Goal: Complete application form: Complete application form

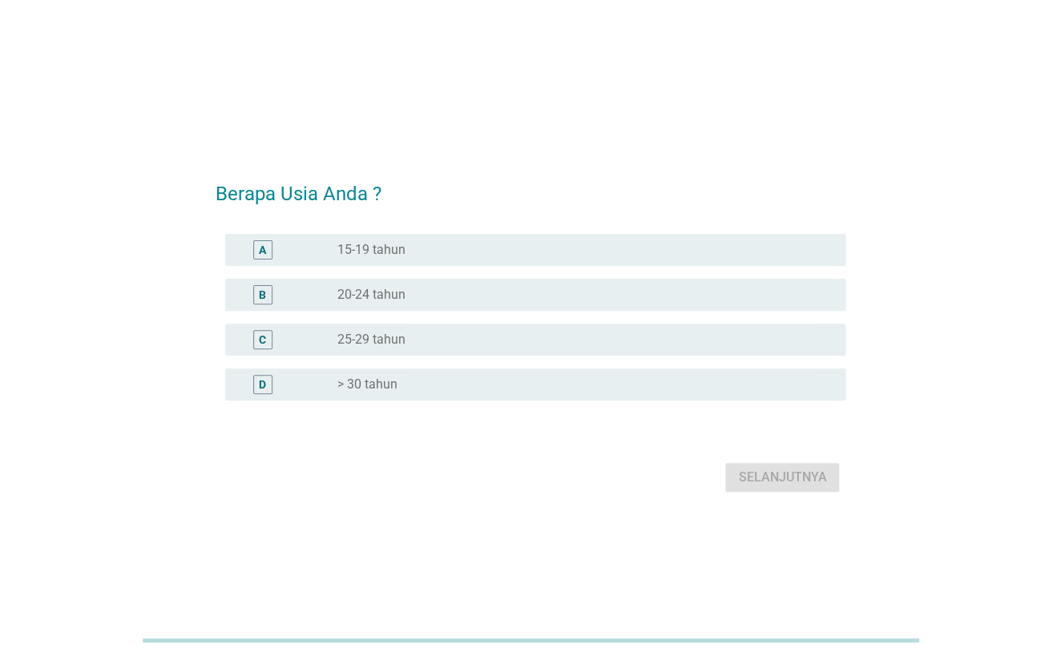
click at [387, 382] on label "> 30 tahun" at bounding box center [366, 384] width 60 height 16
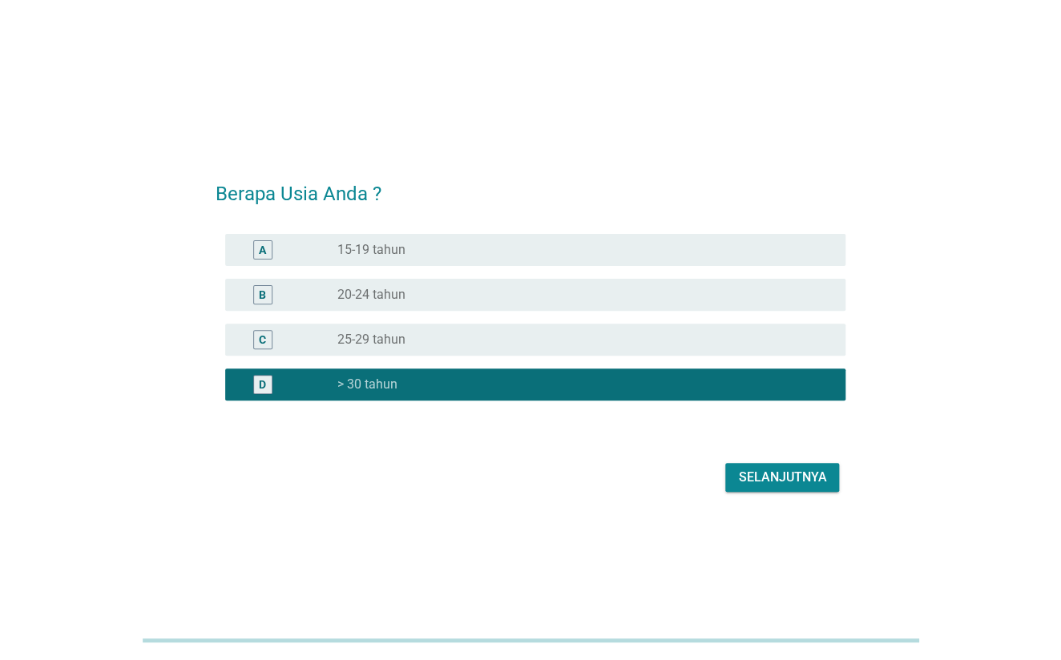
click at [817, 489] on button "Selanjutnya" at bounding box center [782, 477] width 114 height 29
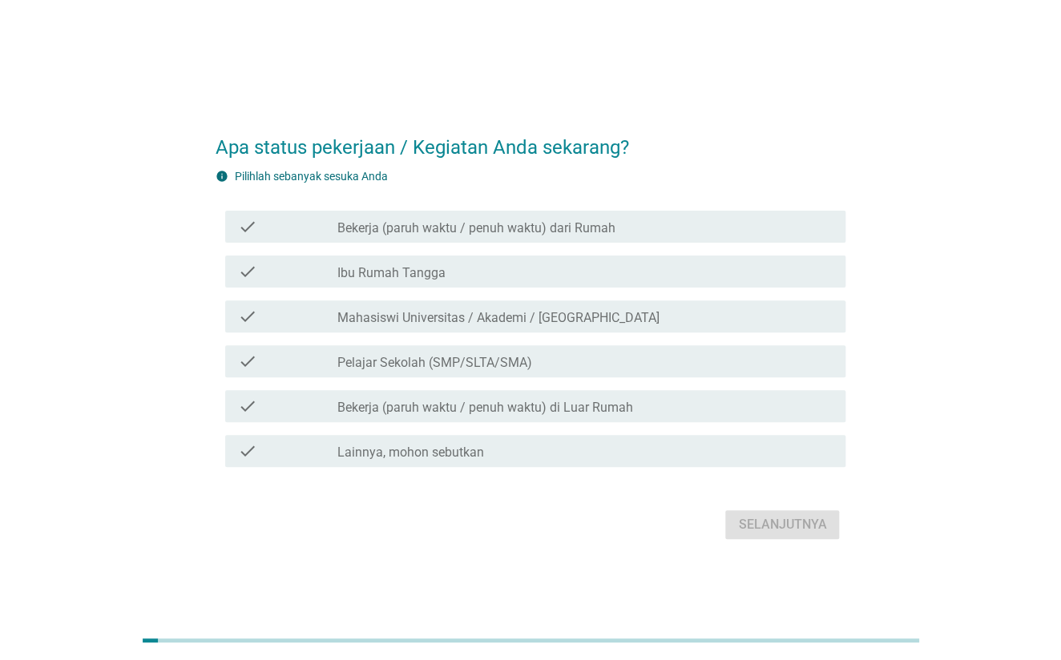
click at [574, 227] on label "Bekerja (paruh waktu / penuh waktu) dari Rumah" at bounding box center [475, 228] width 278 height 16
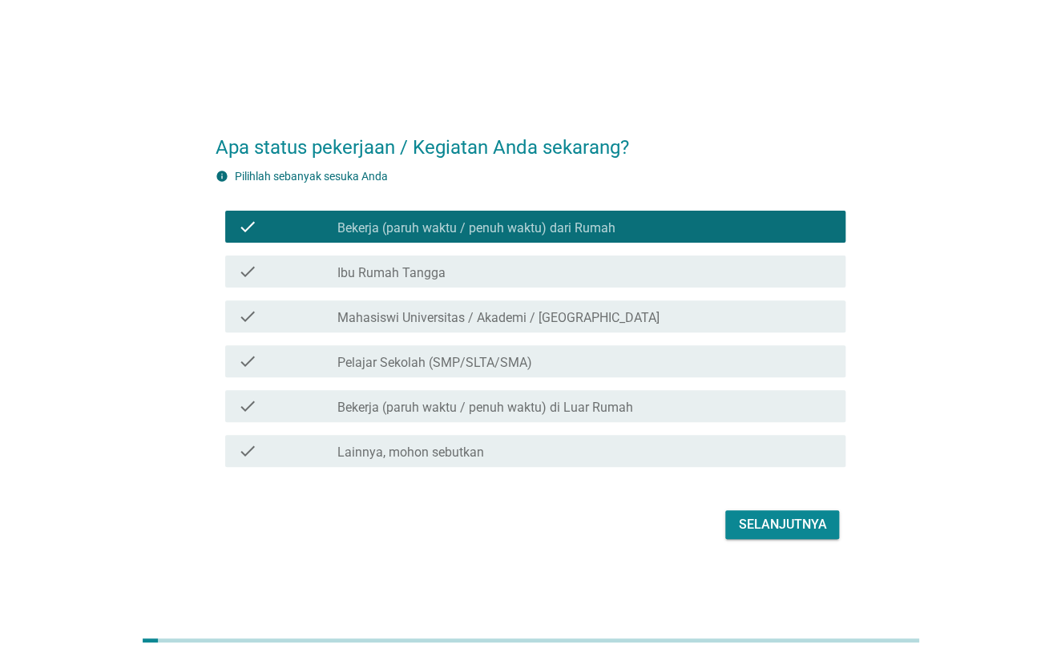
click at [787, 526] on div "Selanjutnya" at bounding box center [782, 524] width 88 height 19
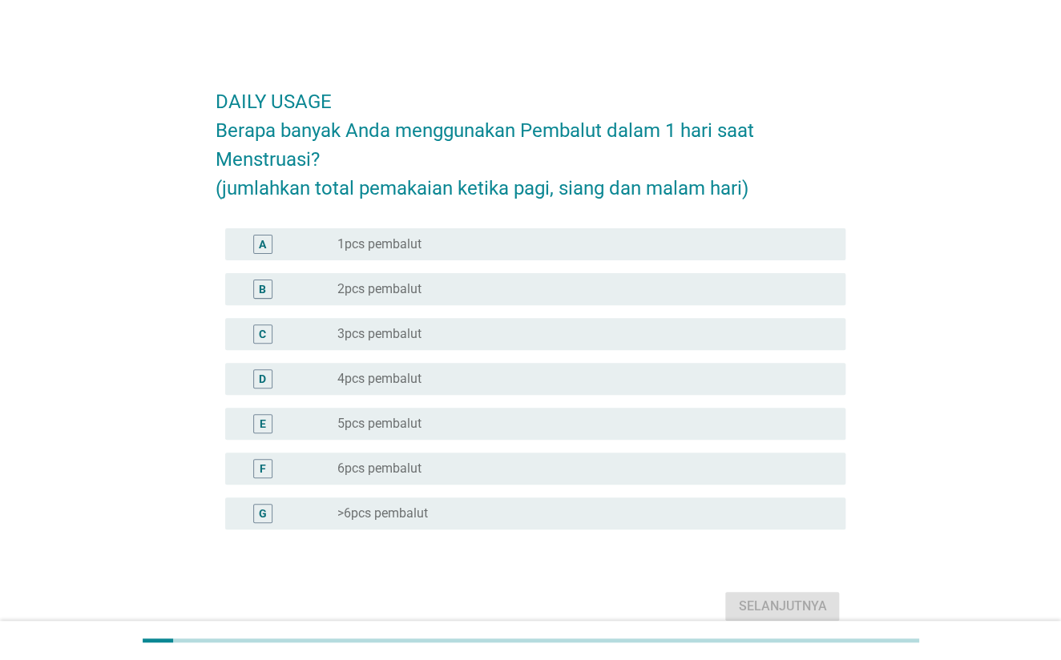
click at [481, 343] on div "radio_button_unchecked 3pcs pembalut" at bounding box center [584, 333] width 496 height 19
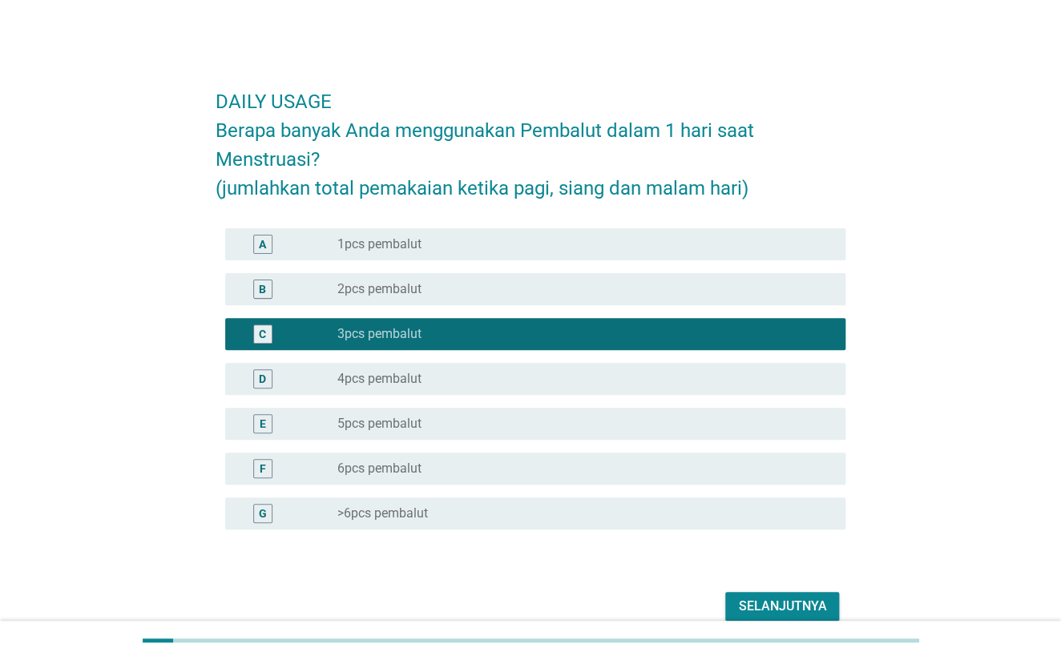
click at [795, 595] on button "Selanjutnya" at bounding box center [782, 606] width 114 height 29
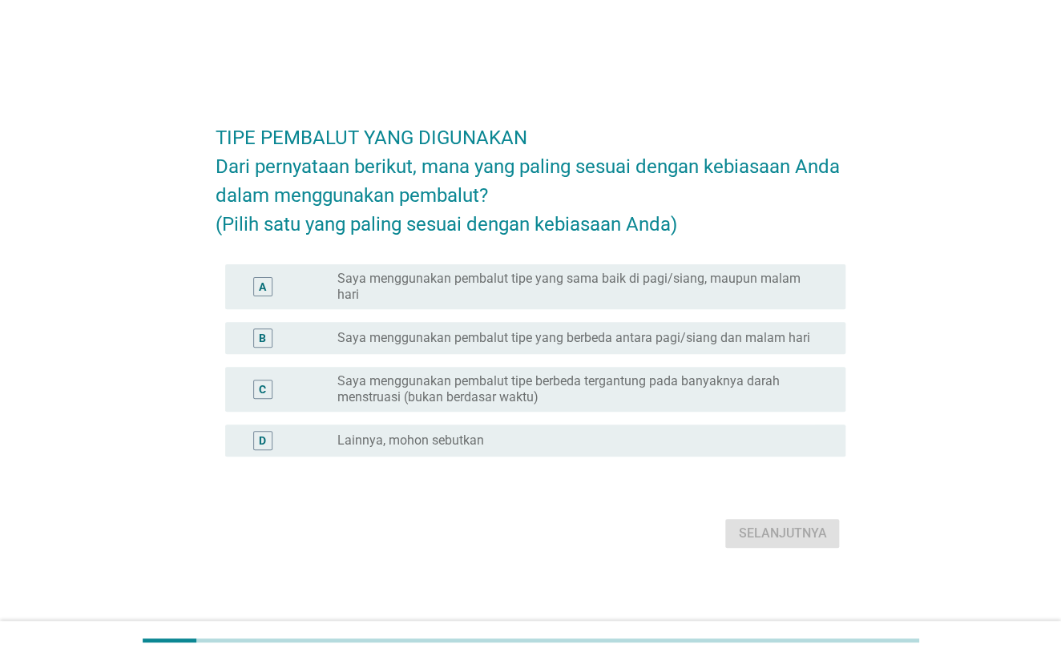
click at [720, 291] on div "A radio_button_unchecked Saya menggunakan pembalut tipe yang sama baik di pagi/…" at bounding box center [535, 286] width 621 height 45
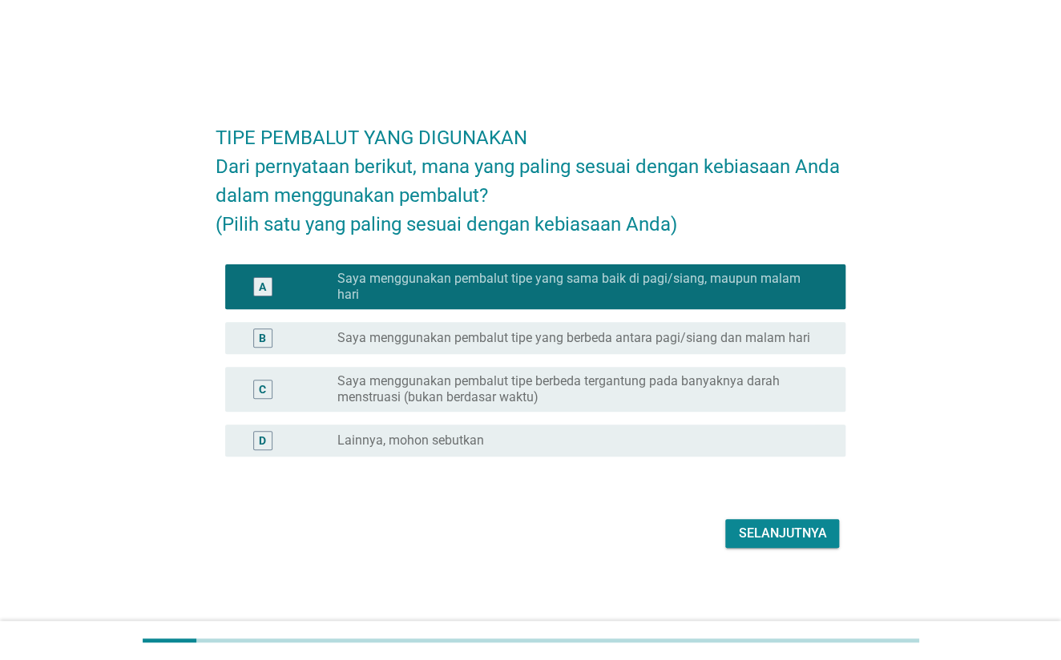
click at [771, 393] on label "Saya menggunakan pembalut tipe berbeda tergantung pada banyaknya darah menstrua…" at bounding box center [577, 389] width 483 height 32
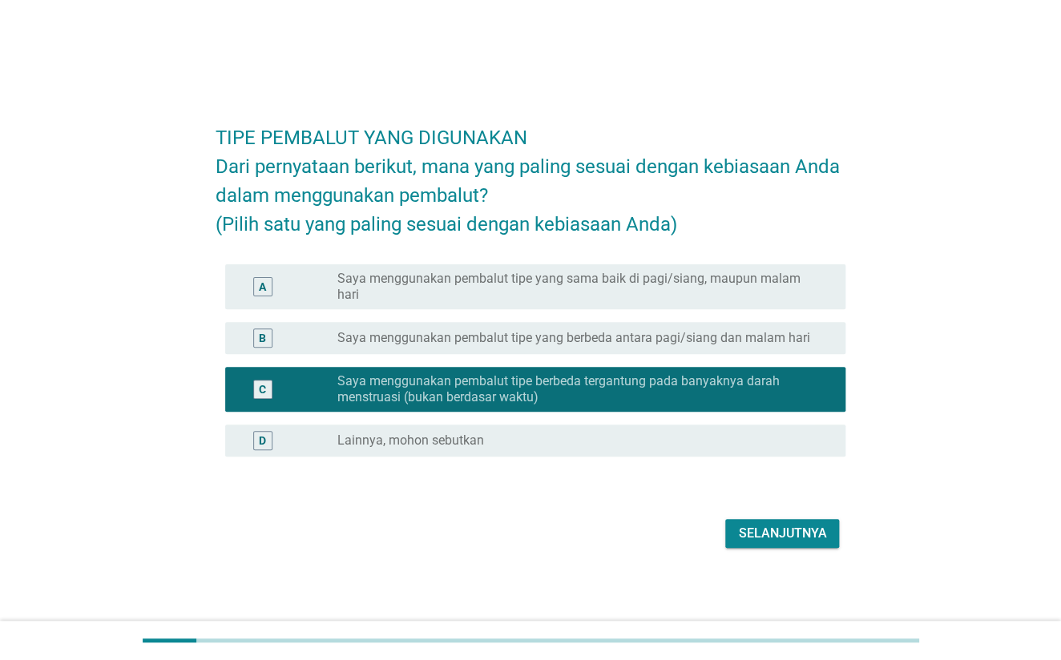
click at [782, 537] on div "Selanjutnya" at bounding box center [782, 533] width 88 height 19
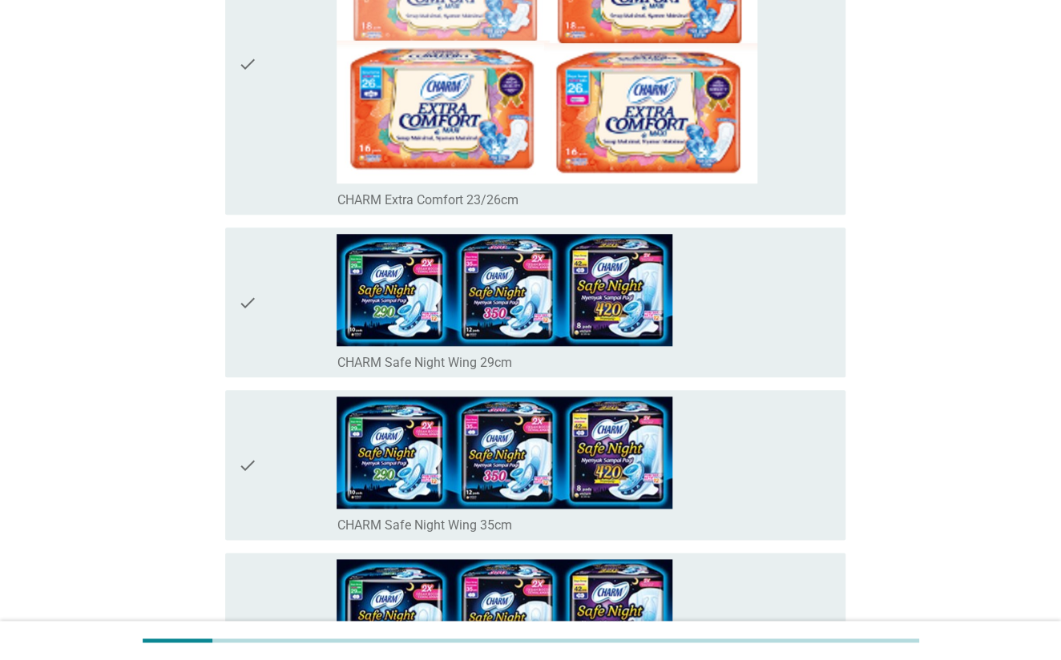
scroll to position [747, 0]
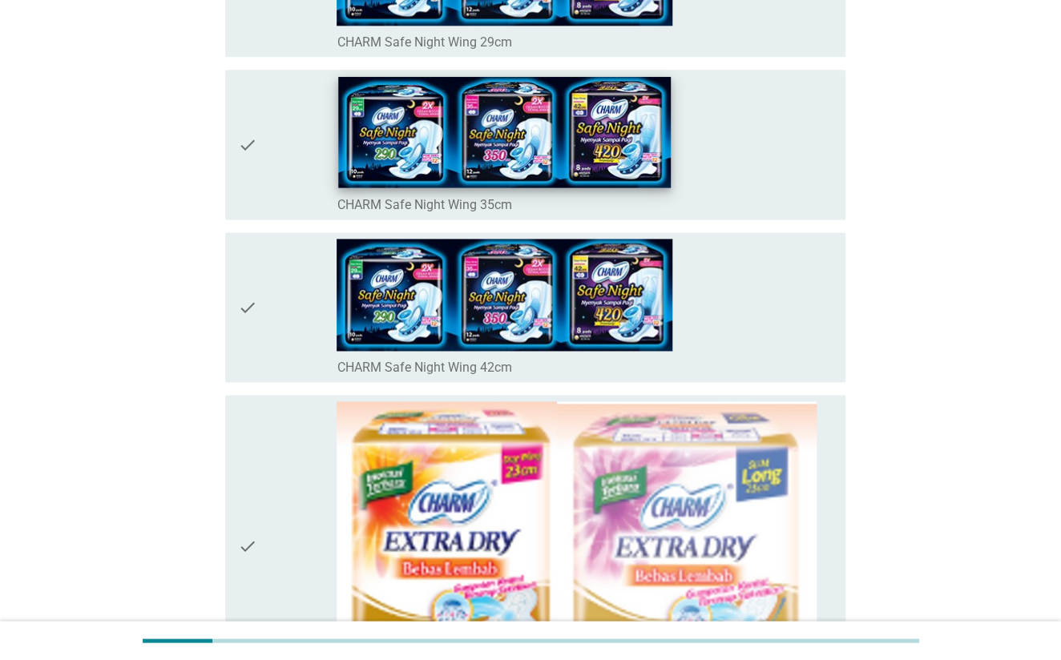
click at [564, 151] on img at bounding box center [505, 132] width 332 height 111
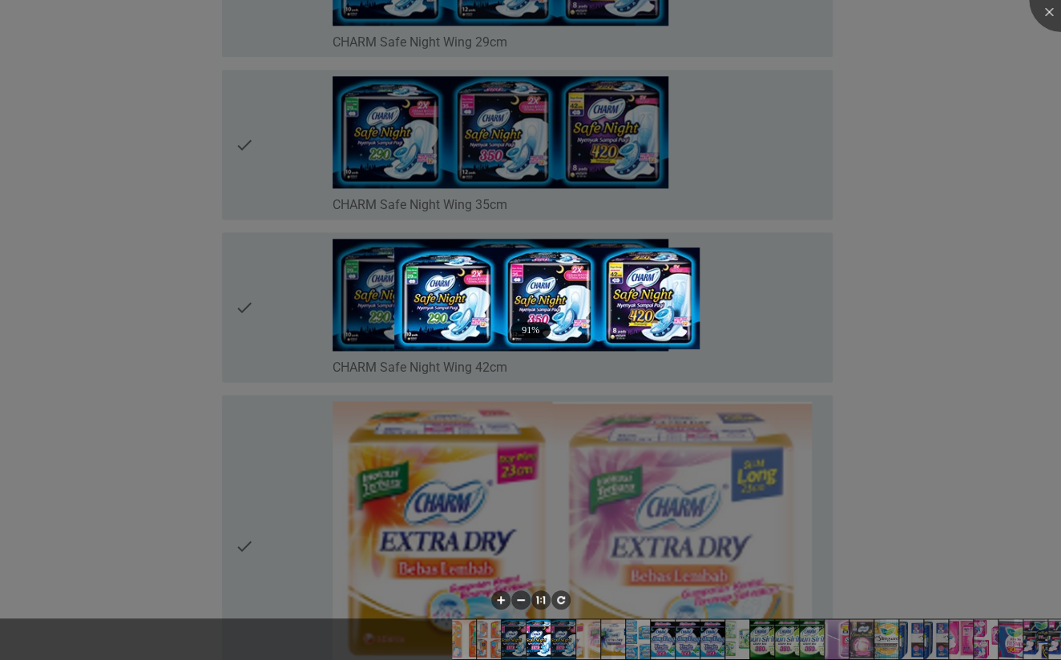
click at [811, 250] on div at bounding box center [530, 330] width 1061 height 660
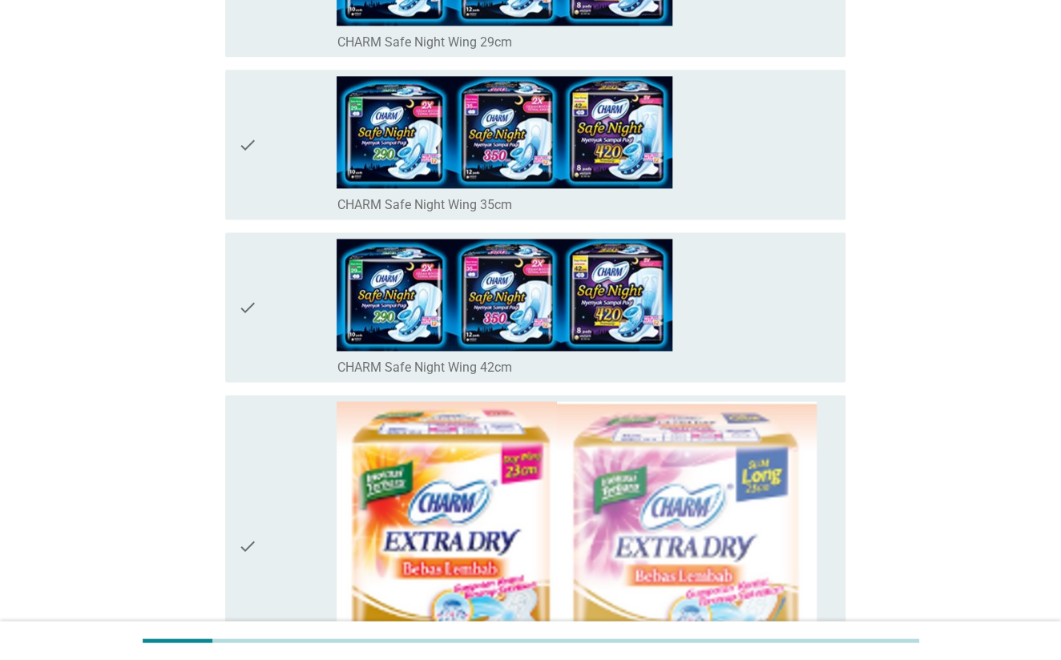
click at [262, 163] on div "check" at bounding box center [287, 144] width 99 height 137
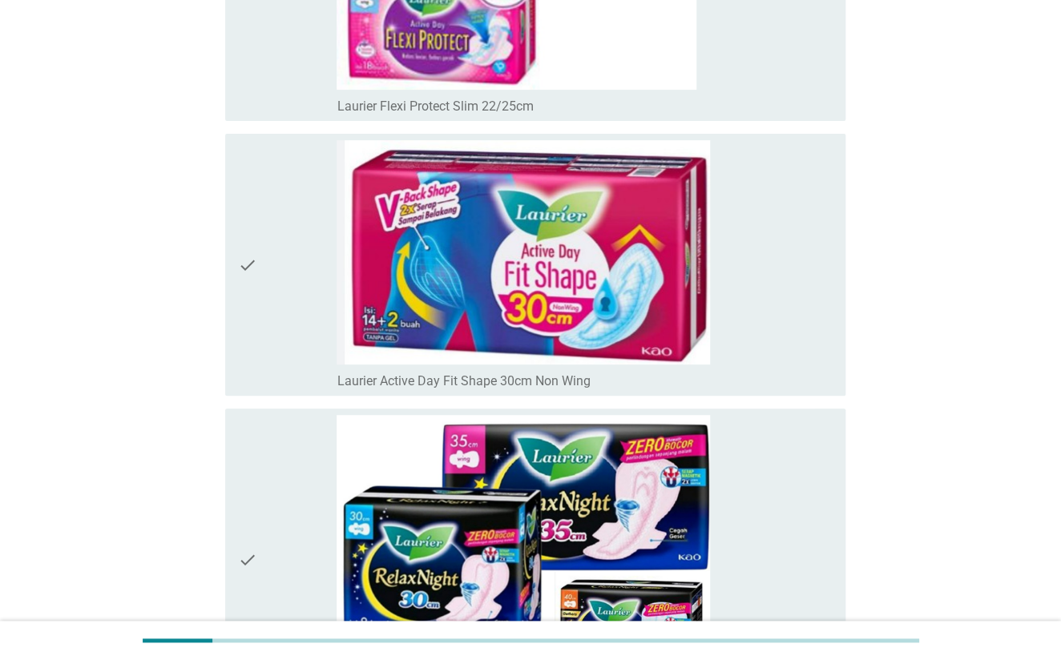
scroll to position [5233, 0]
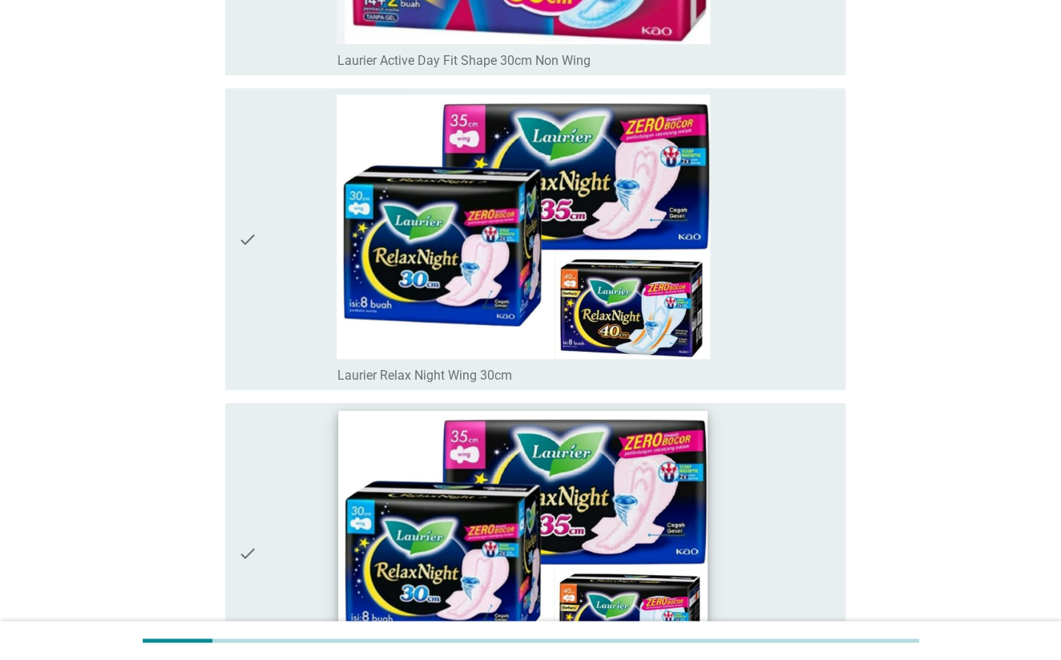
click at [533, 534] on img at bounding box center [523, 541] width 369 height 261
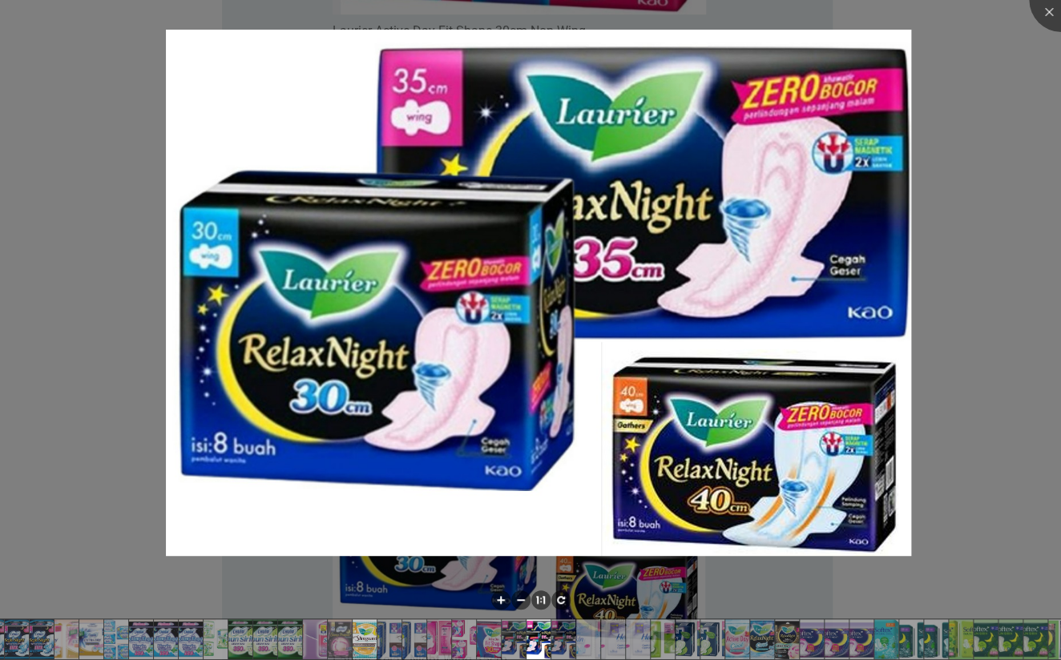
click at [354, 626] on img at bounding box center [365, 639] width 118 height 40
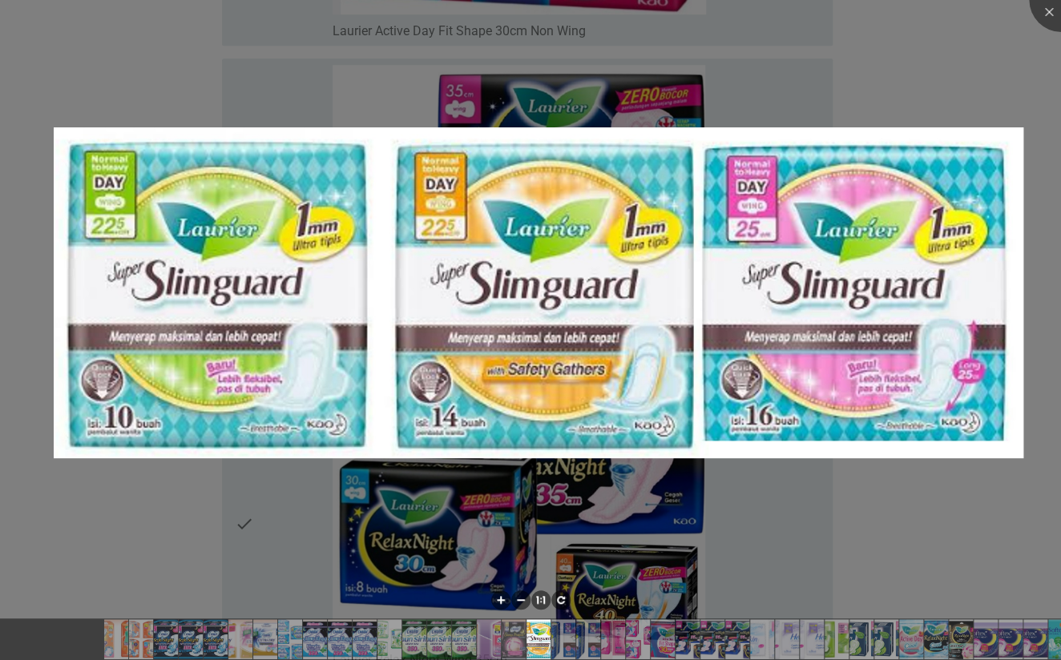
click at [295, 576] on div at bounding box center [530, 330] width 1061 height 660
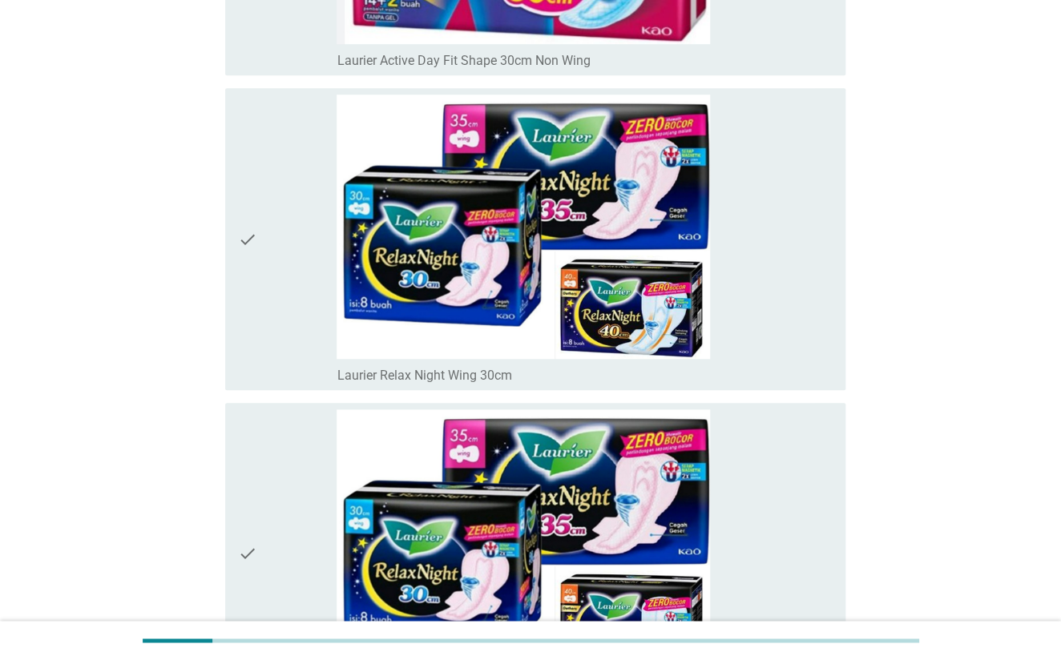
click at [250, 521] on icon "check" at bounding box center [247, 553] width 19 height 289
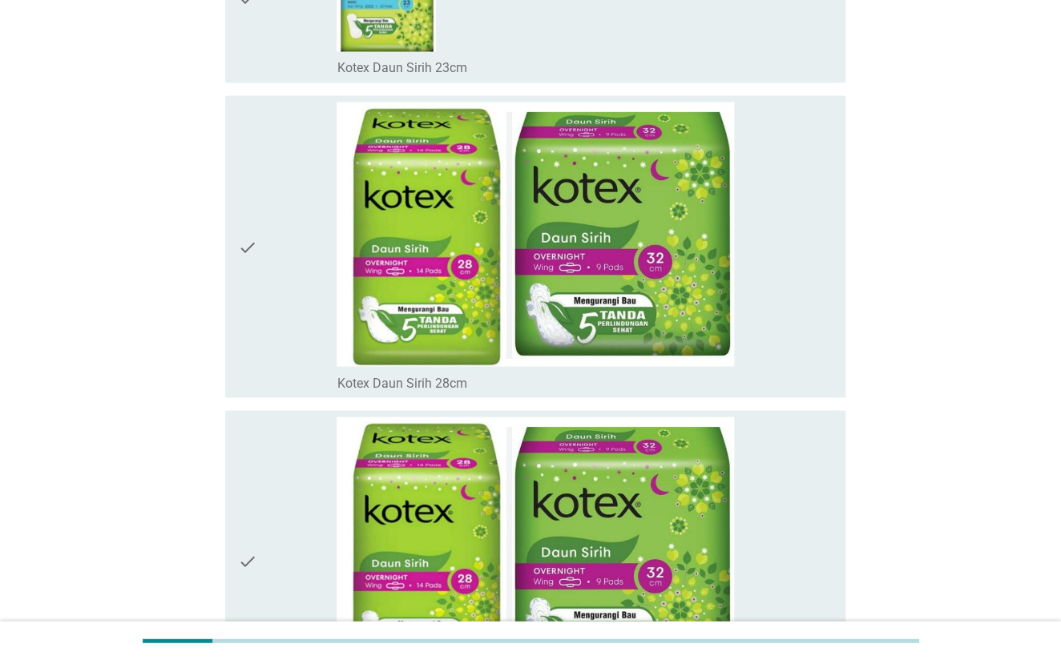
scroll to position [13277, 0]
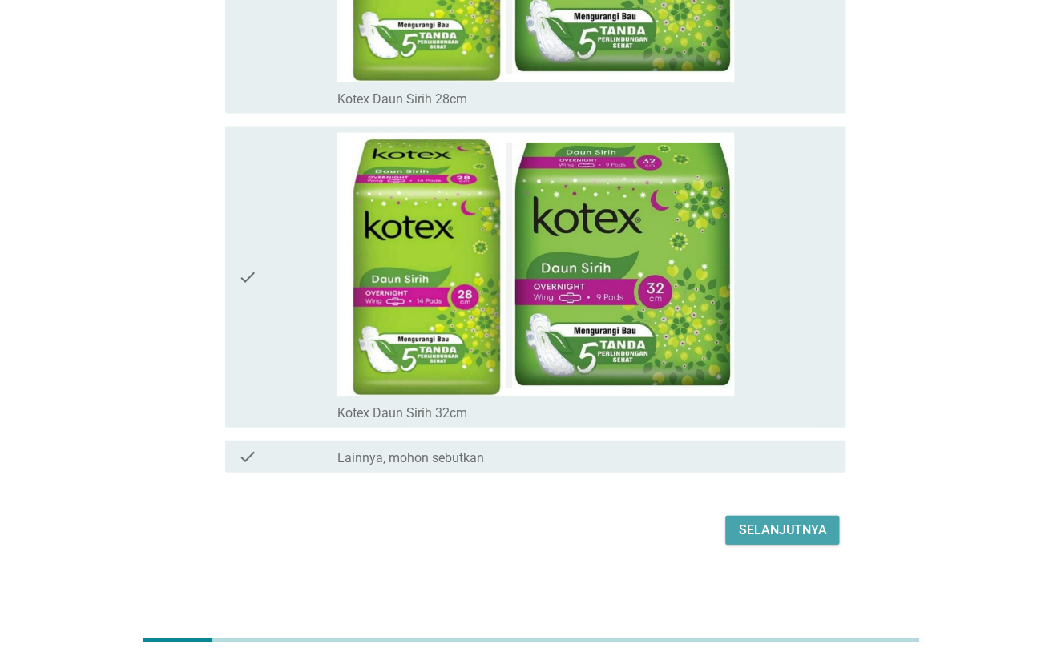
click at [743, 525] on div "Selanjutnya" at bounding box center [782, 530] width 88 height 19
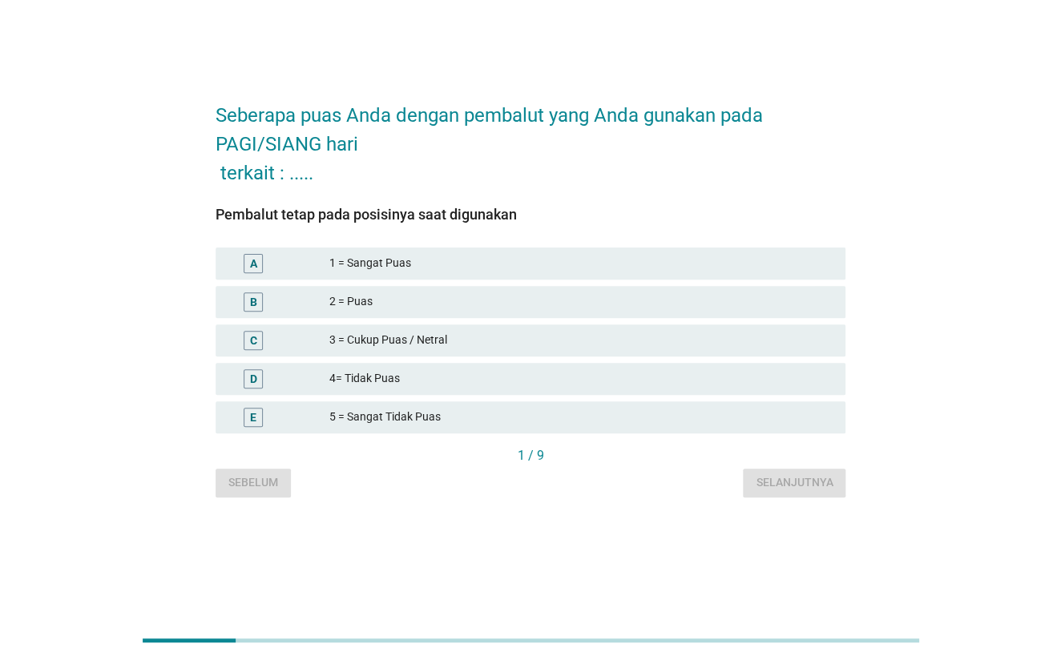
scroll to position [0, 0]
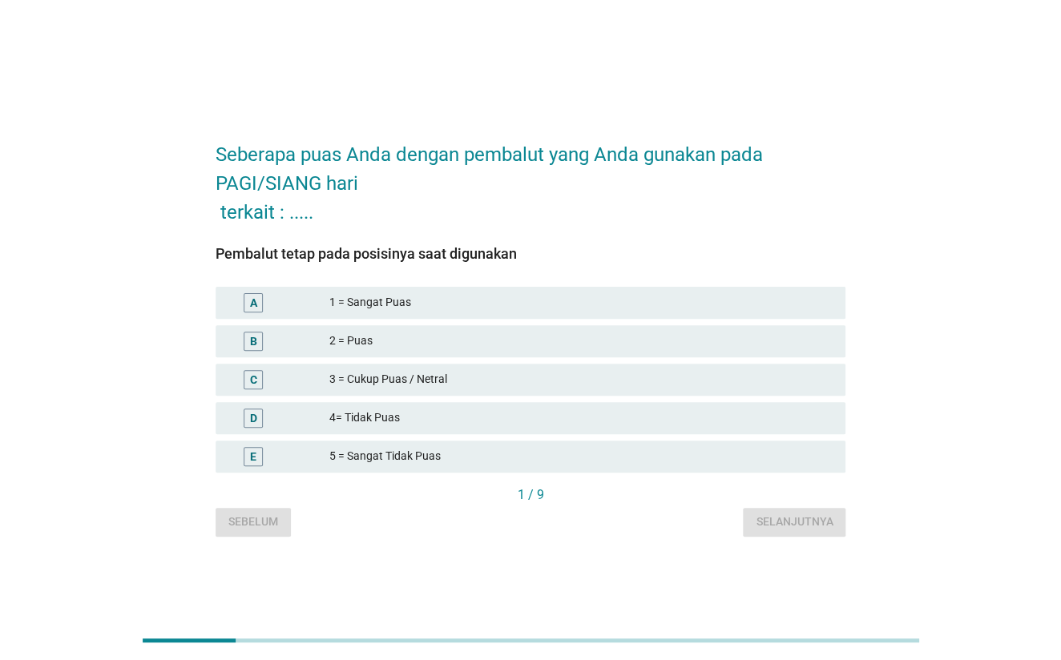
click at [435, 337] on div "2 = Puas" at bounding box center [580, 341] width 504 height 19
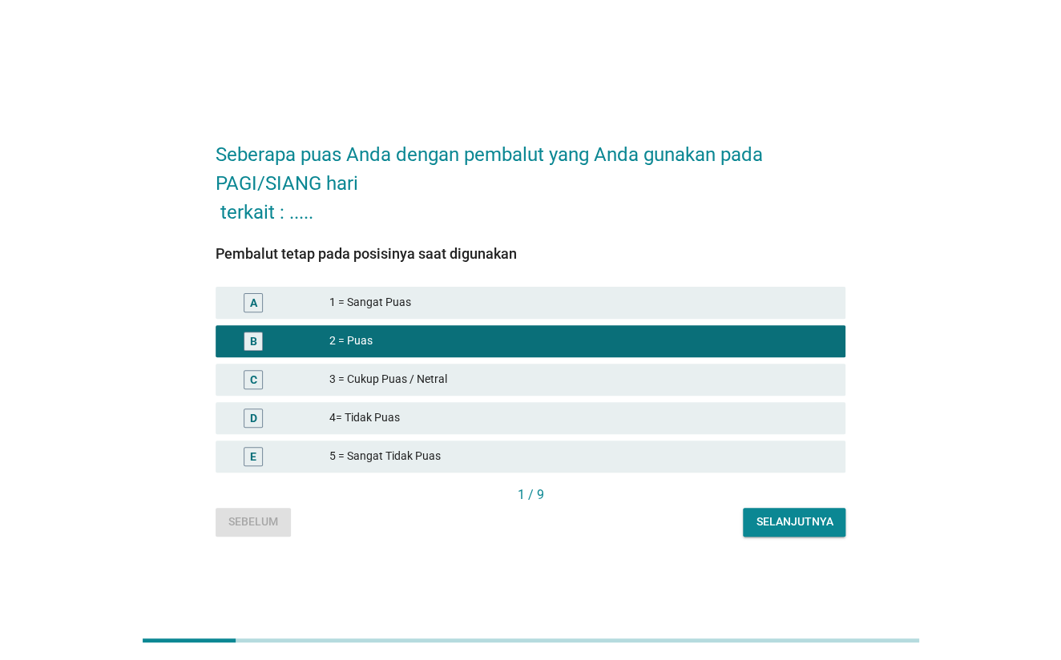
click at [827, 516] on div "Selanjutnya" at bounding box center [793, 521] width 77 height 17
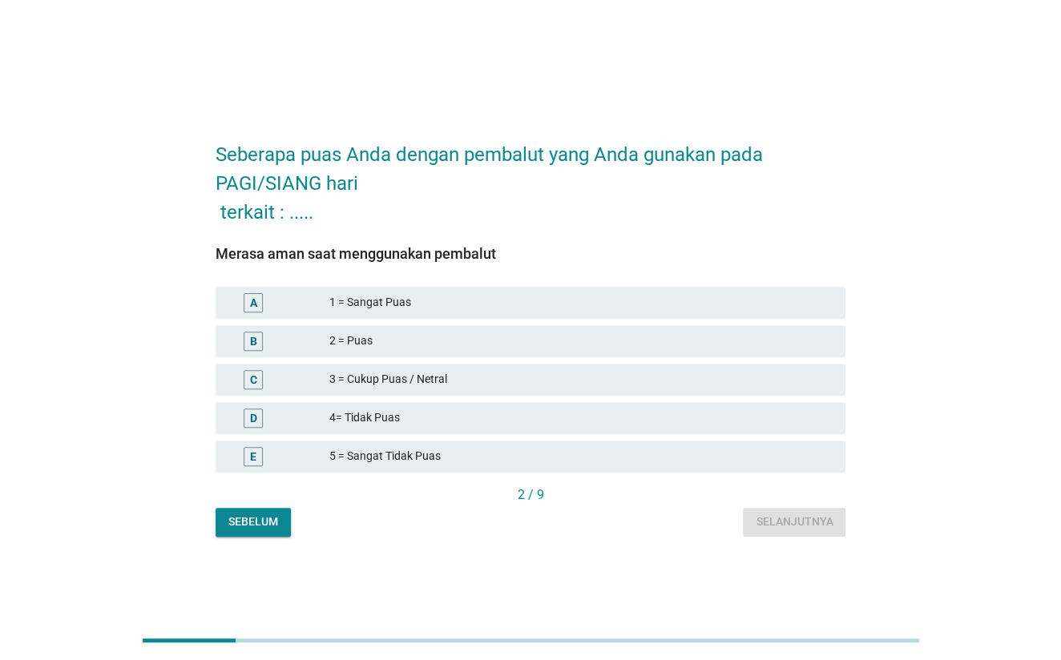
click at [494, 343] on div "2 = Puas" at bounding box center [580, 341] width 504 height 19
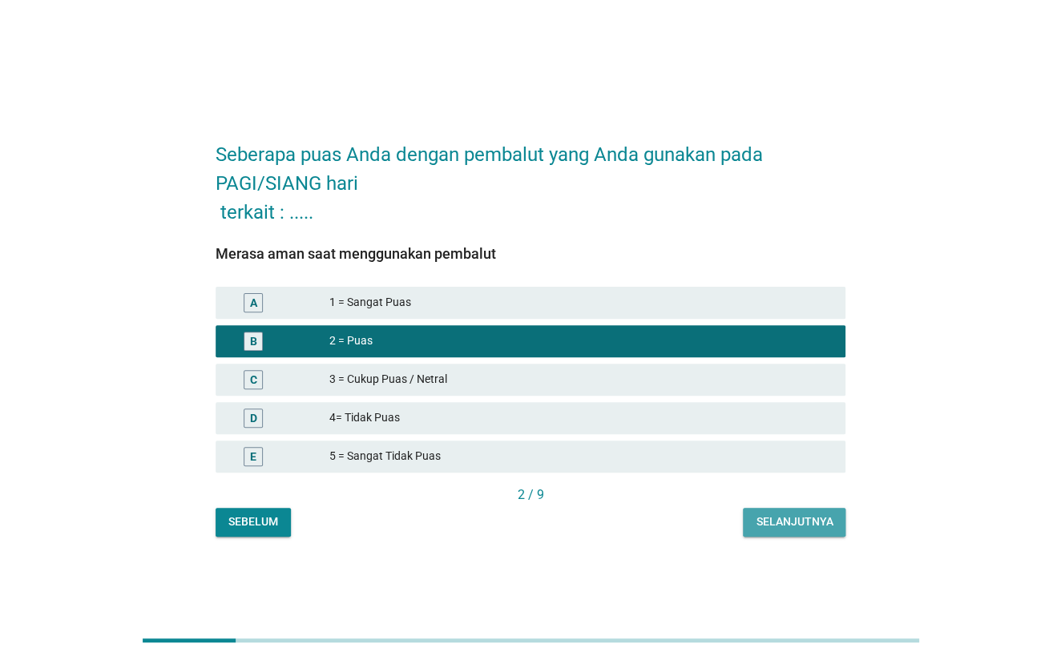
click at [814, 516] on div "Selanjutnya" at bounding box center [793, 521] width 77 height 17
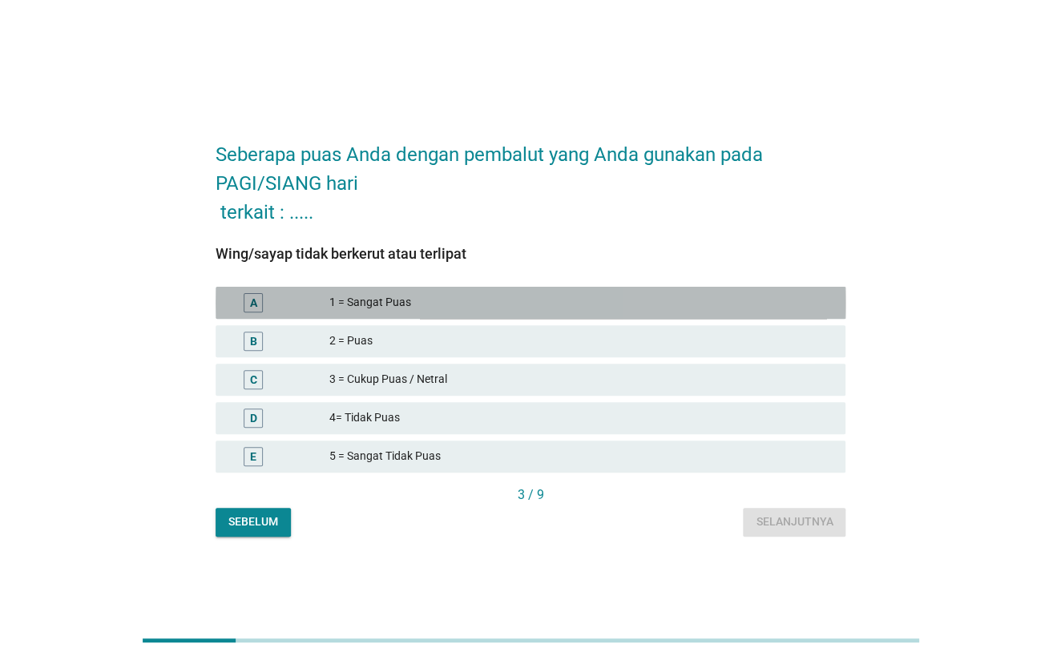
click at [485, 297] on div "1 = Sangat Puas" at bounding box center [580, 302] width 504 height 19
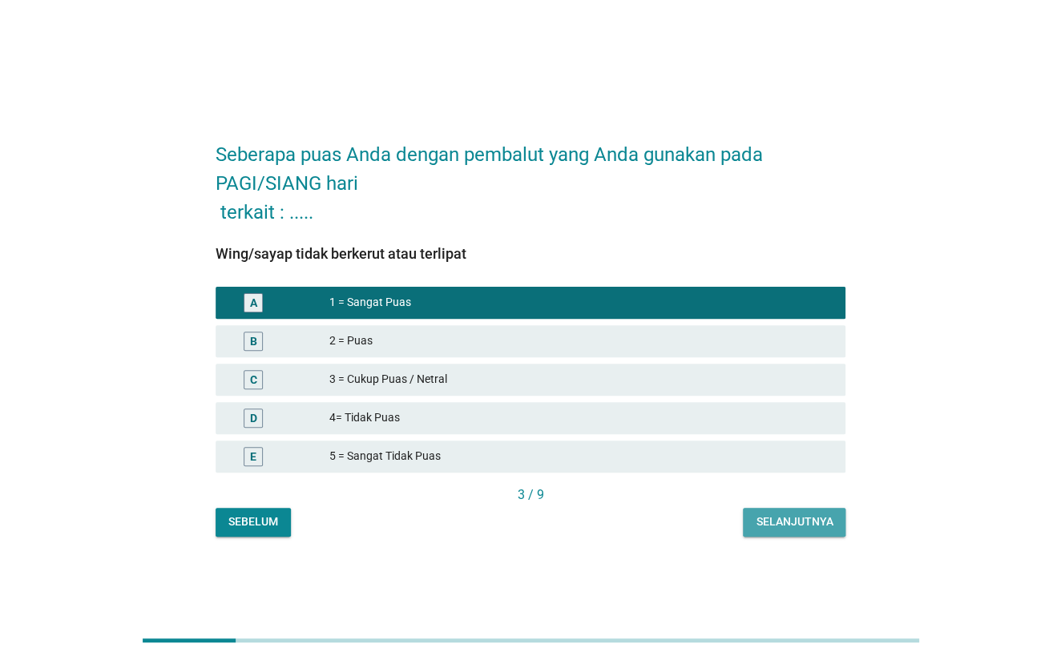
click at [819, 523] on div "Selanjutnya" at bounding box center [793, 521] width 77 height 17
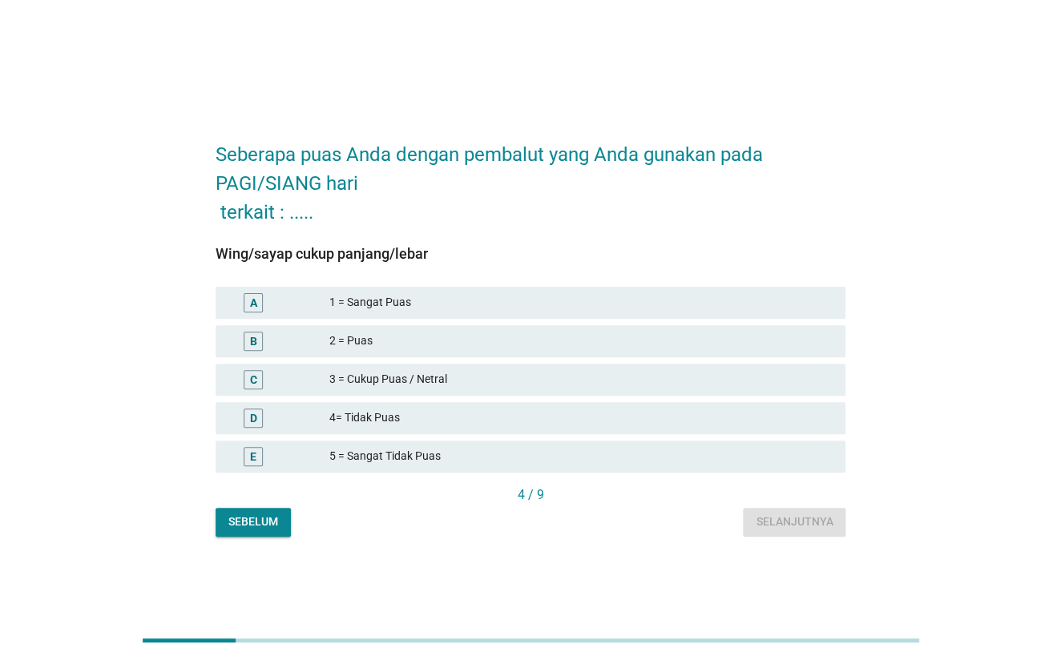
click at [490, 300] on div "1 = Sangat Puas" at bounding box center [580, 302] width 504 height 19
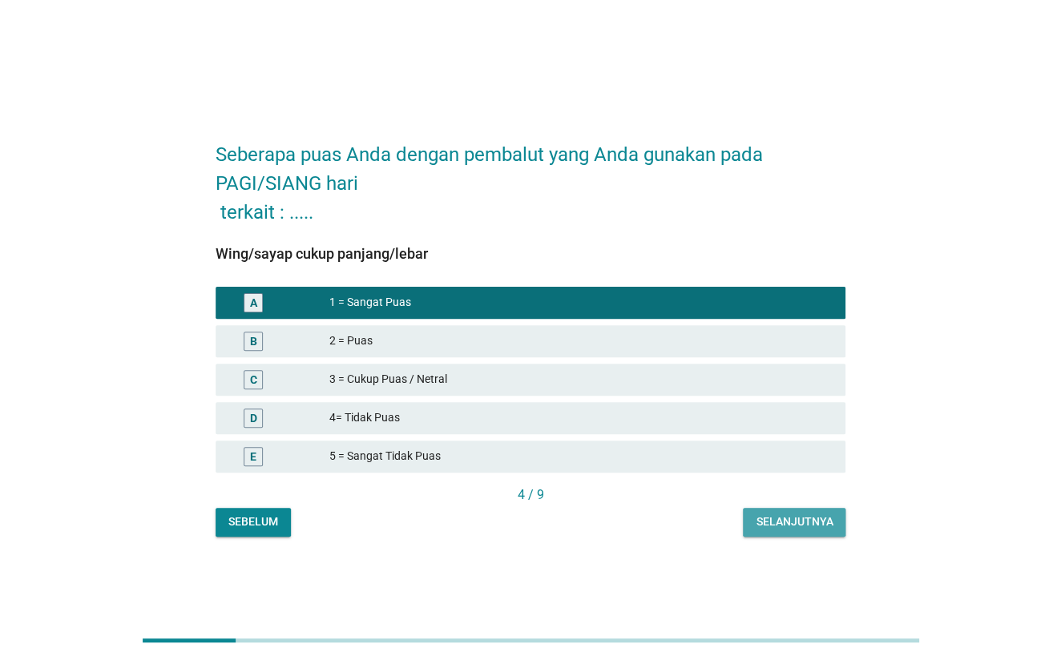
click at [792, 513] on div "Selanjutnya" at bounding box center [793, 521] width 77 height 17
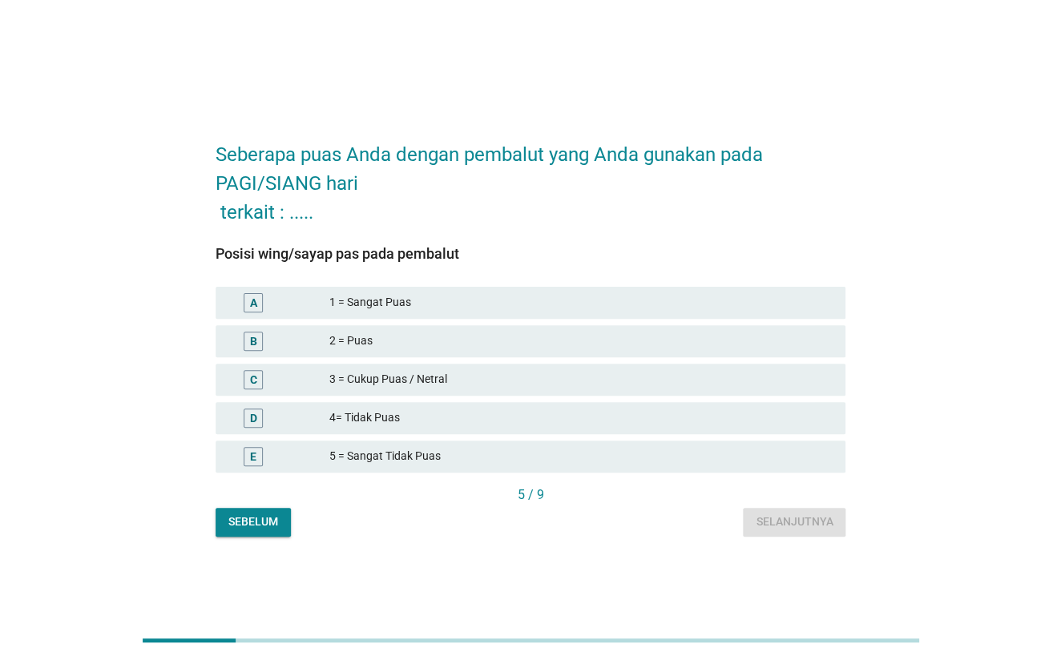
click at [391, 332] on div "2 = Puas" at bounding box center [580, 341] width 504 height 19
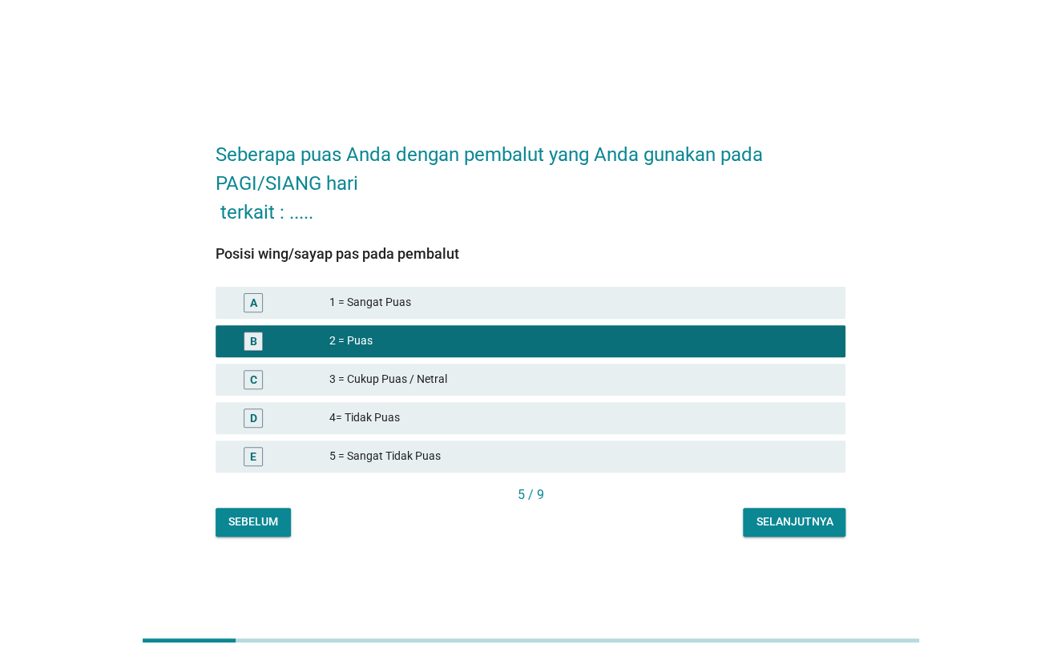
click at [795, 524] on div "Selanjutnya" at bounding box center [793, 521] width 77 height 17
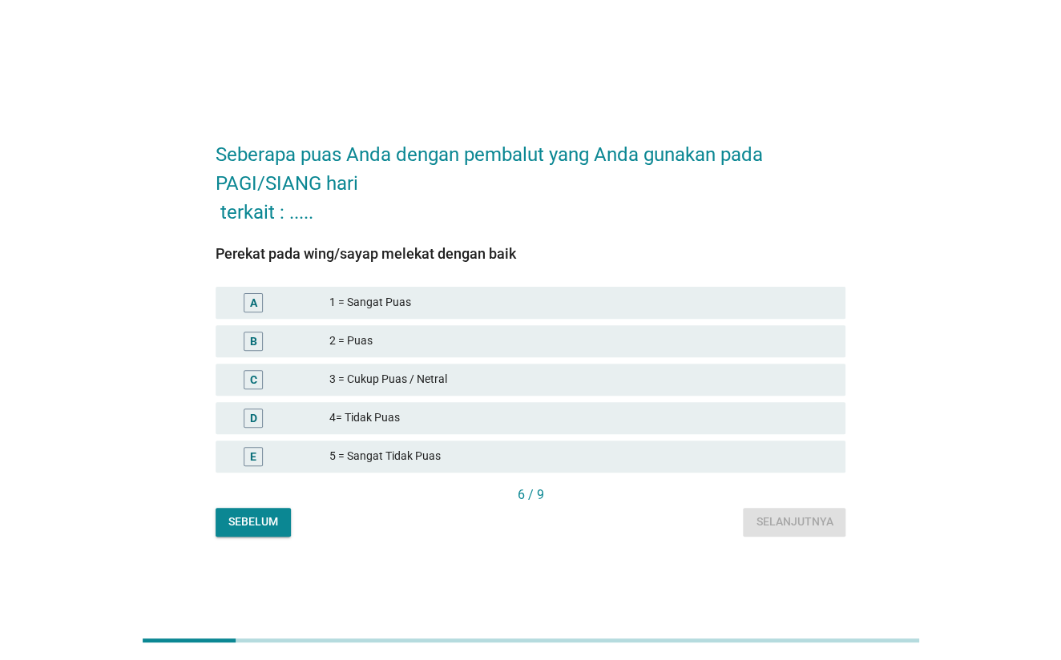
click at [518, 348] on div "2 = Puas" at bounding box center [580, 341] width 504 height 19
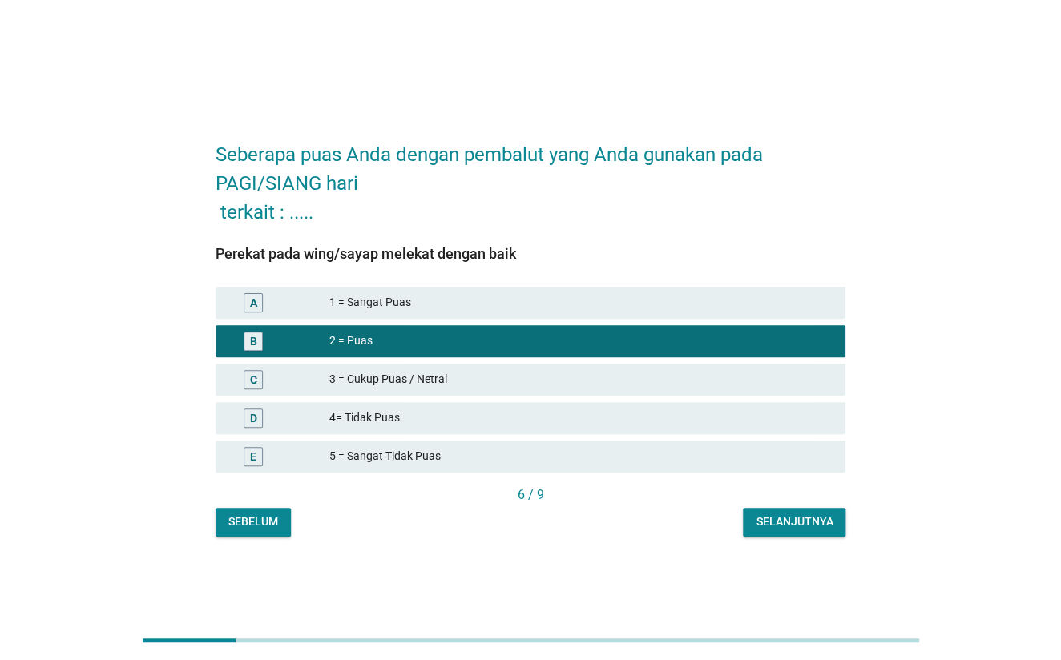
click at [792, 529] on div "Selanjutnya" at bounding box center [793, 521] width 77 height 17
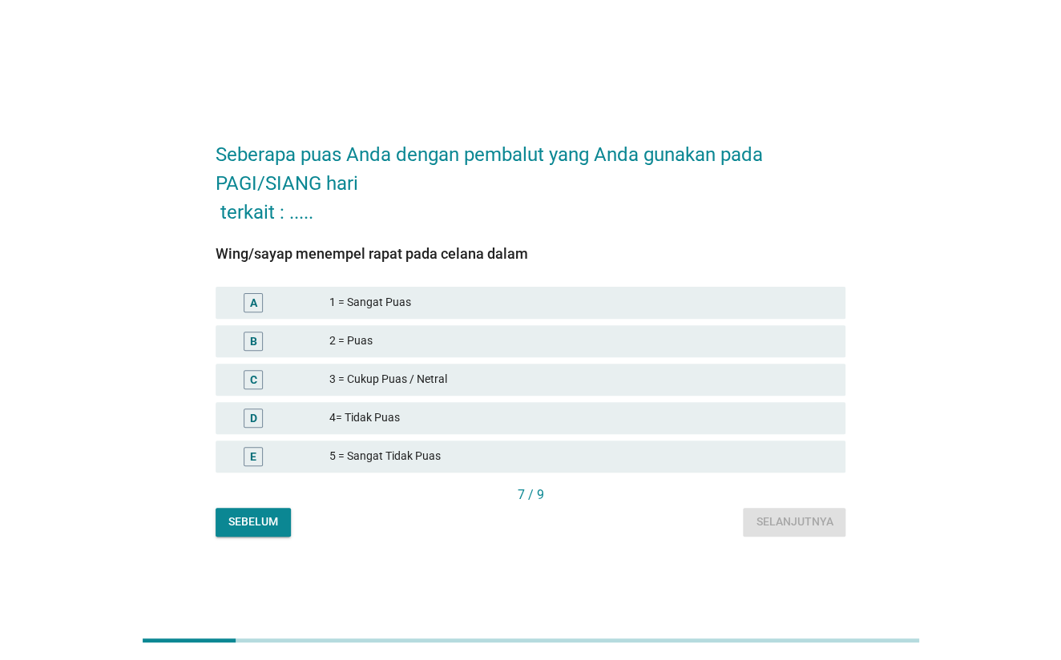
click at [481, 344] on div "2 = Puas" at bounding box center [580, 341] width 504 height 19
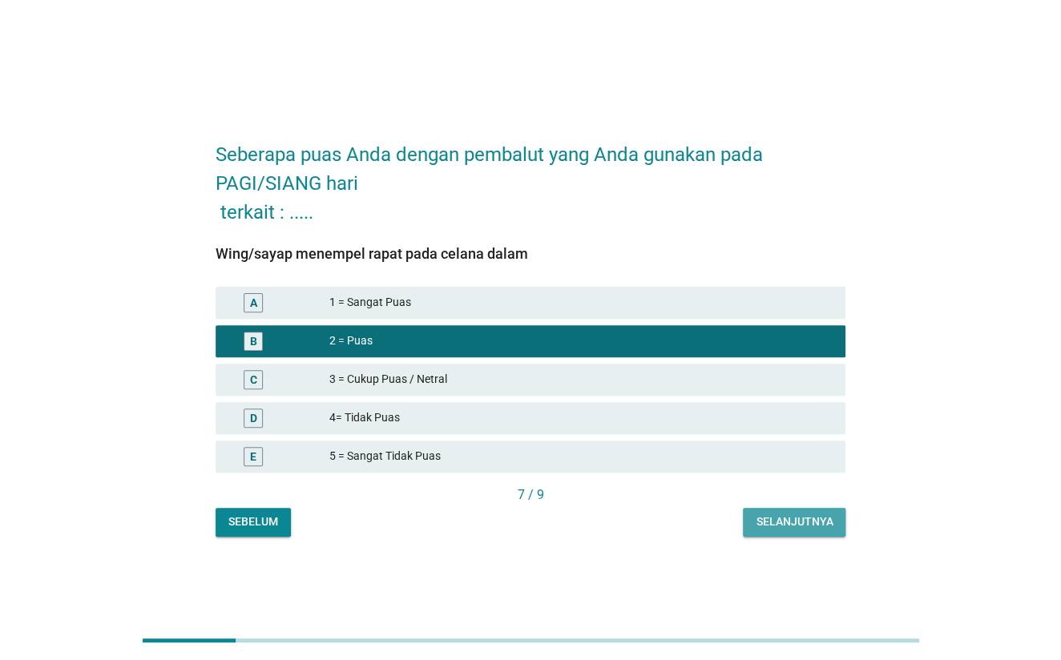
click at [815, 520] on div "Selanjutnya" at bounding box center [793, 521] width 77 height 17
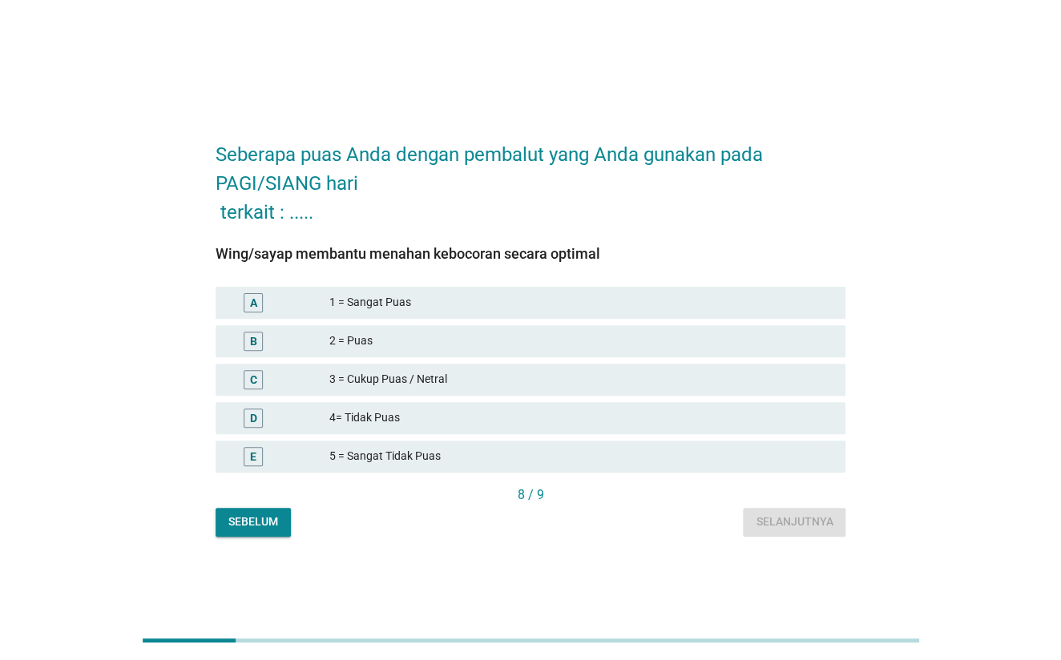
click at [548, 385] on div "3 = Cukup Puas / Netral" at bounding box center [580, 379] width 504 height 19
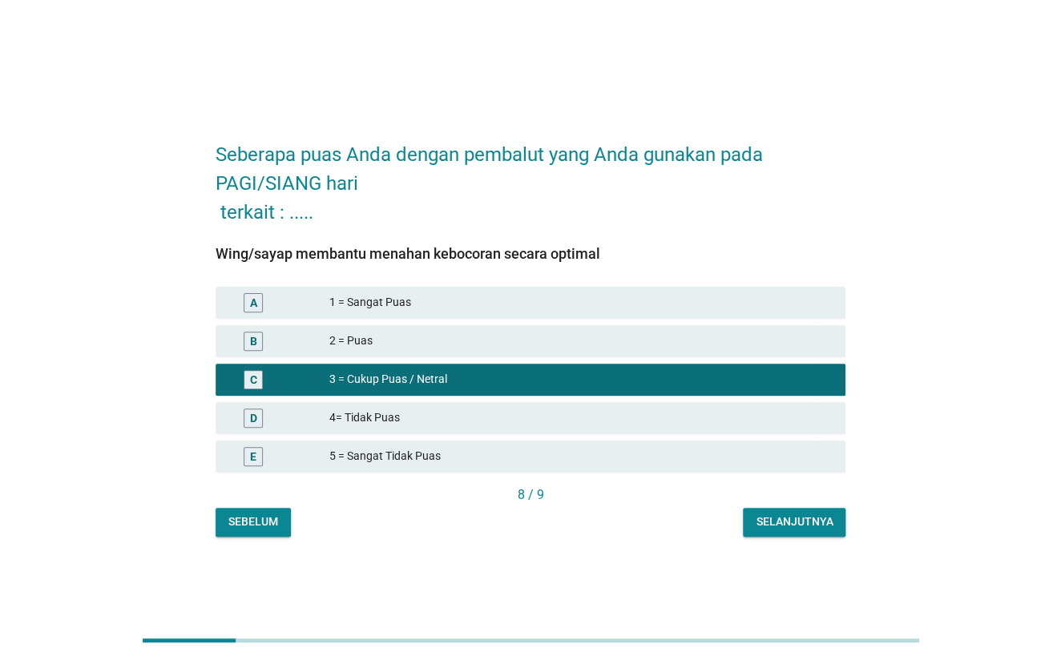
click at [787, 509] on button "Selanjutnya" at bounding box center [794, 522] width 103 height 29
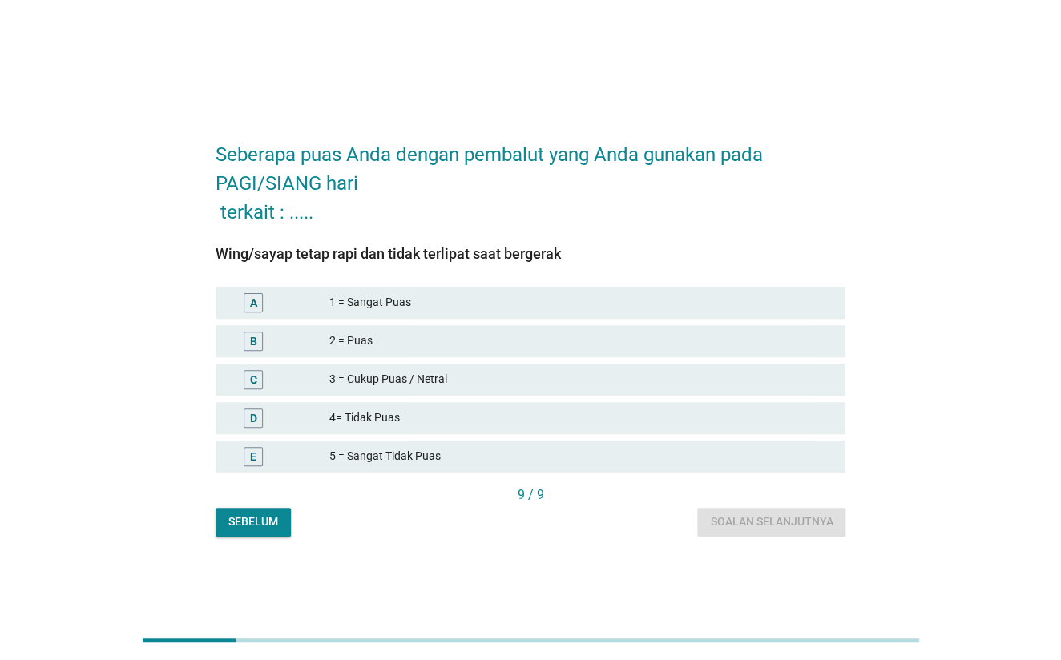
click at [436, 384] on div "3 = Cukup Puas / Netral" at bounding box center [580, 379] width 504 height 19
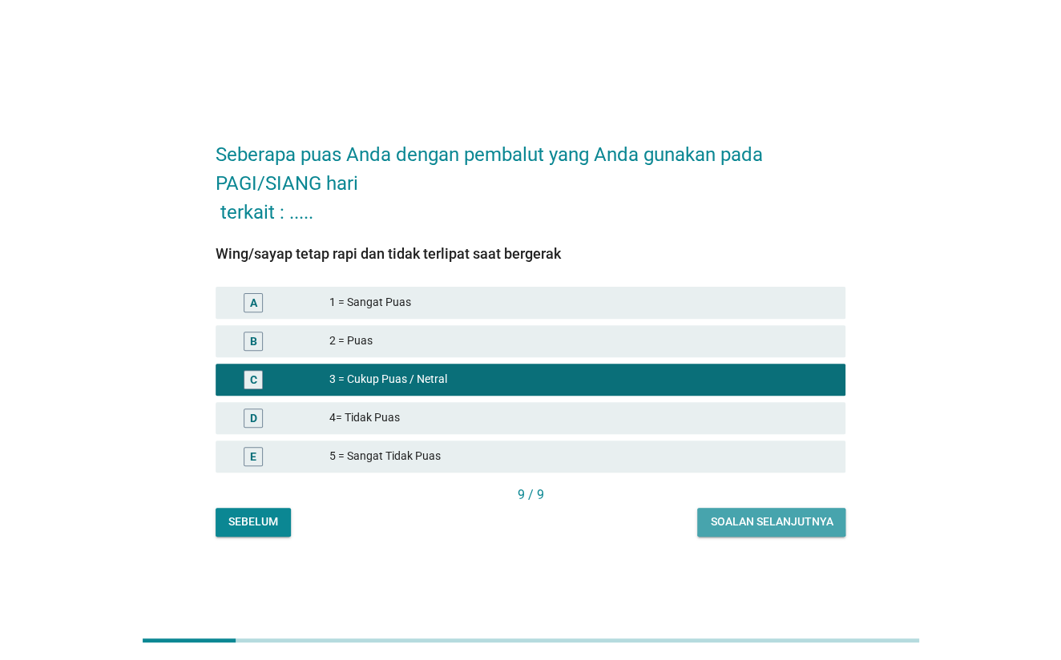
click at [754, 522] on div "Soalan selanjutnya" at bounding box center [771, 521] width 123 height 17
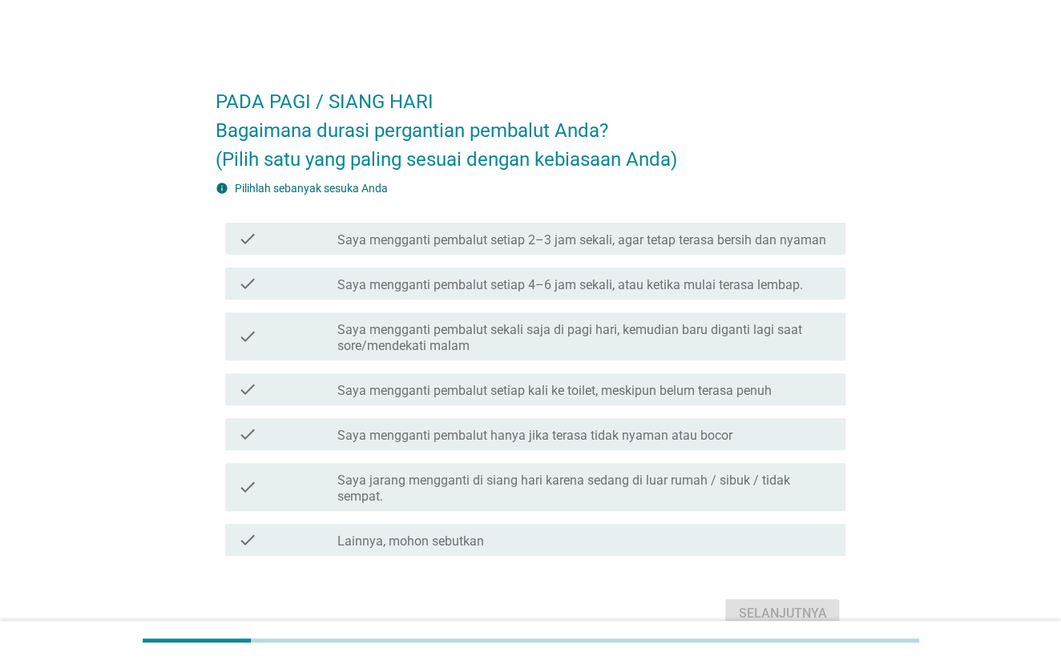
click at [608, 296] on div "check check_box_outline_blank Saya mengganti pembalut setiap 4–6 jam sekali, at…" at bounding box center [535, 284] width 621 height 32
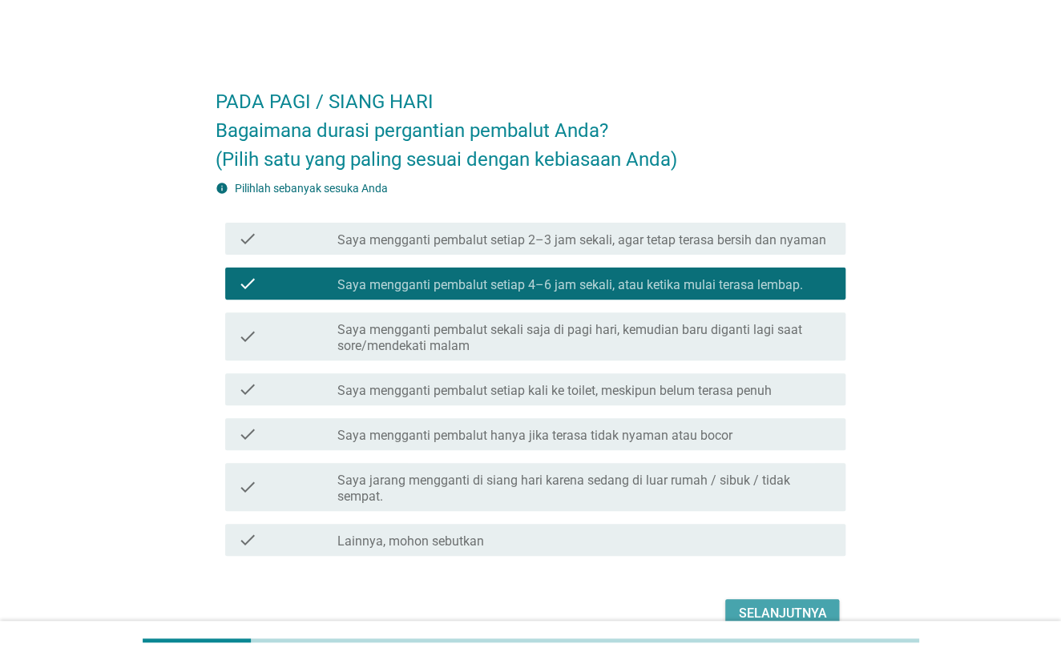
click at [831, 608] on button "Selanjutnya" at bounding box center [782, 613] width 114 height 29
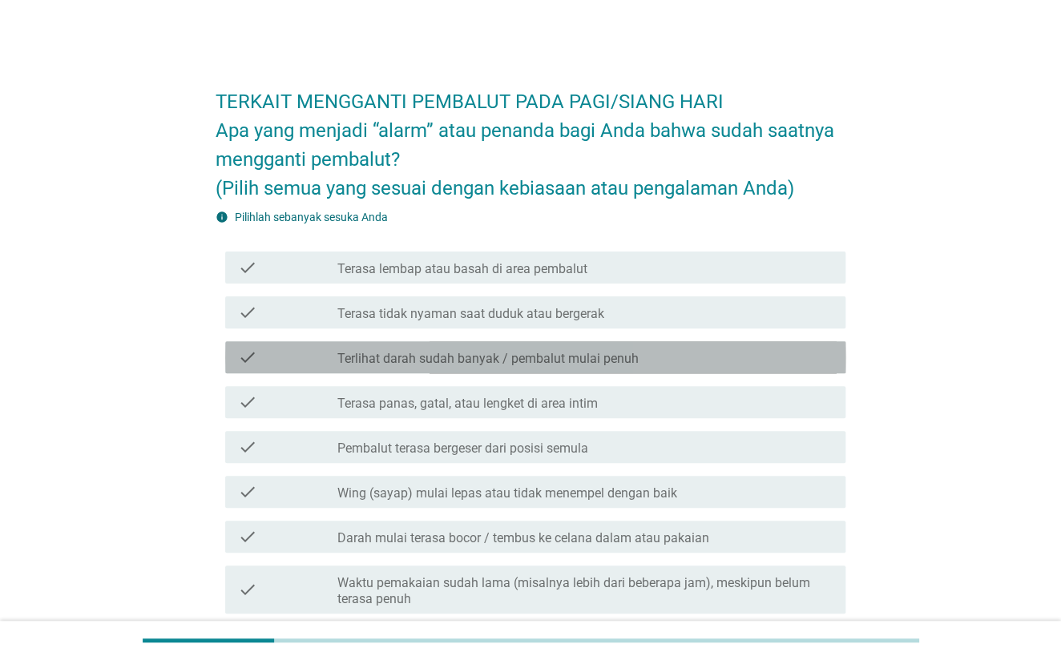
click at [604, 356] on label "Terlihat darah sudah banyak / pembalut mulai penuh" at bounding box center [486, 359] width 301 height 16
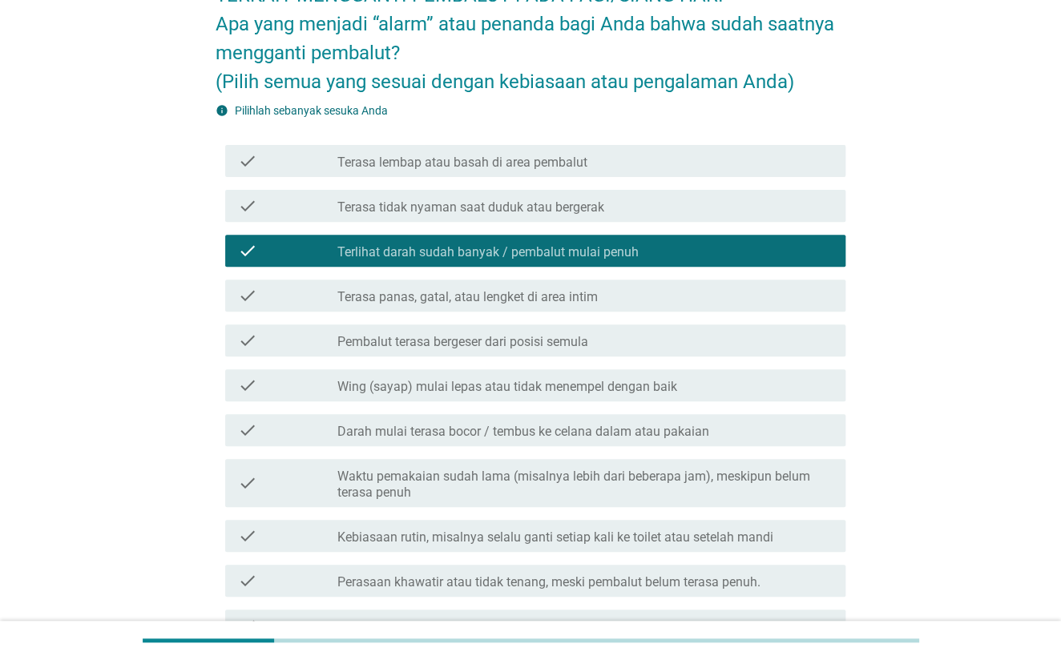
scroll to position [275, 0]
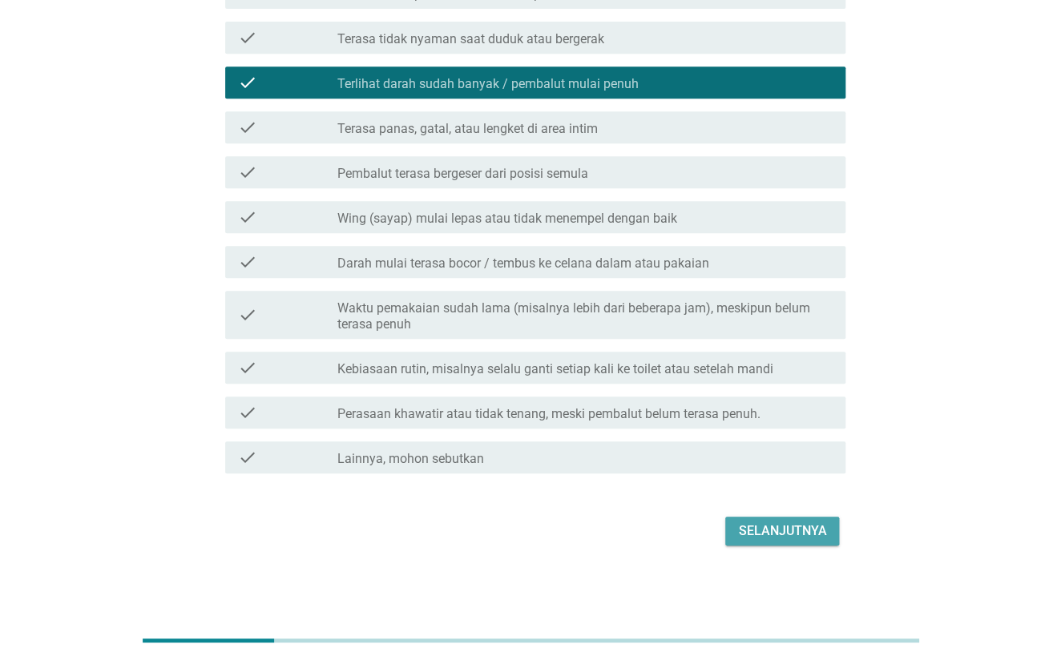
click at [795, 529] on div "Selanjutnya" at bounding box center [782, 530] width 88 height 19
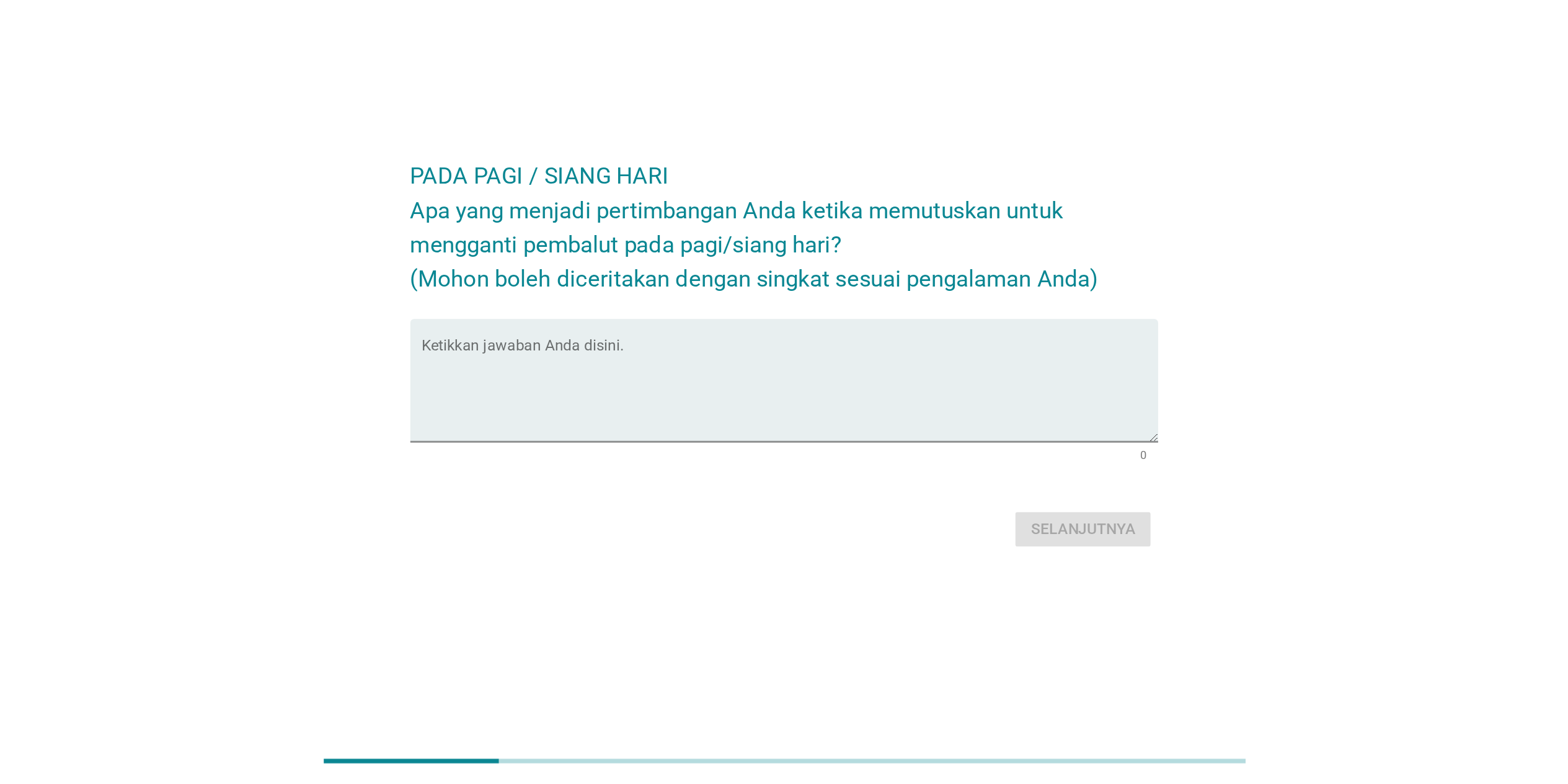
scroll to position [0, 0]
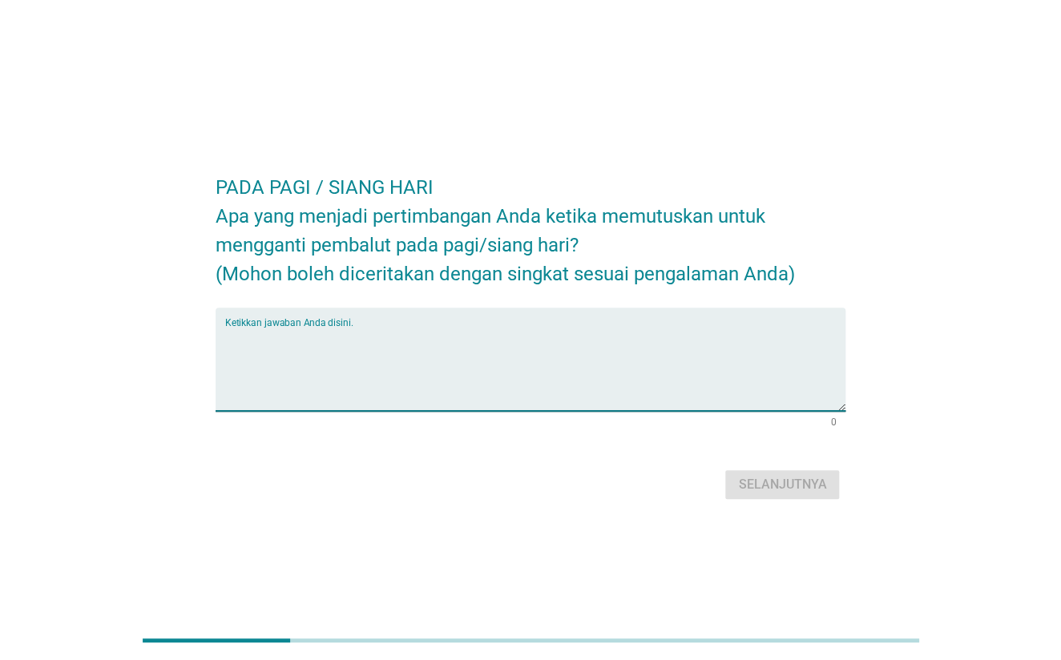
click at [547, 380] on textarea "Ketikkan jawaban Anda disini." at bounding box center [535, 369] width 621 height 84
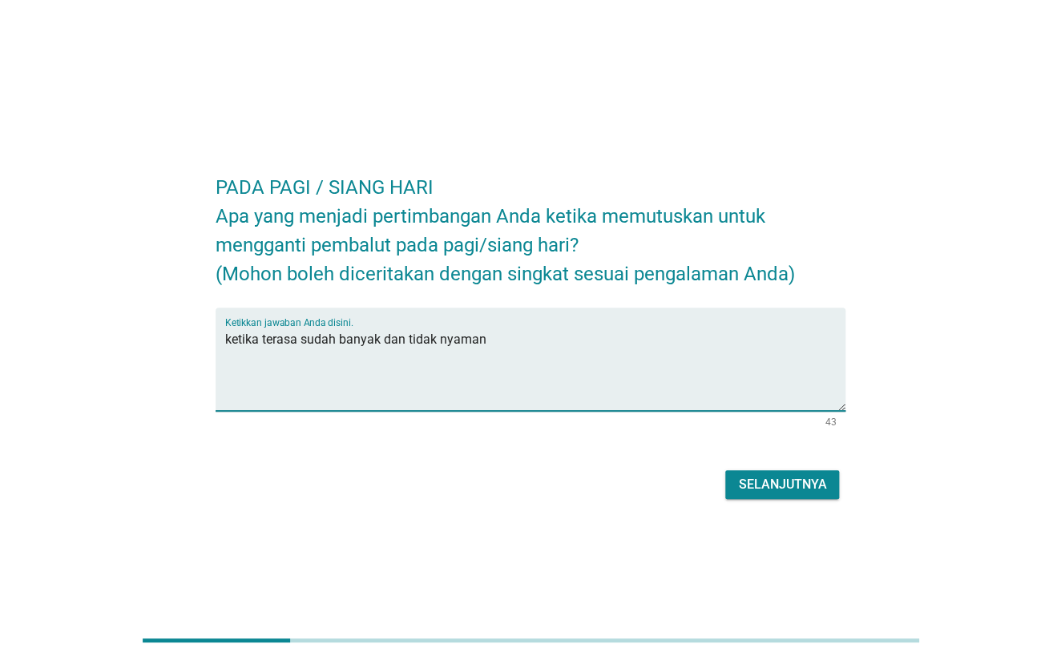
type textarea "ketika terasa sudah banyak dan tidak nyaman"
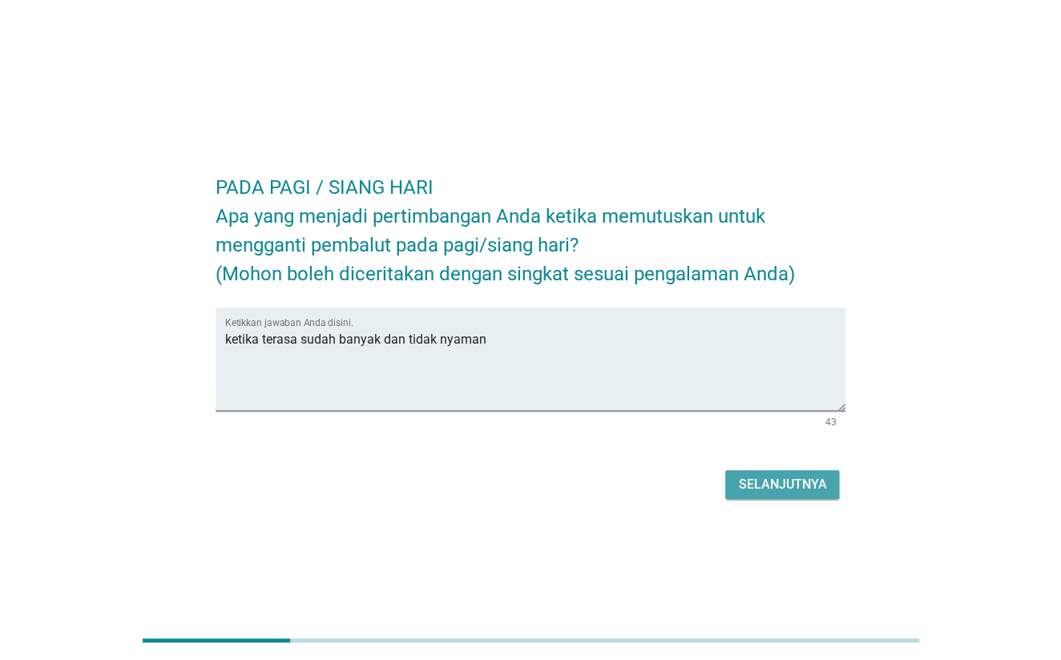
click at [748, 472] on button "Selanjutnya" at bounding box center [782, 484] width 114 height 29
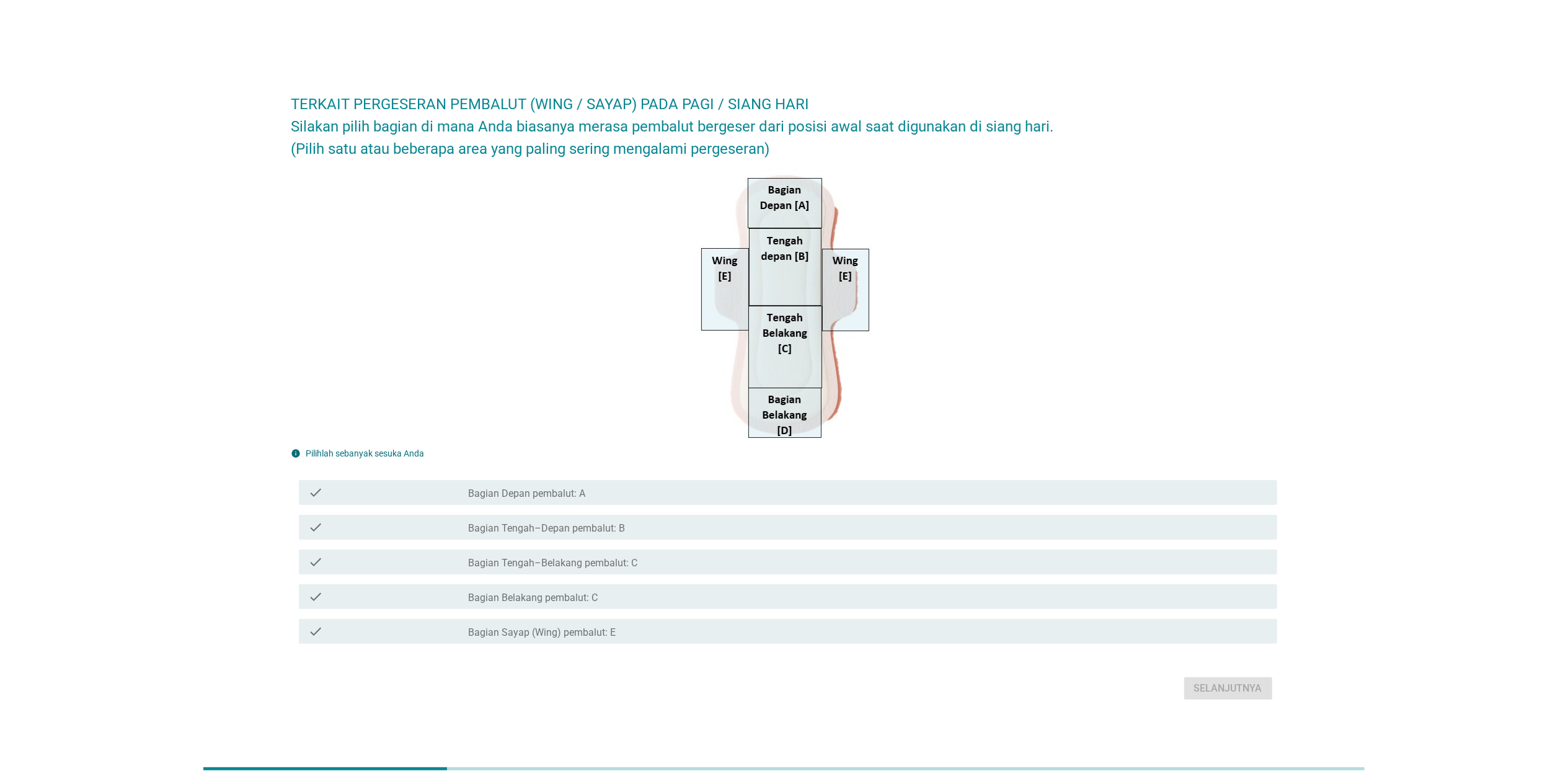
click at [690, 510] on div "check check_box_outline_blank Bagian Sayap (Wing) pembalut: E" at bounding box center [788, 631] width 978 height 25
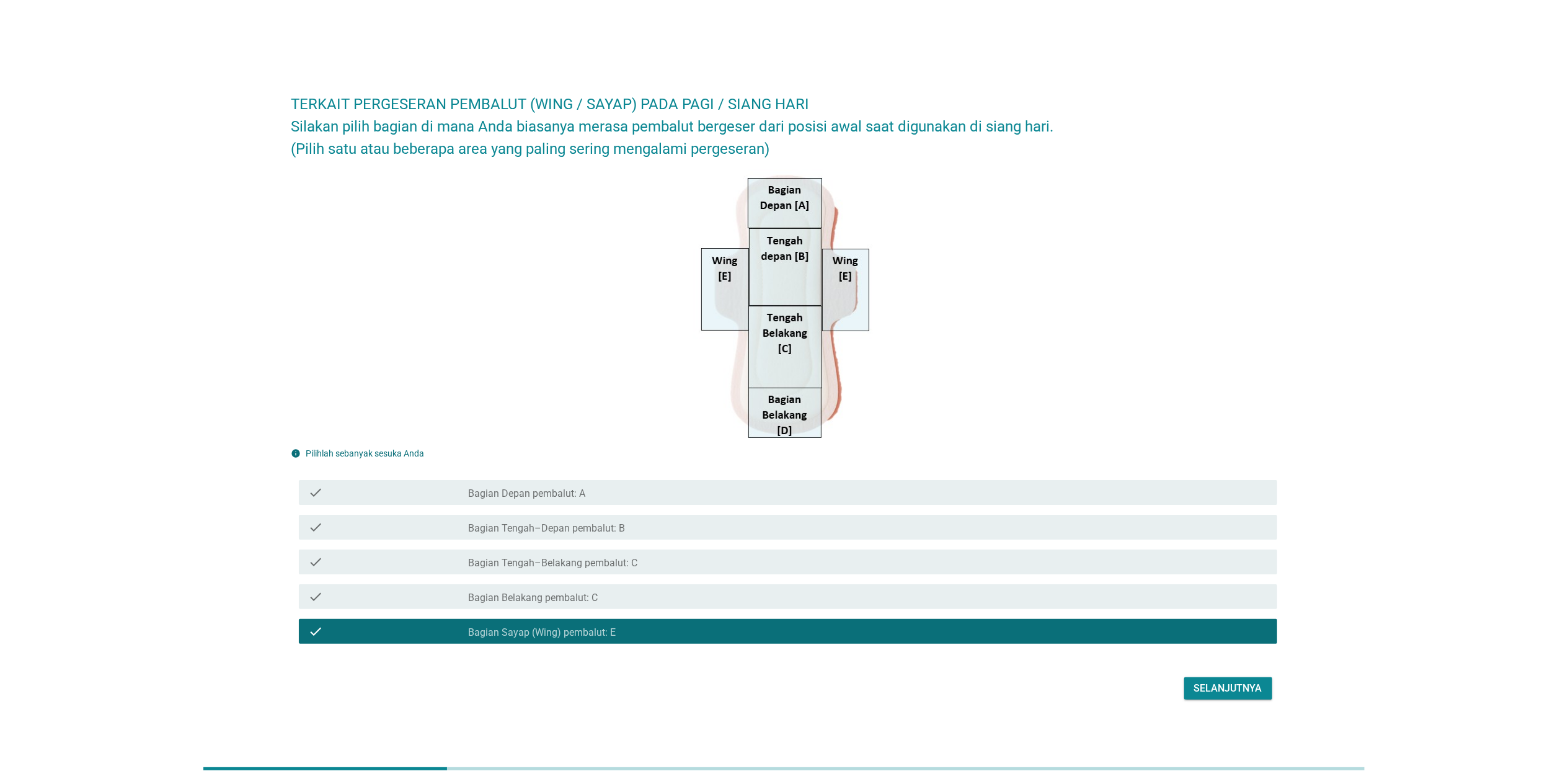
click at [820, 510] on div "Selanjutnya" at bounding box center [1228, 688] width 68 height 15
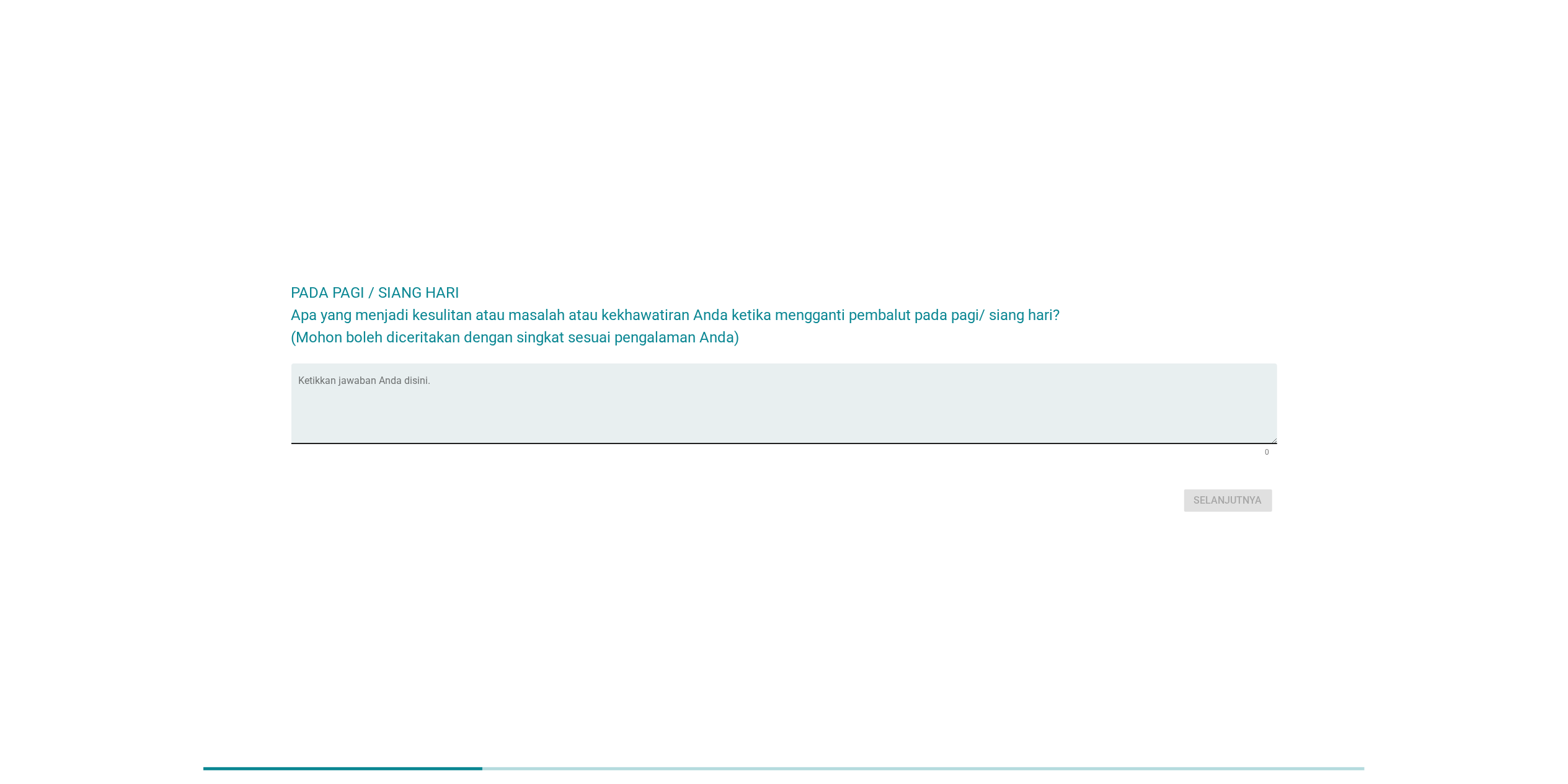
click at [820, 412] on textarea "Ketikkan jawaban Anda disini." at bounding box center [788, 411] width 978 height 65
type textarea "jika posisi sudah bergeser dan terkena celana"
click at [820, 497] on div "Selanjutnya" at bounding box center [1228, 500] width 68 height 15
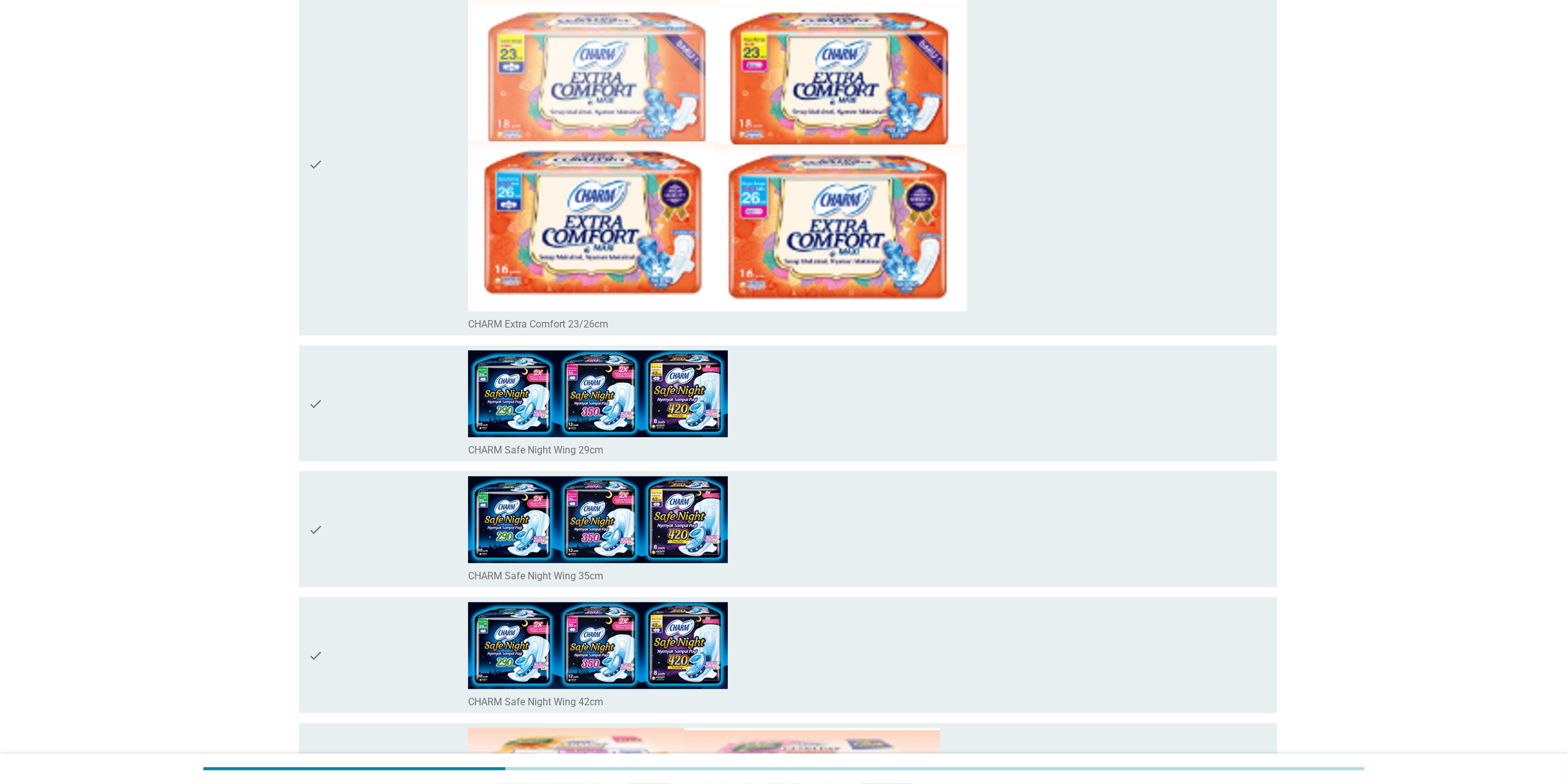
scroll to position [496, 0]
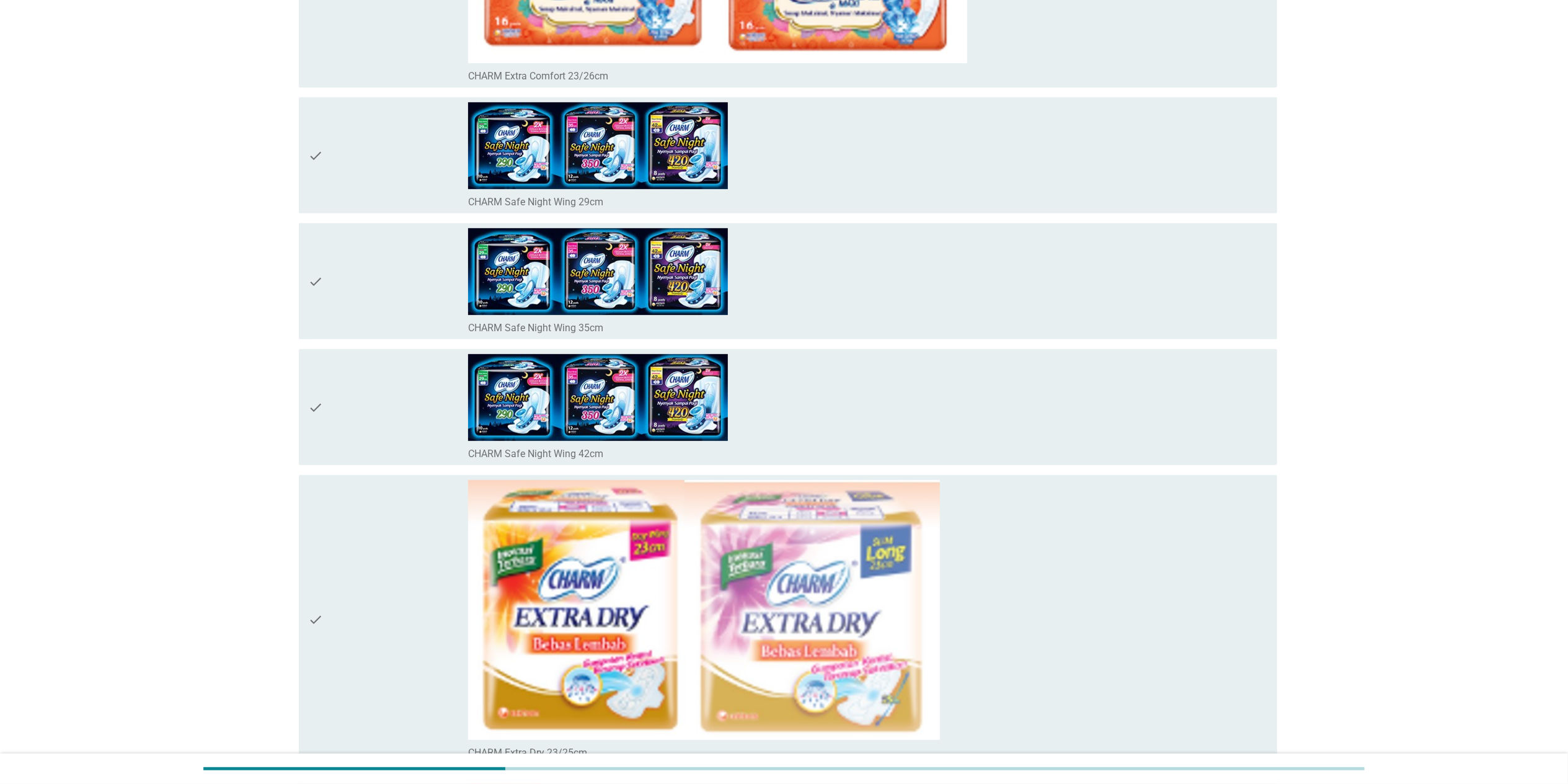
click at [820, 264] on div "check_box_outline_blank CHARM Safe Night Wing 35cm" at bounding box center [868, 281] width 799 height 106
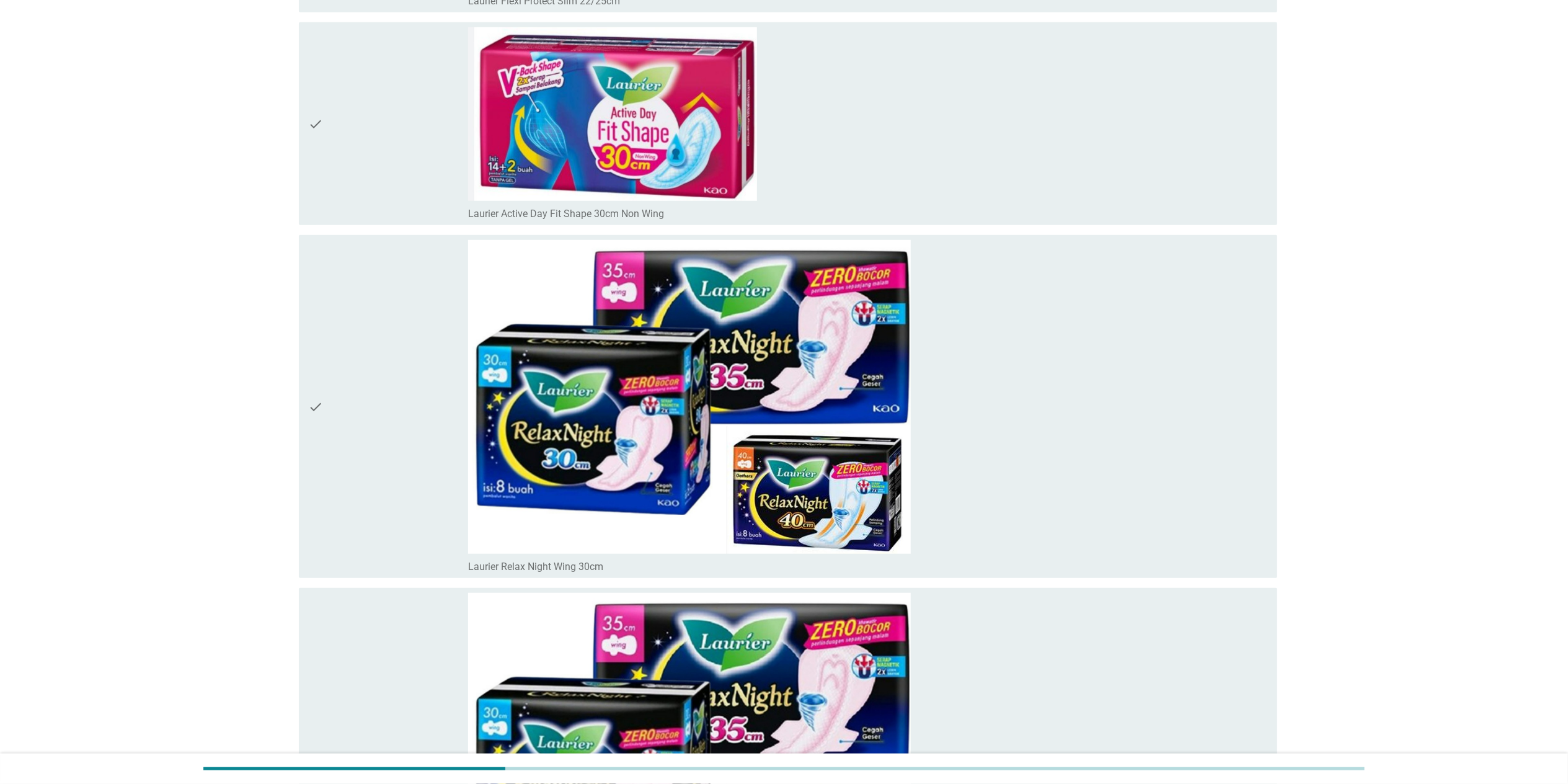
scroll to position [5484, 0]
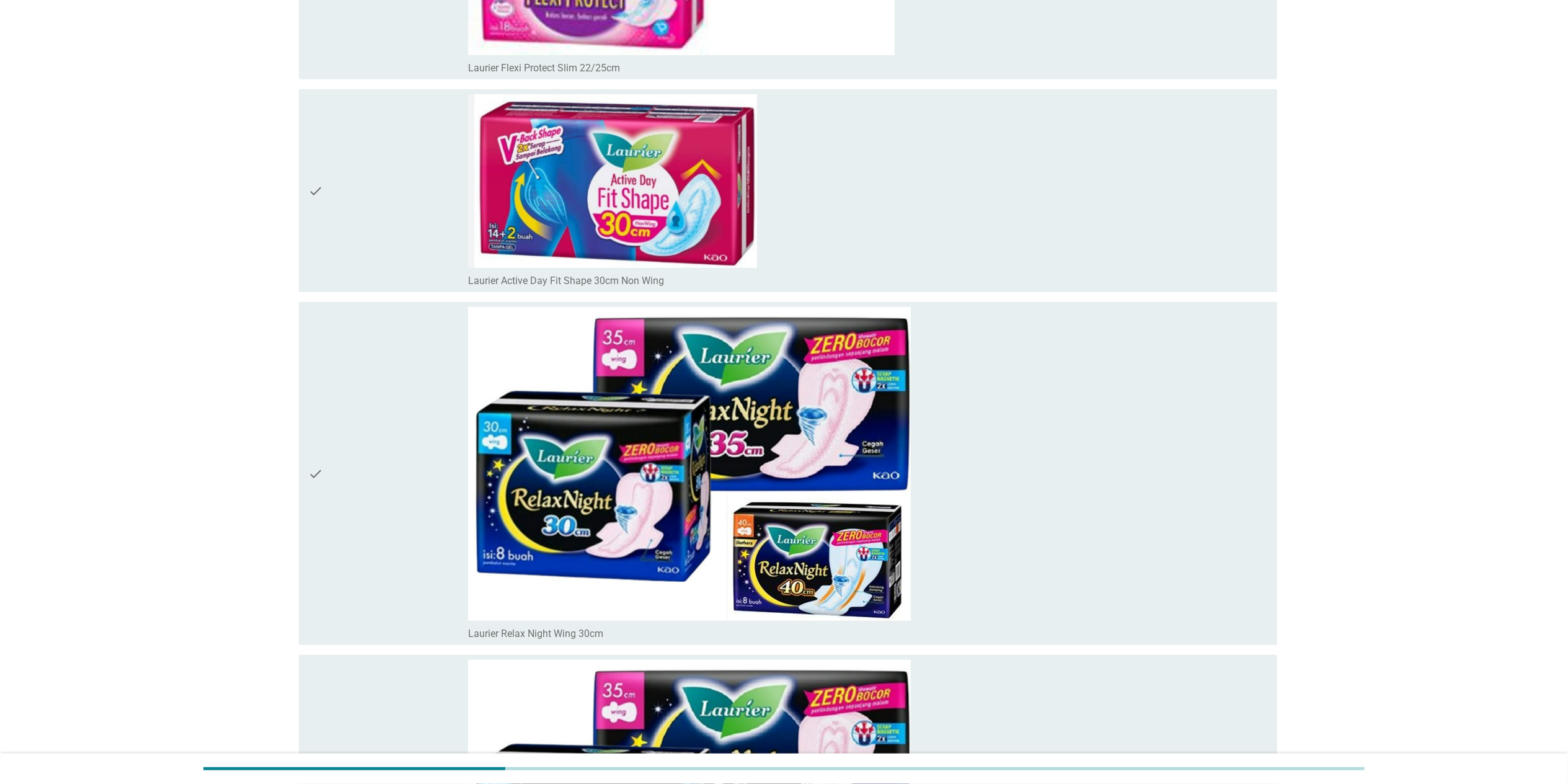
drag, startPoint x: 334, startPoint y: 476, endPoint x: 383, endPoint y: 476, distance: 49.0
click at [334, 484] on div "check" at bounding box center [389, 474] width 160 height 333
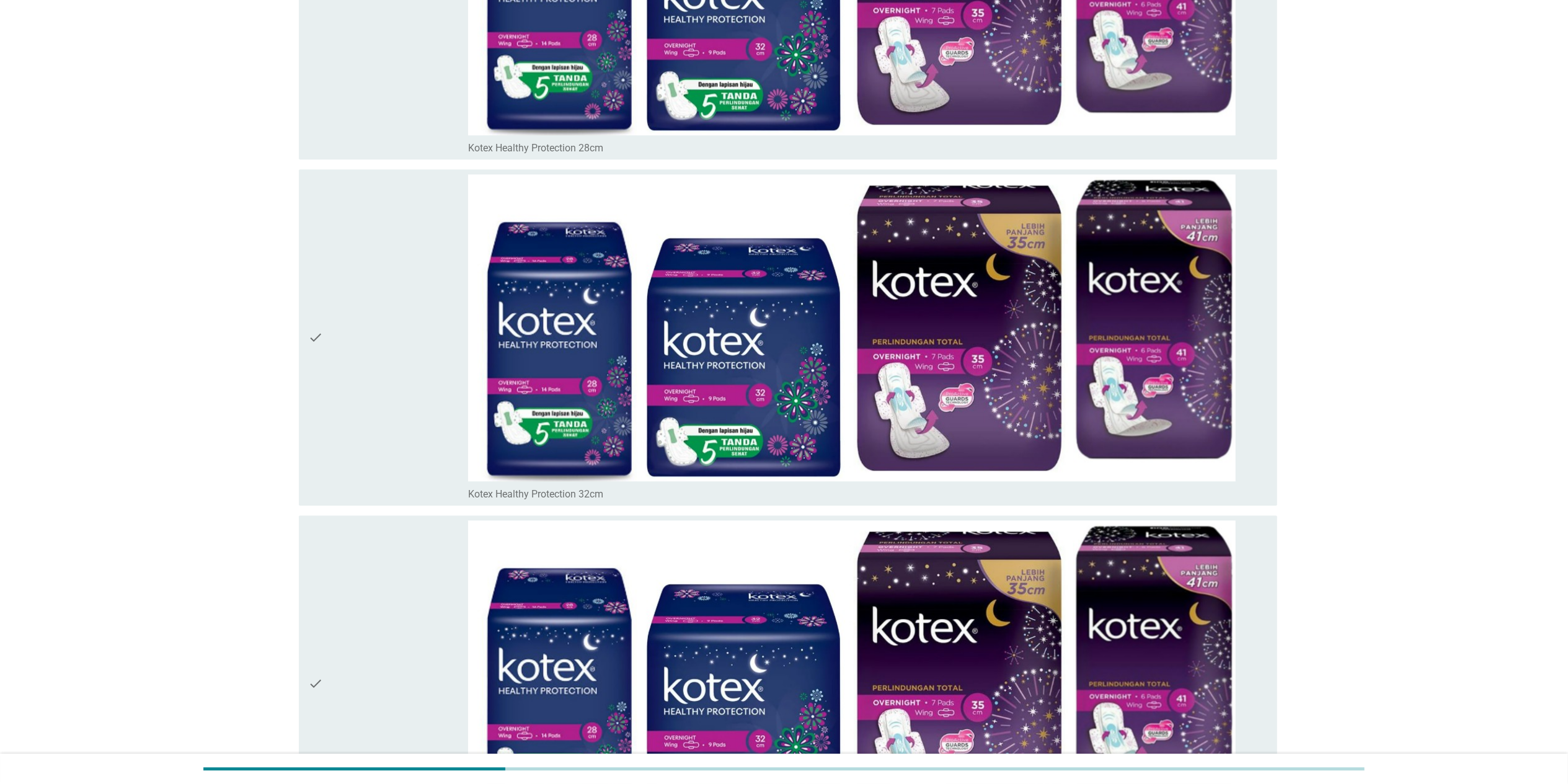
scroll to position [14106, 0]
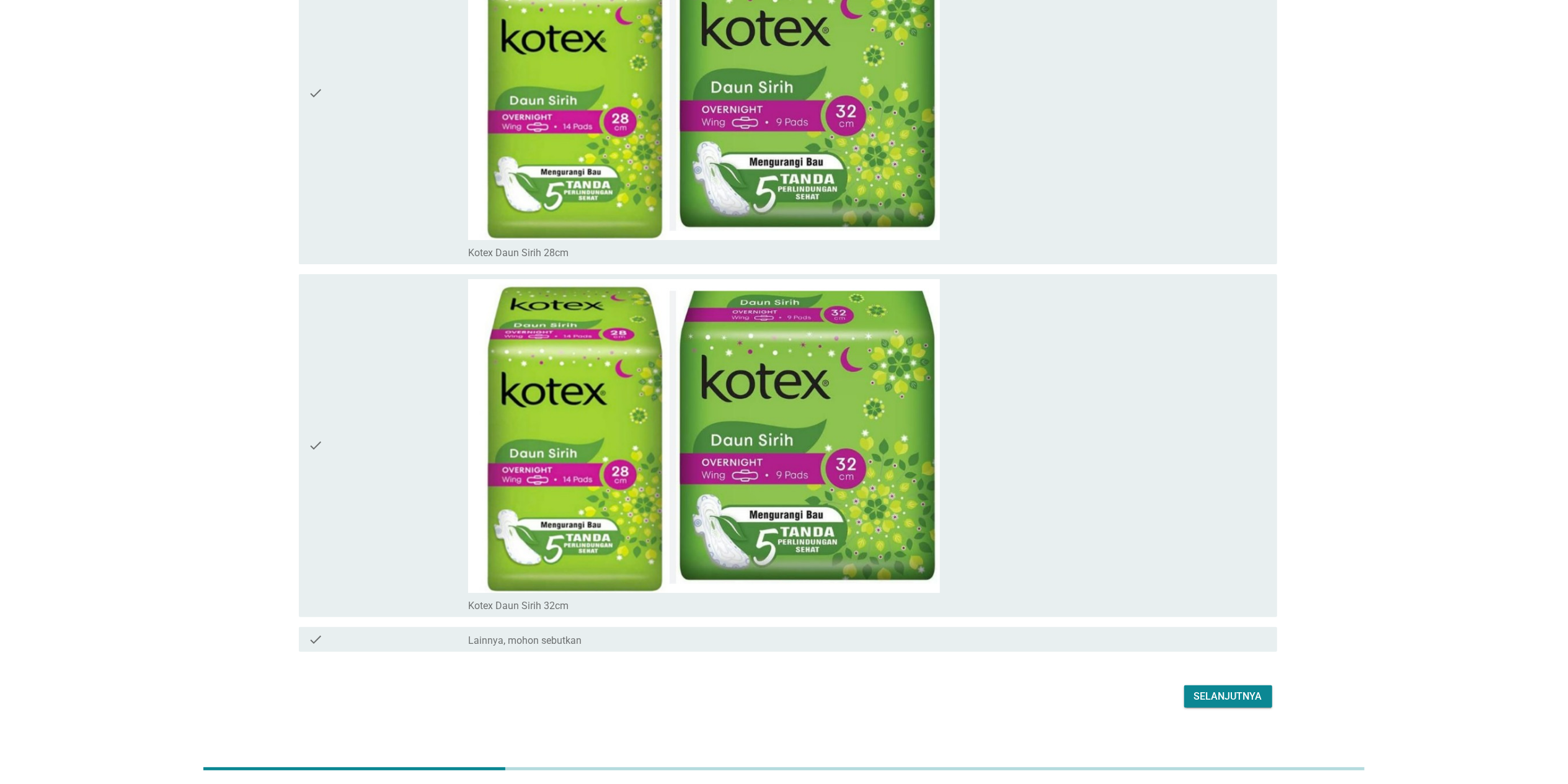
click at [820, 510] on div "Selanjutnya" at bounding box center [784, 696] width 986 height 29
click at [820, 510] on div "Selanjutnya" at bounding box center [1228, 696] width 68 height 15
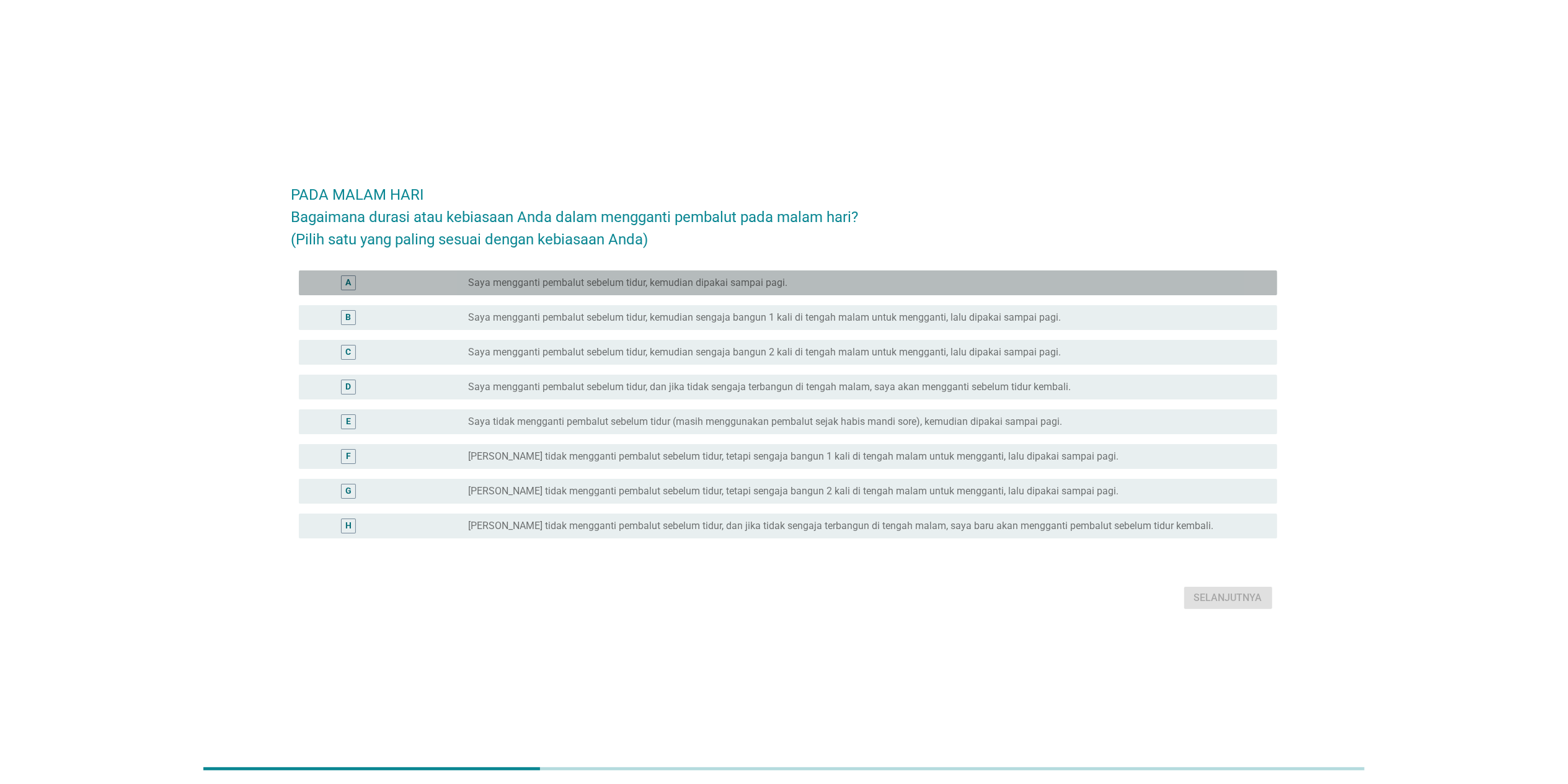
click at [817, 279] on div "radio_button_unchecked Saya mengganti pembalut sebelum tidur, kemudian dipakai …" at bounding box center [862, 282] width 789 height 12
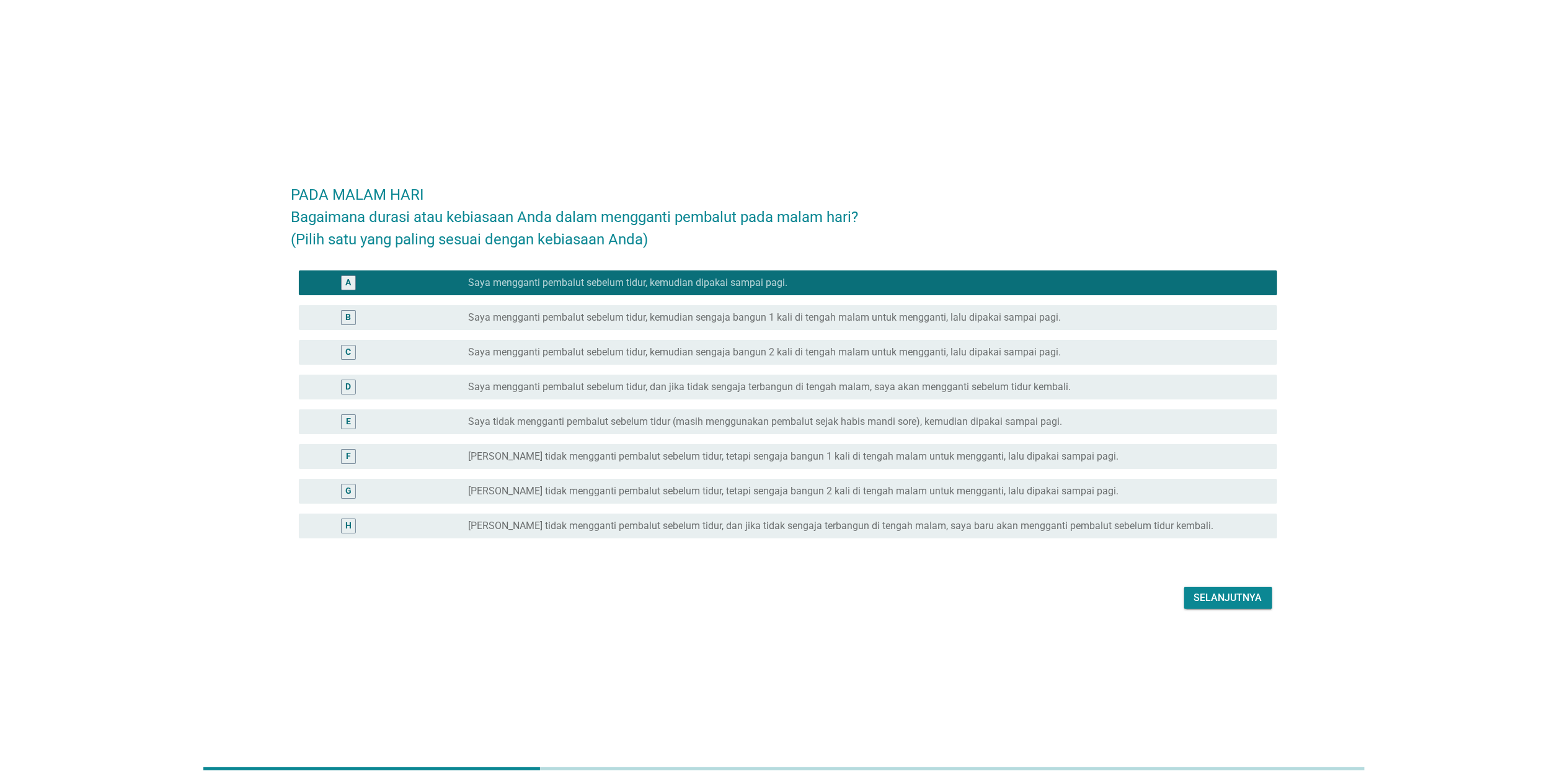
click at [820, 510] on div "Selanjutnya" at bounding box center [1228, 597] width 68 height 15
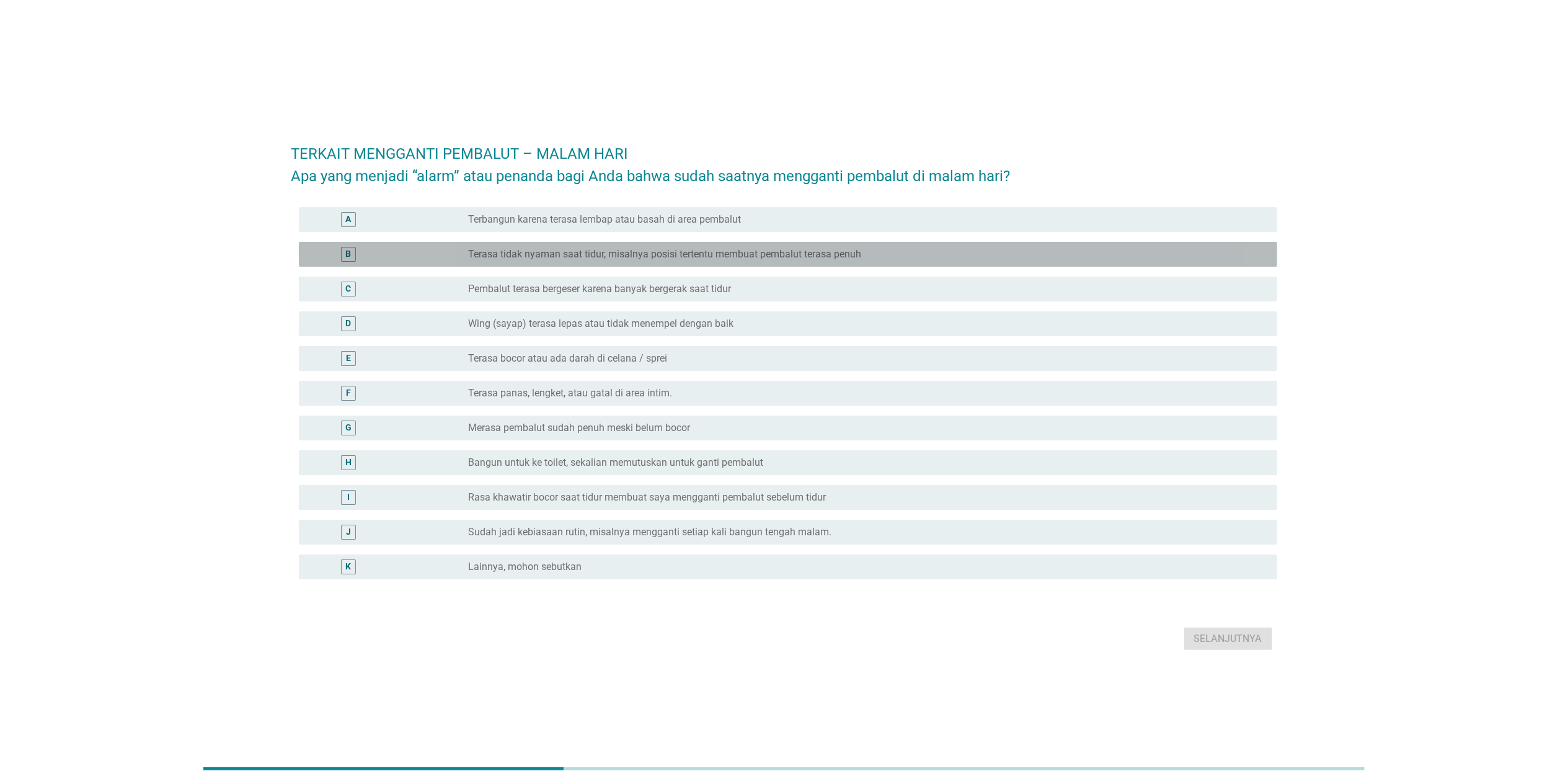
click at [721, 252] on label "Terasa tidak nyaman saat tidur, misalnya posisi tertentu membuat pembalut teras…" at bounding box center [665, 254] width 393 height 12
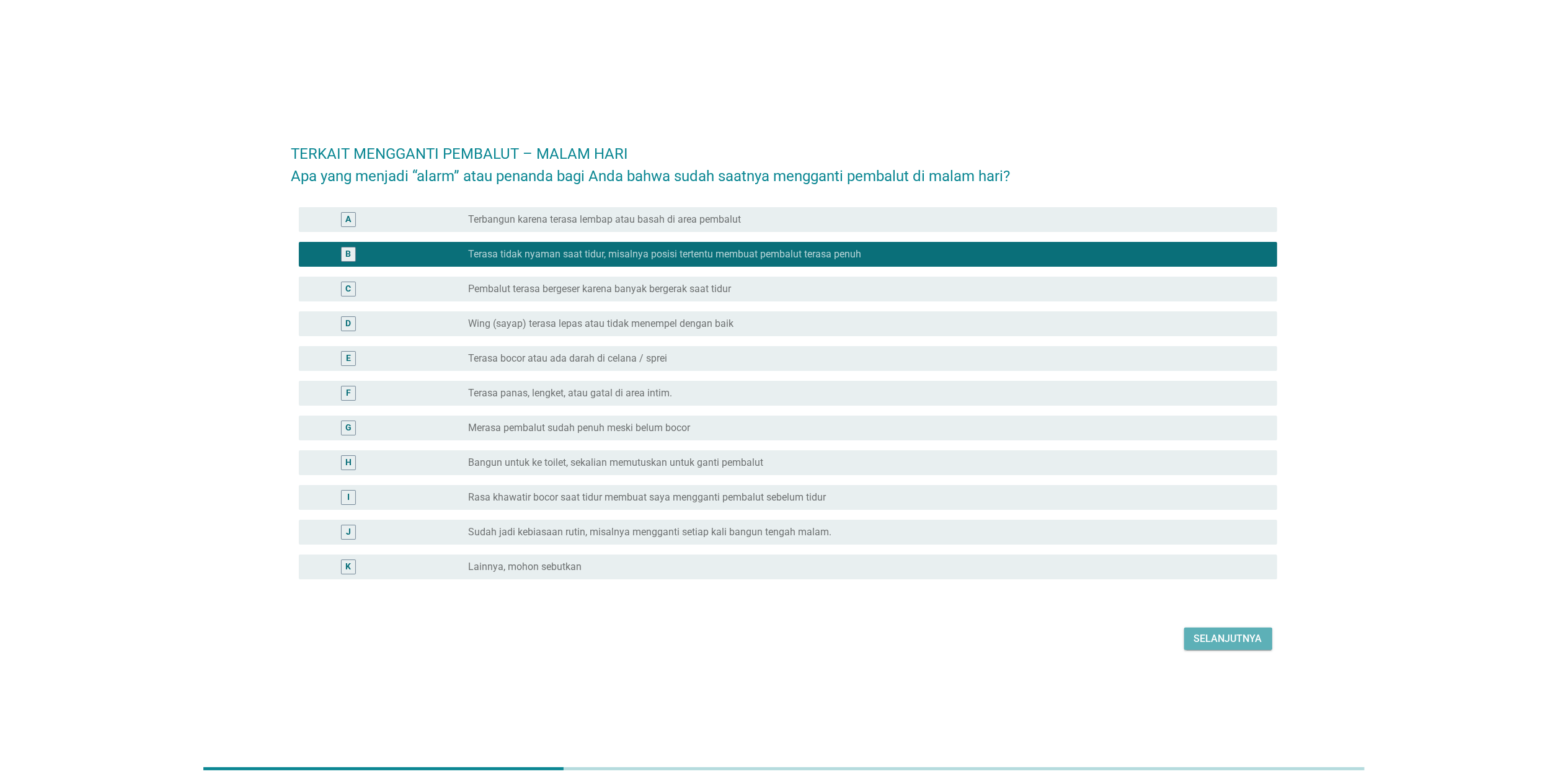
click at [820, 510] on div "Selanjutnya" at bounding box center [1228, 638] width 68 height 15
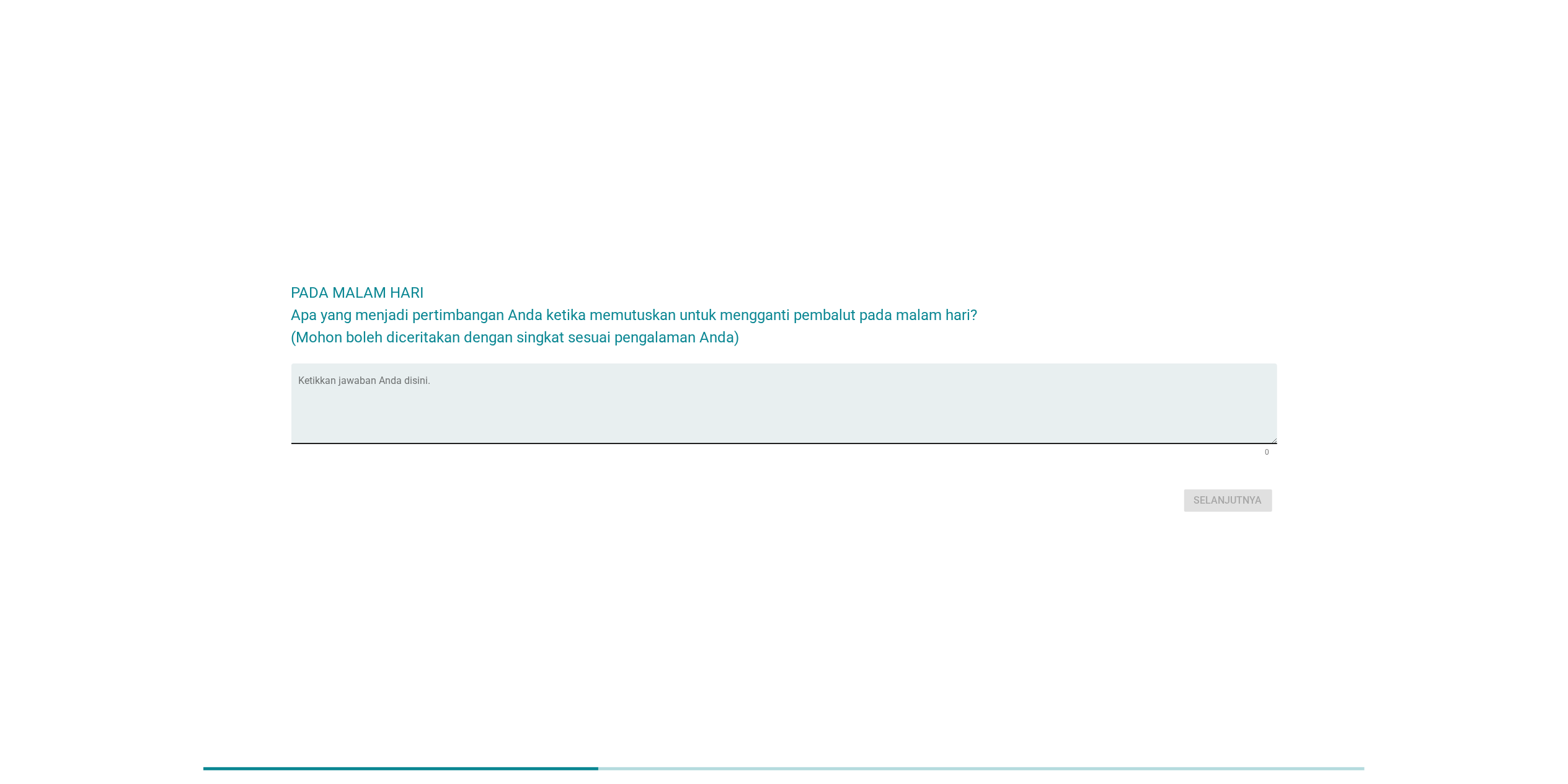
click at [754, 392] on textarea "Ketikkan jawaban Anda disini." at bounding box center [788, 411] width 978 height 65
type textarea "jika terasa penuh dan sudah bergeser berantakan"
click at [820, 502] on div "Selanjutnya" at bounding box center [1228, 500] width 68 height 15
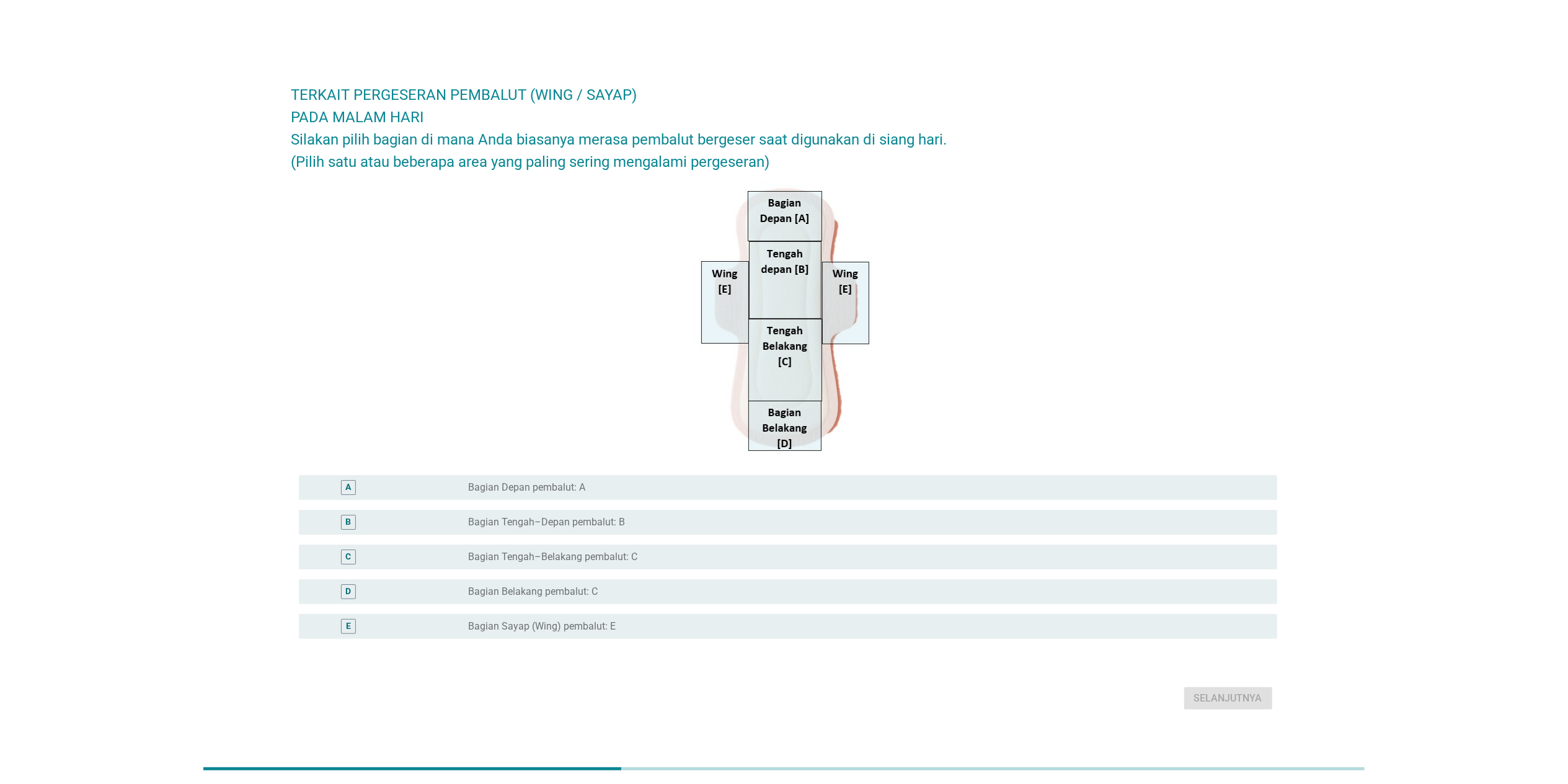
click at [601, 510] on div "radio_button_unchecked Bagian Sayap (Wing) pembalut: E" at bounding box center [868, 625] width 799 height 15
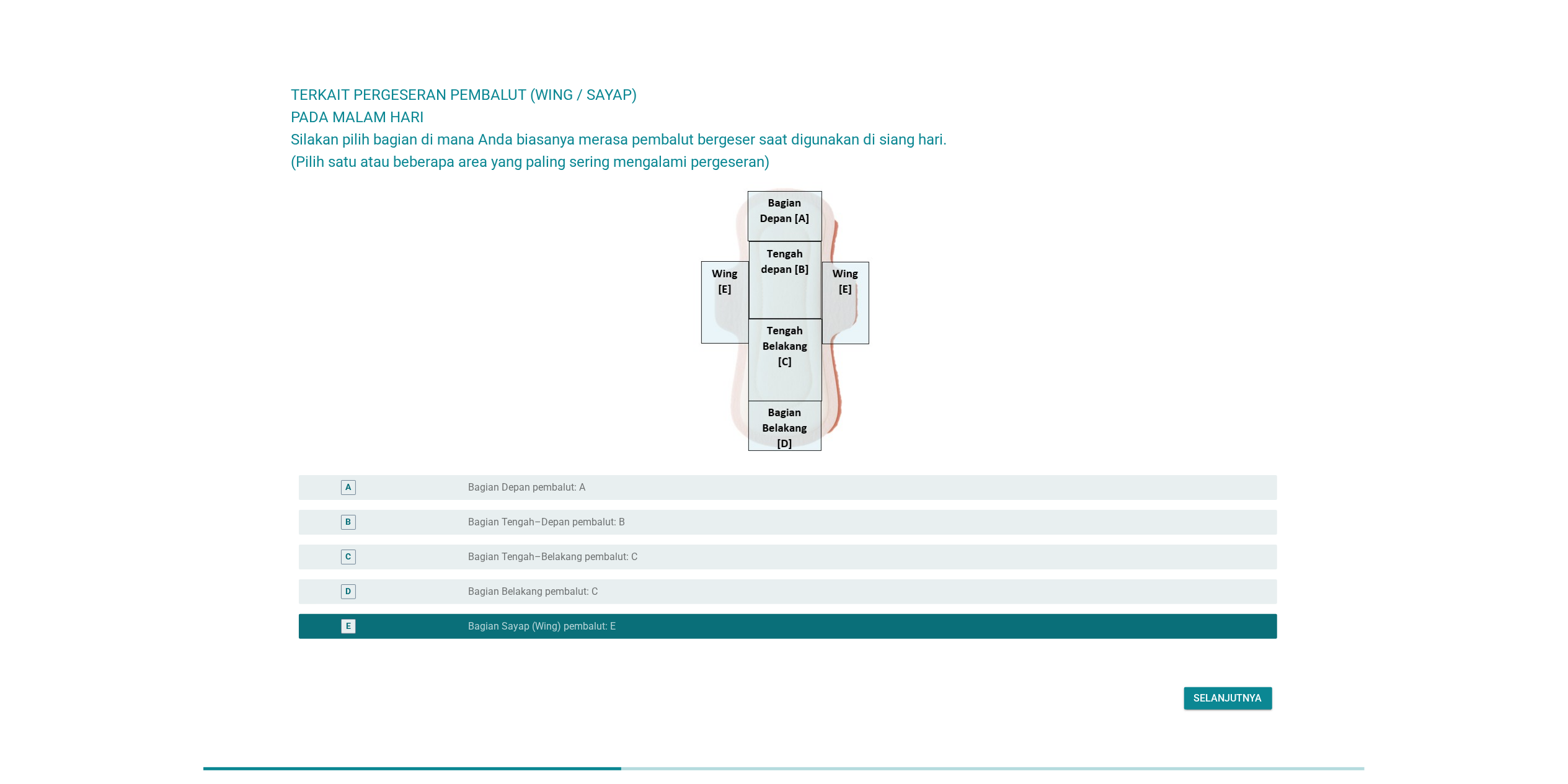
click at [820, 510] on div "Selanjutnya" at bounding box center [1228, 697] width 68 height 15
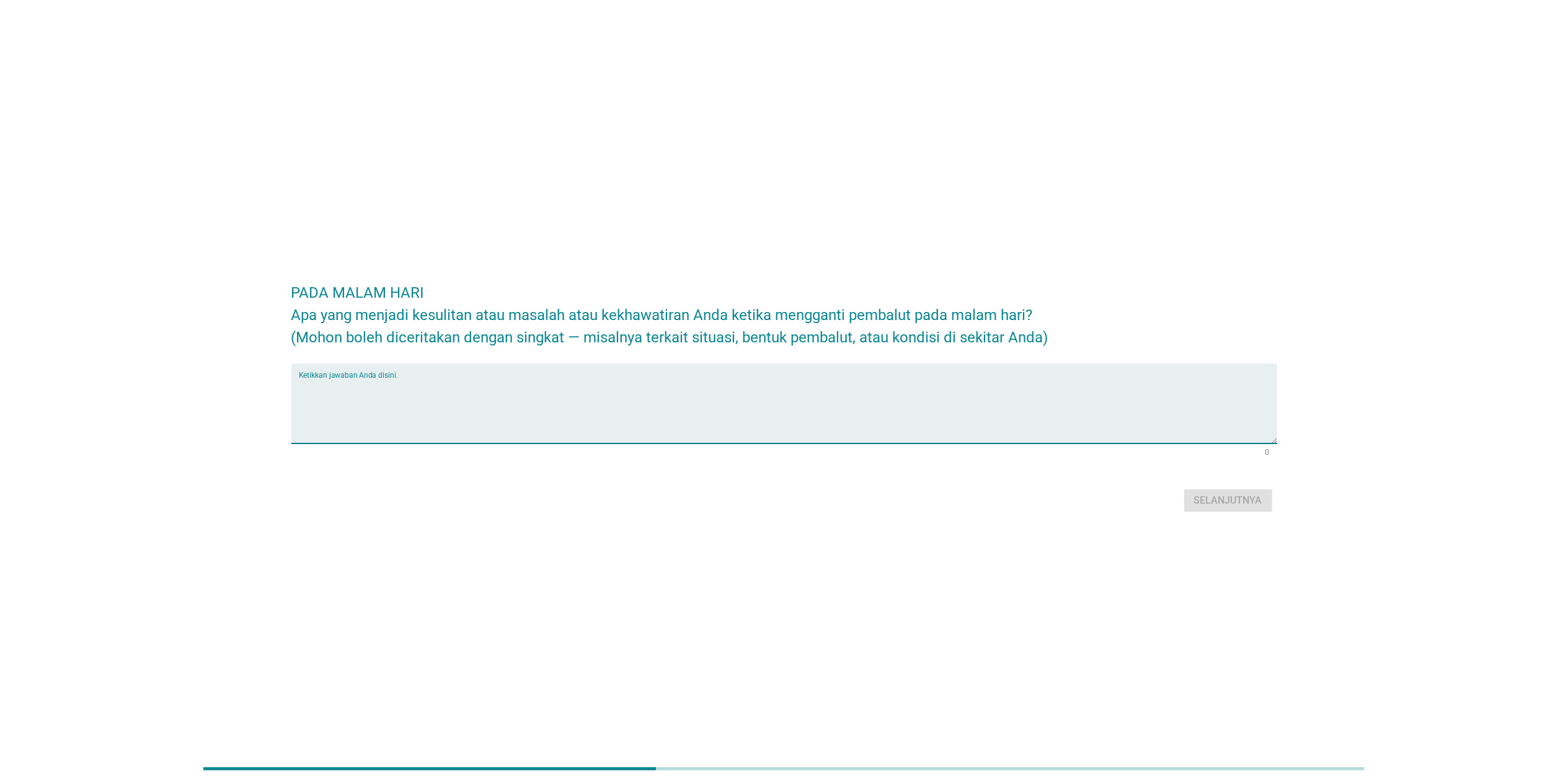
click at [480, 423] on textarea "Ketikkan jawaban Anda disini." at bounding box center [788, 411] width 978 height 65
type textarea "ketika masih mengantuk"
click at [820, 498] on div "Selanjutnya" at bounding box center [1228, 500] width 68 height 15
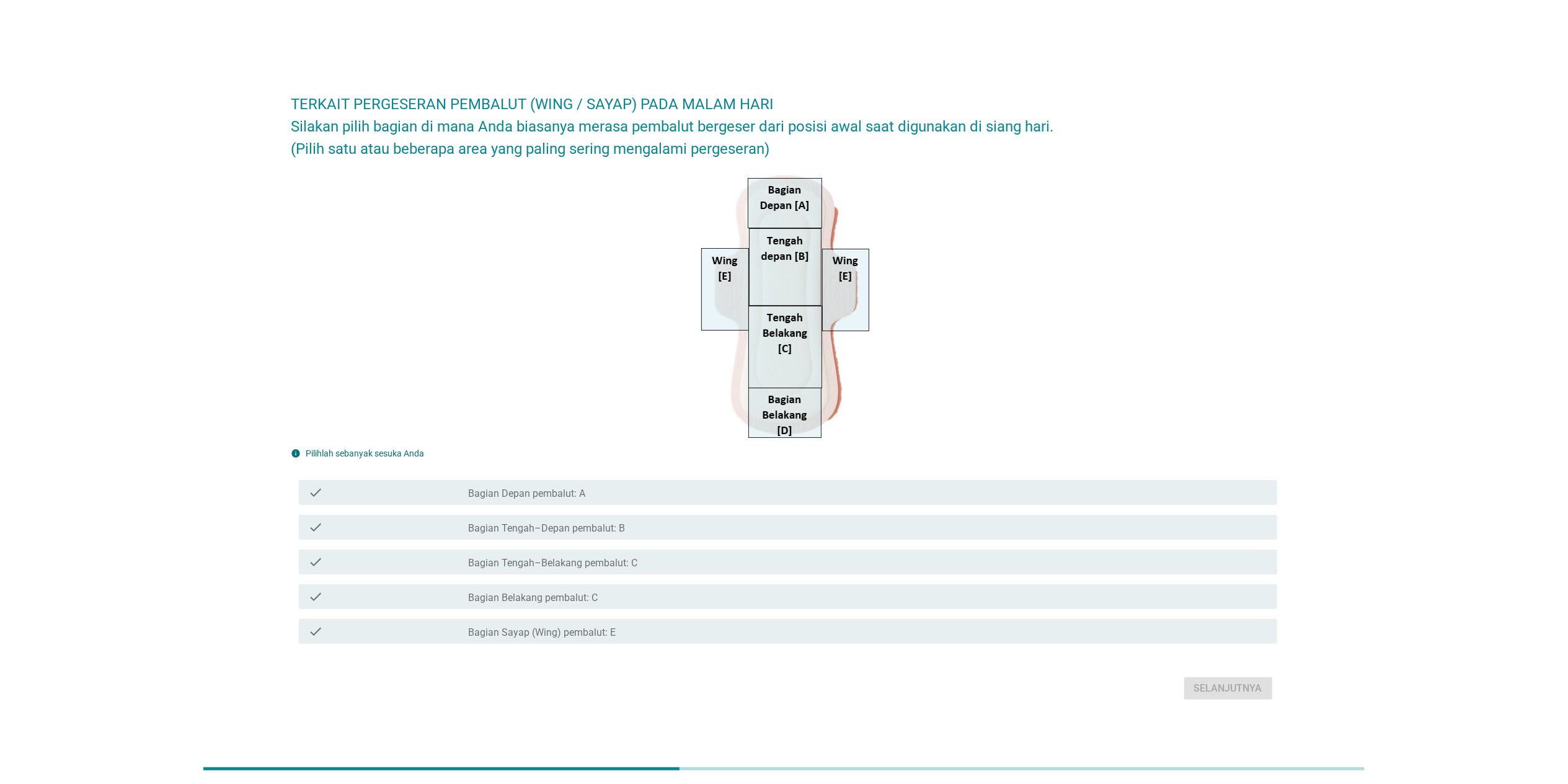
click at [628, 510] on div "check check_box_outline_blank Bagian Sayap (Wing) pembalut: E" at bounding box center [788, 631] width 978 height 25
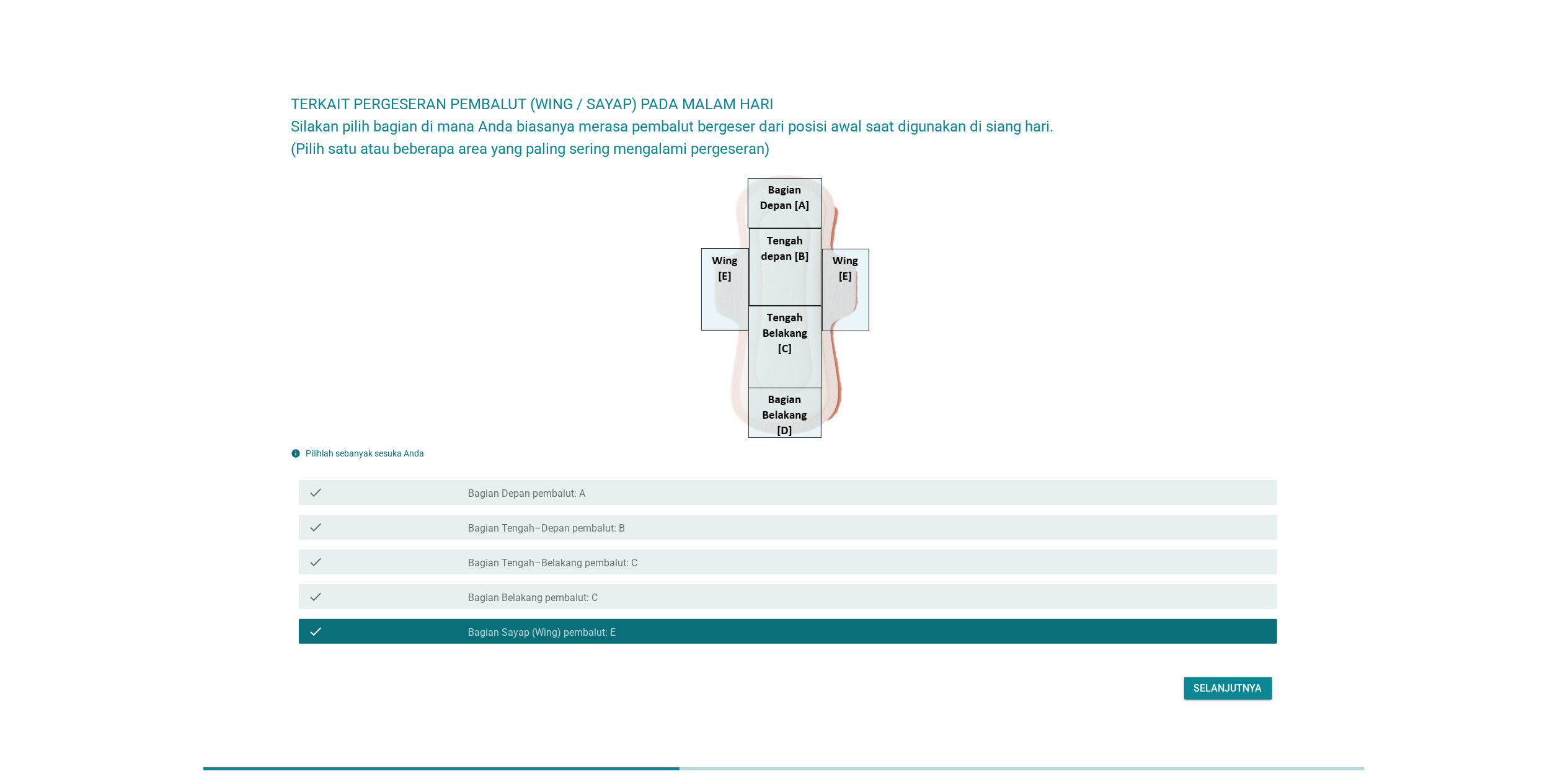
click at [820, 510] on div "Selanjutnya" at bounding box center [1228, 688] width 68 height 15
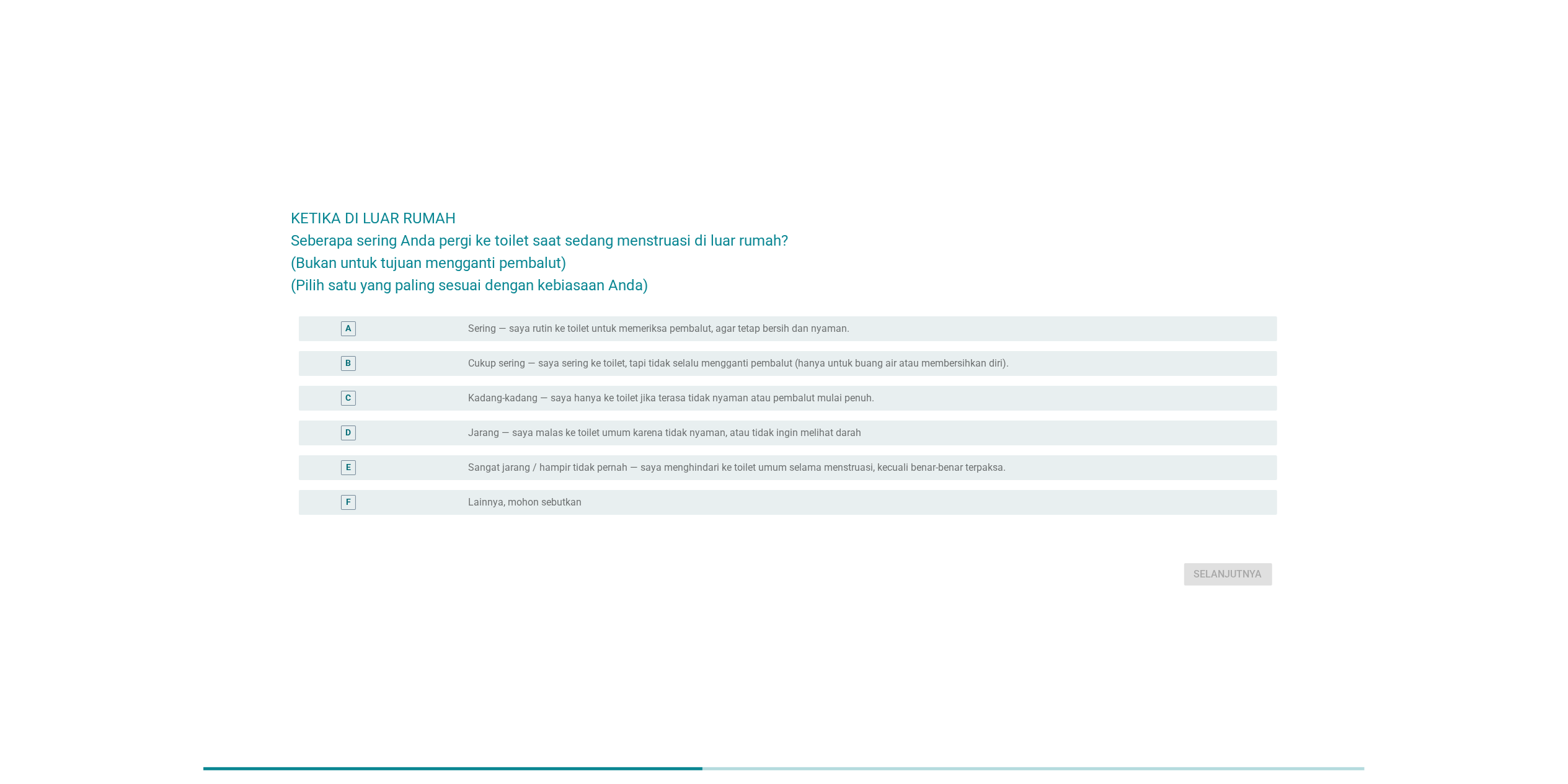
click at [601, 435] on label "Jarang — saya malas ke toilet umum karena tidak nyaman, atau tidak ingin meliha…" at bounding box center [665, 433] width 393 height 12
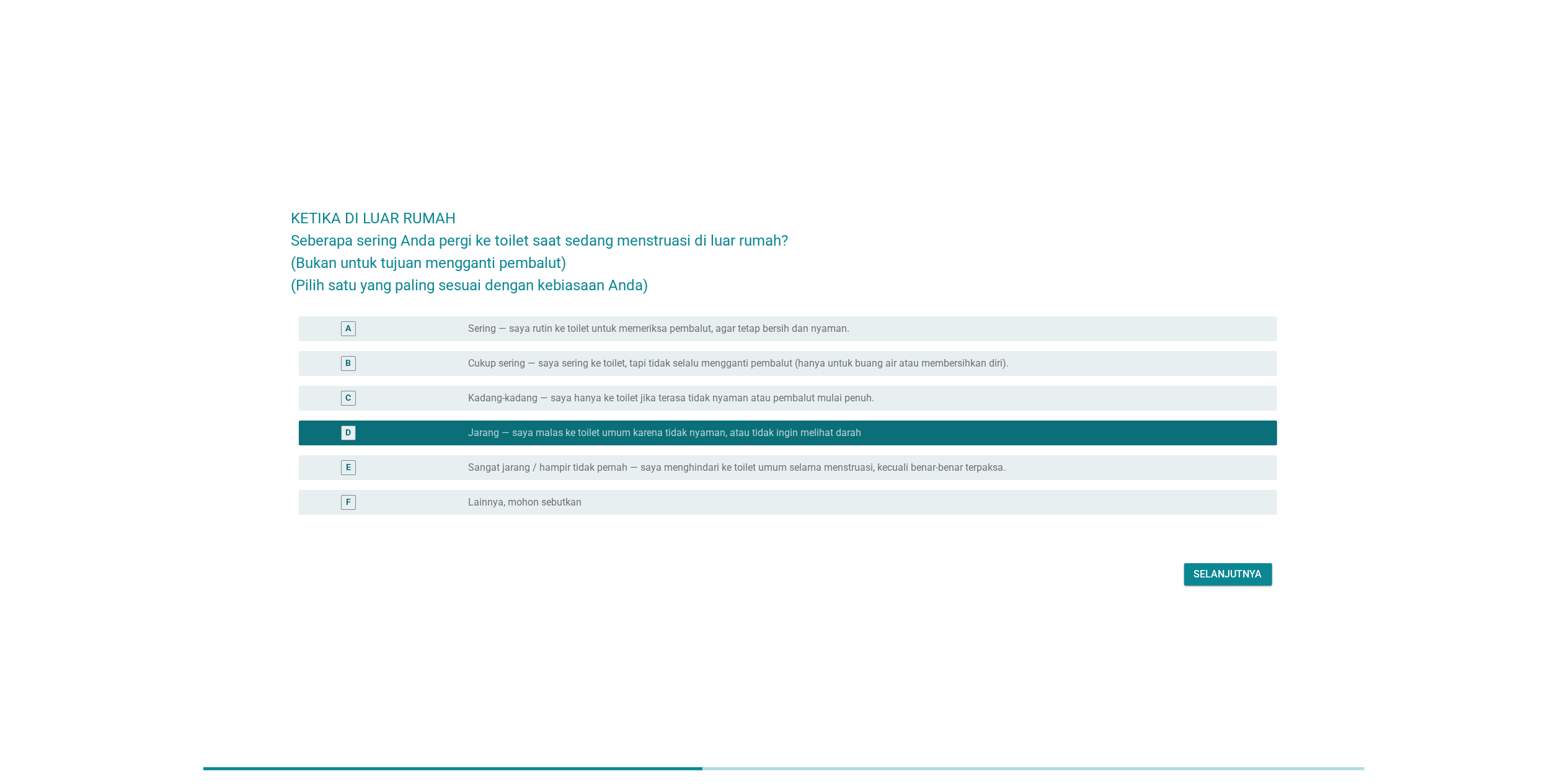
click at [820, 510] on button "Selanjutnya" at bounding box center [1228, 573] width 88 height 22
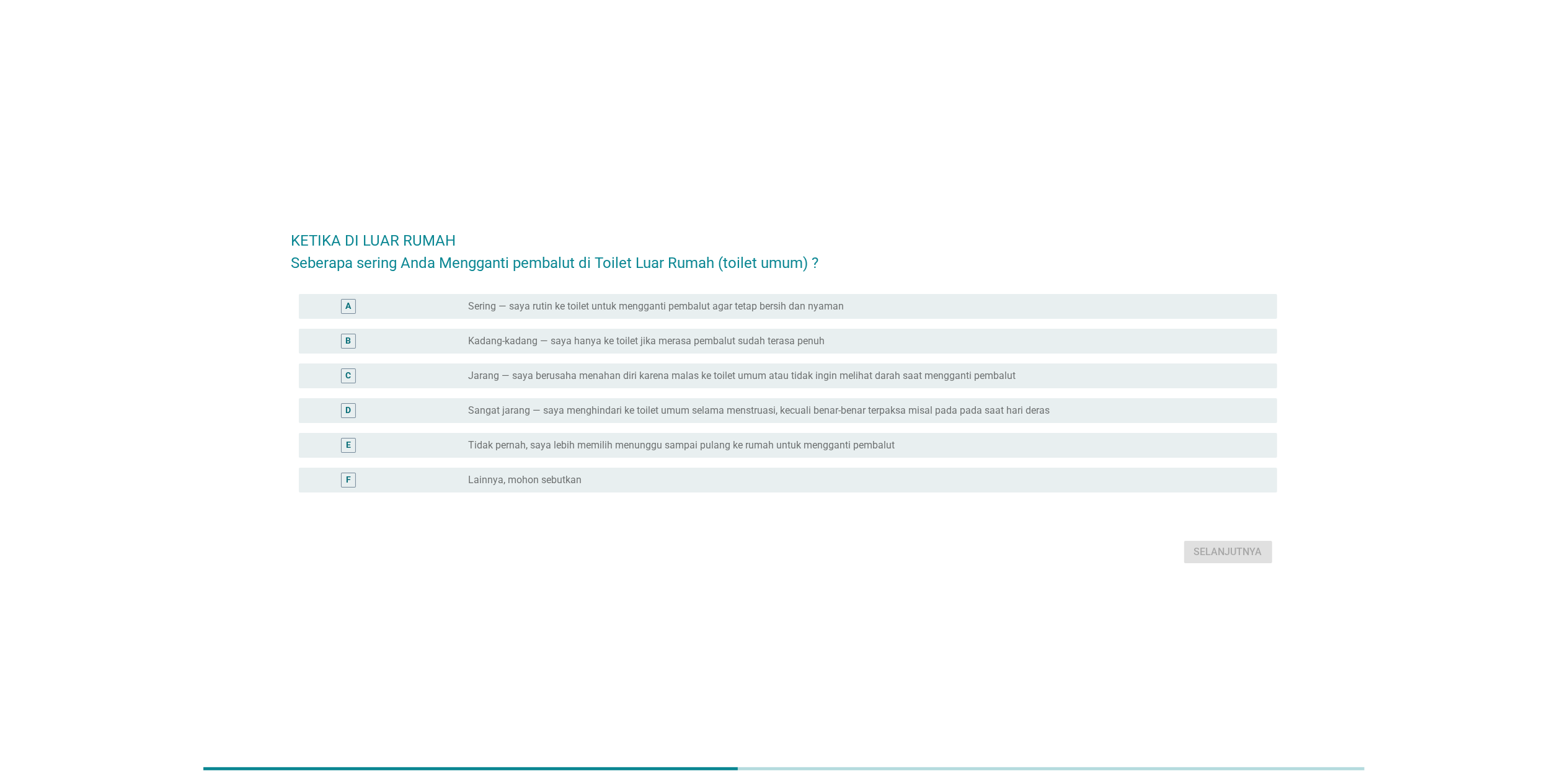
click at [703, 435] on div "E radio_button_unchecked Tidak pernah, saya lebih memilih menunggu sampai pulan…" at bounding box center [788, 445] width 978 height 25
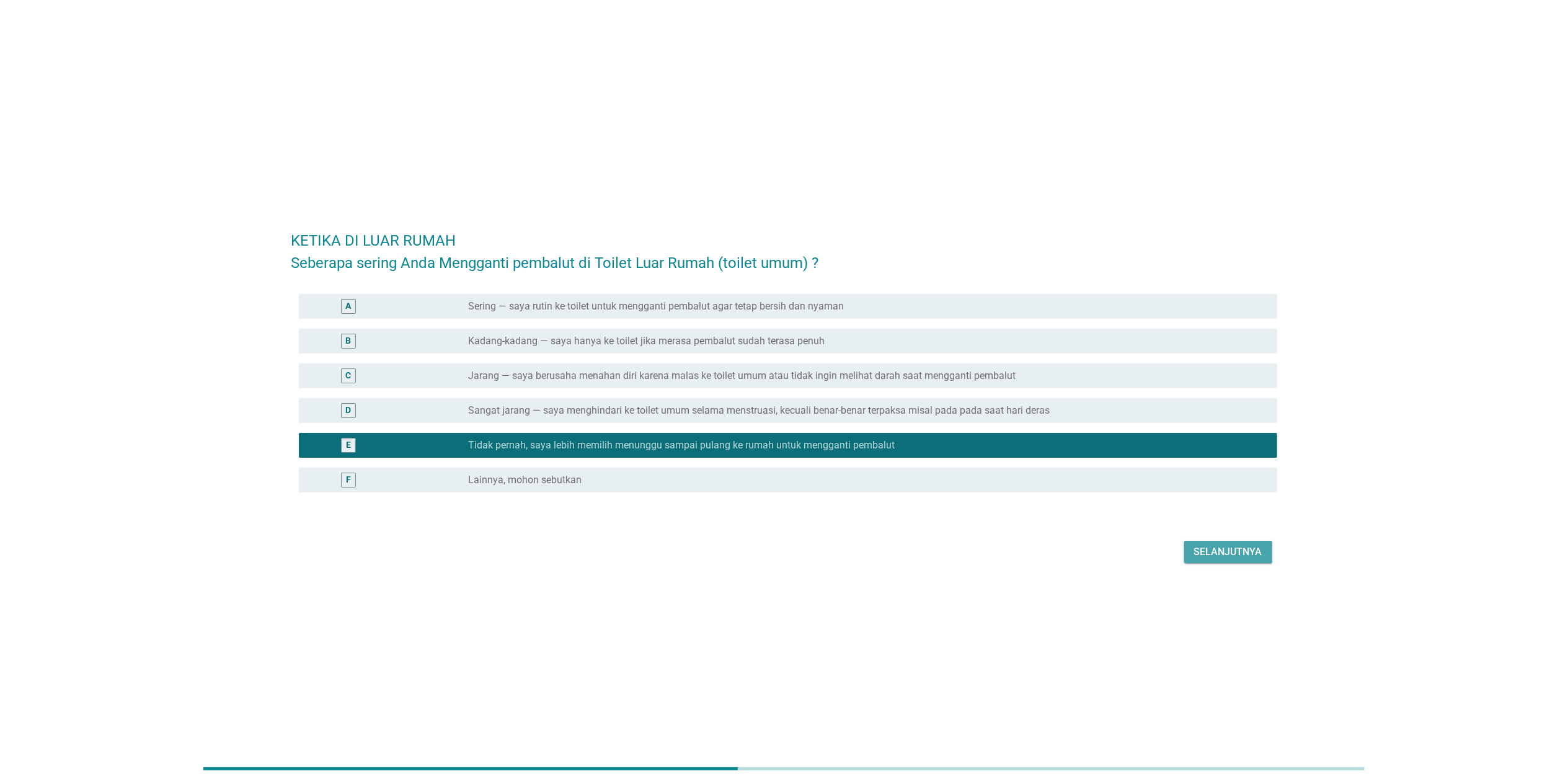
click at [820, 510] on button "Selanjutnya" at bounding box center [1228, 552] width 88 height 22
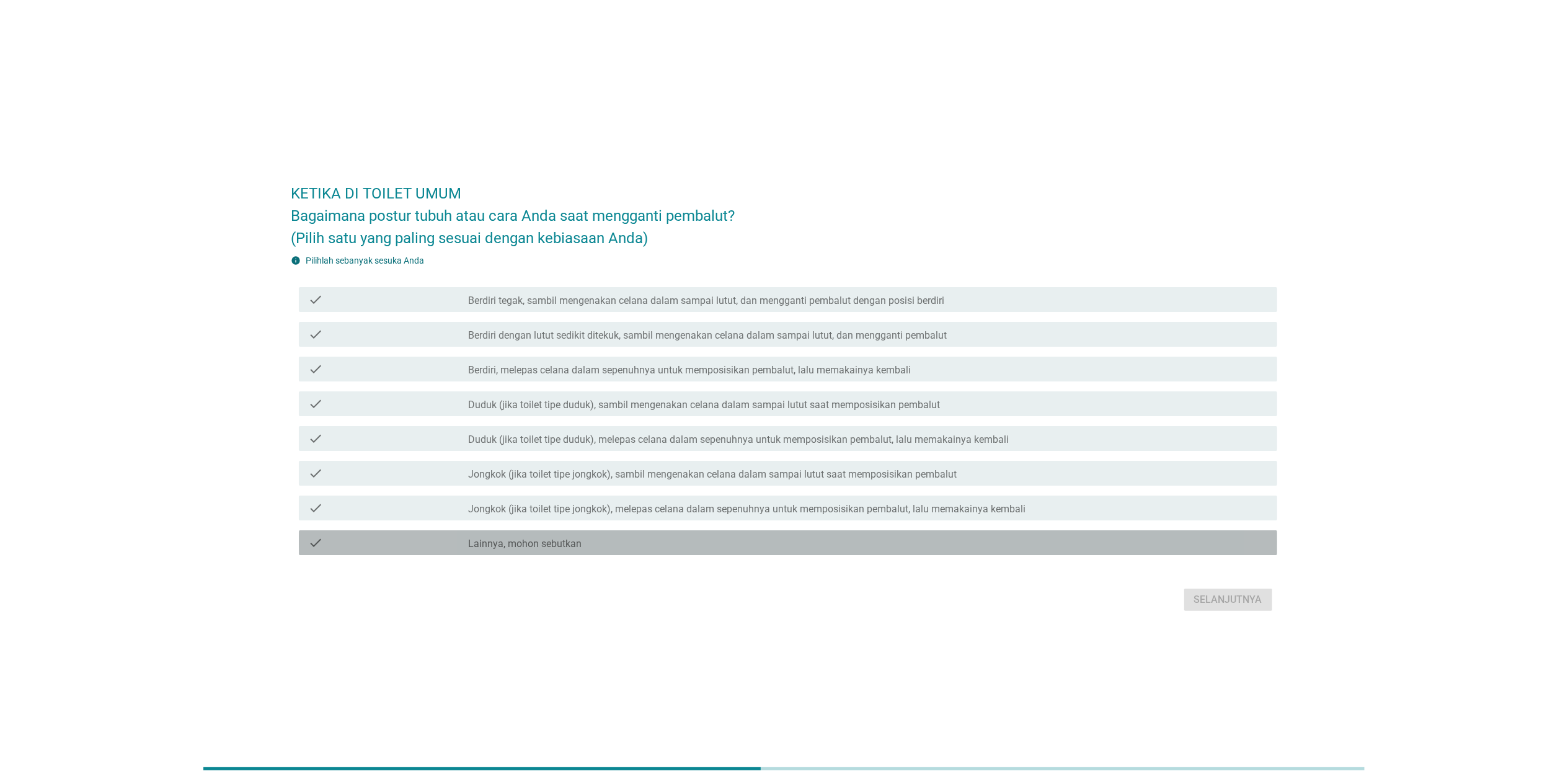
click at [567, 510] on label "Lainnya, mohon sebutkan" at bounding box center [525, 544] width 114 height 12
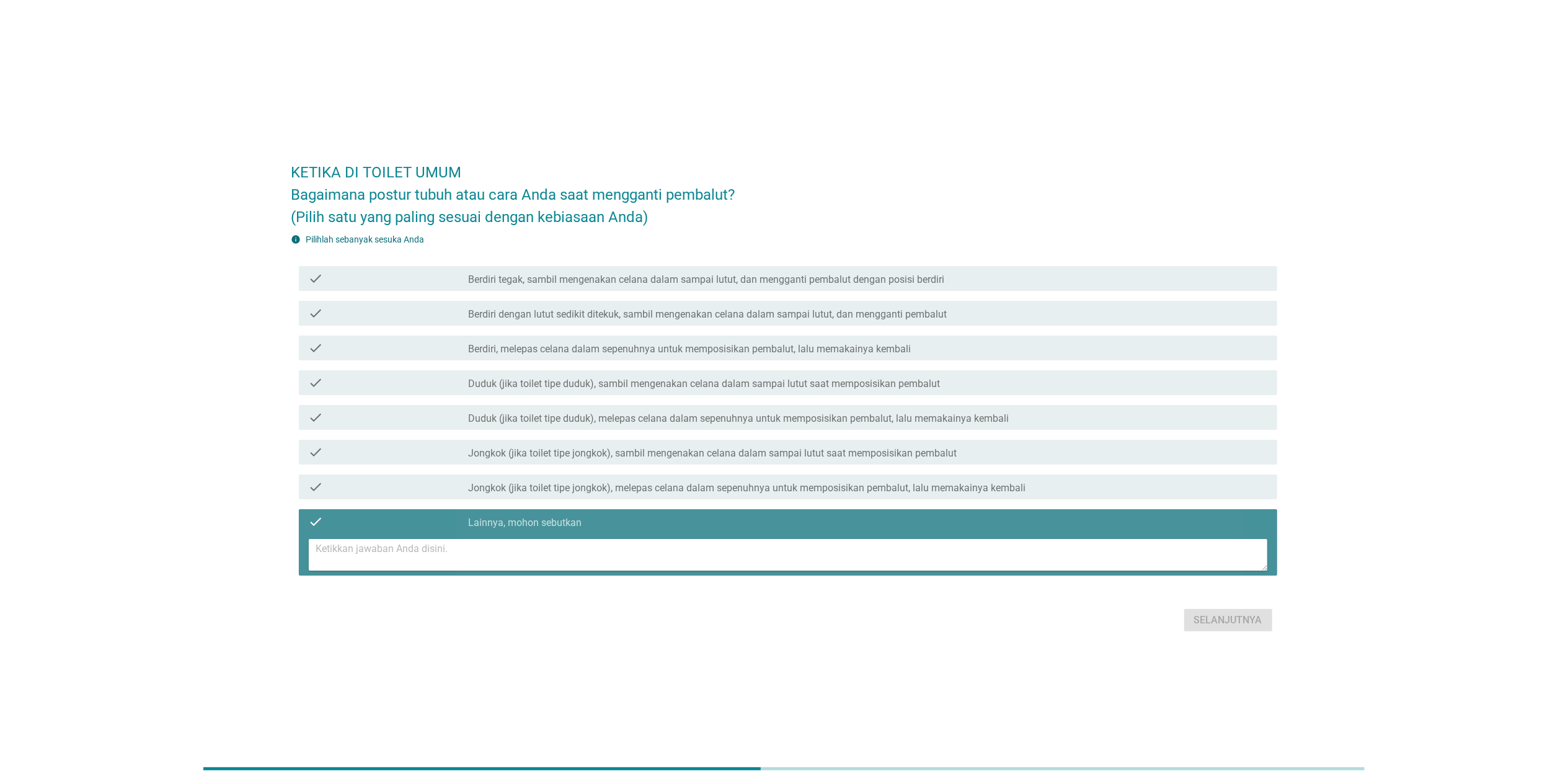
click at [820, 510] on textarea at bounding box center [792, 554] width 951 height 32
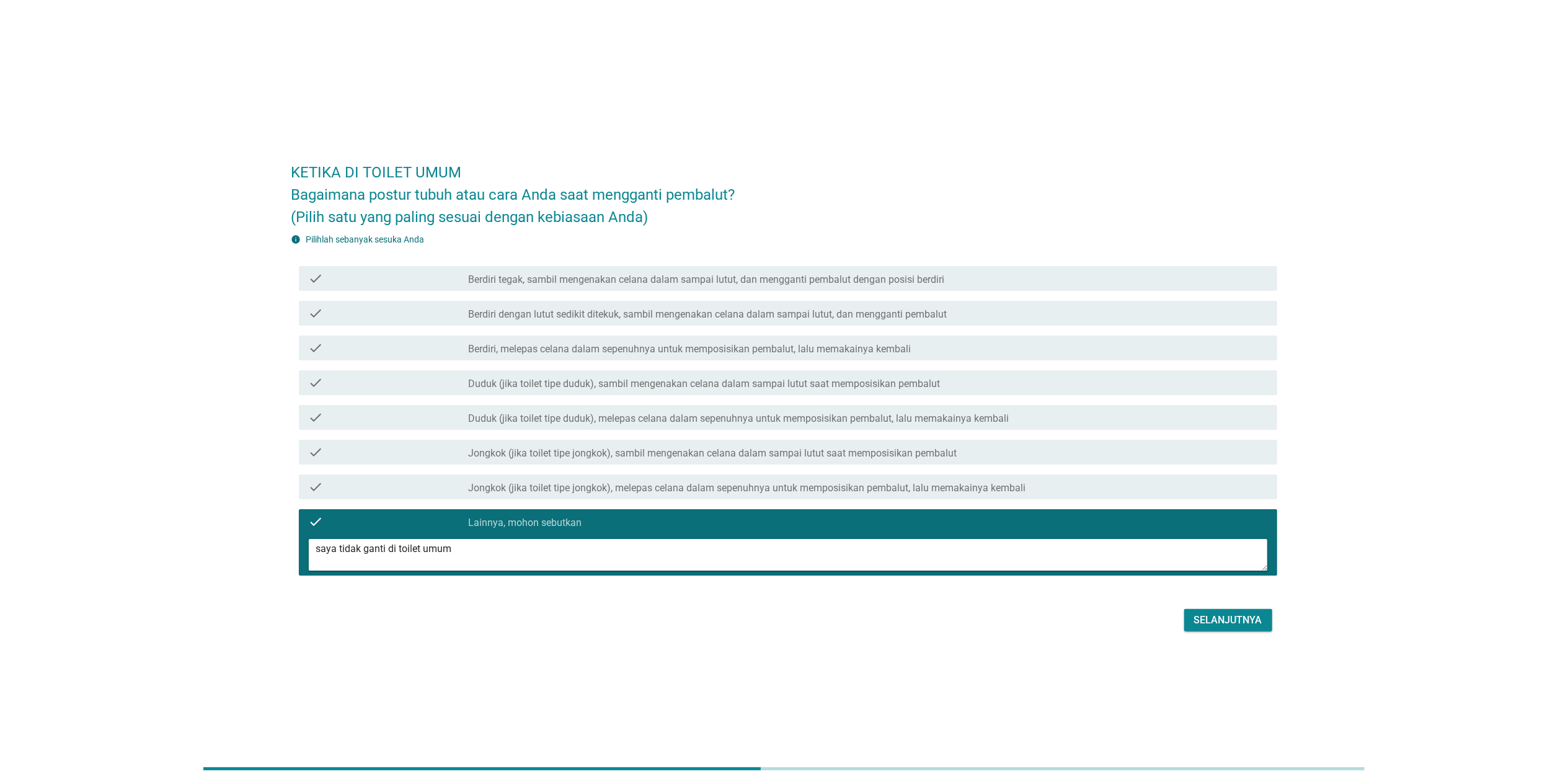
type textarea "saya tidak ganti di toilet umum"
click at [820, 510] on button "Selanjutnya" at bounding box center [1228, 620] width 88 height 22
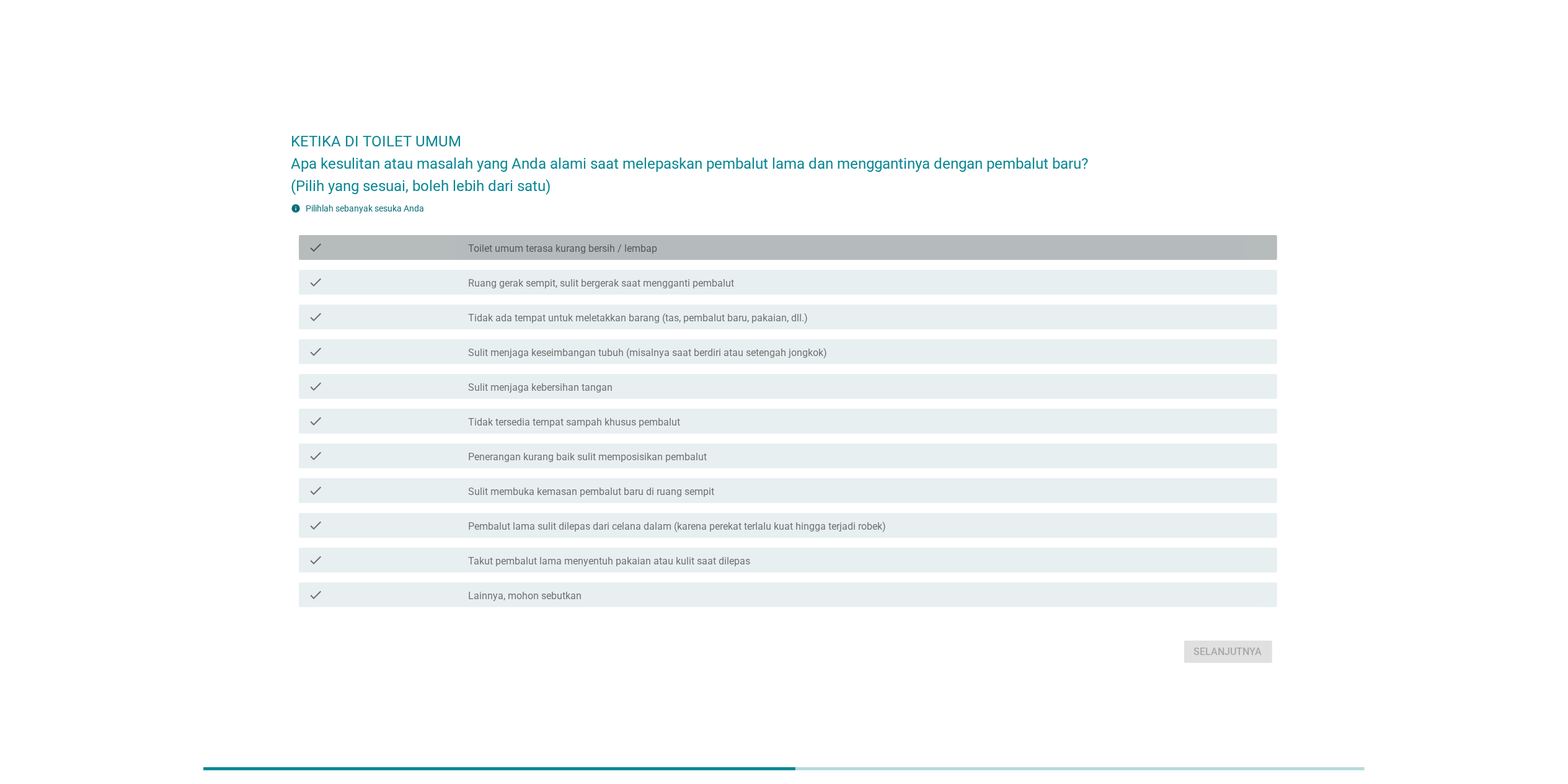
click at [650, 243] on label "Toilet umum terasa kurang bersih / lembap" at bounding box center [563, 248] width 189 height 12
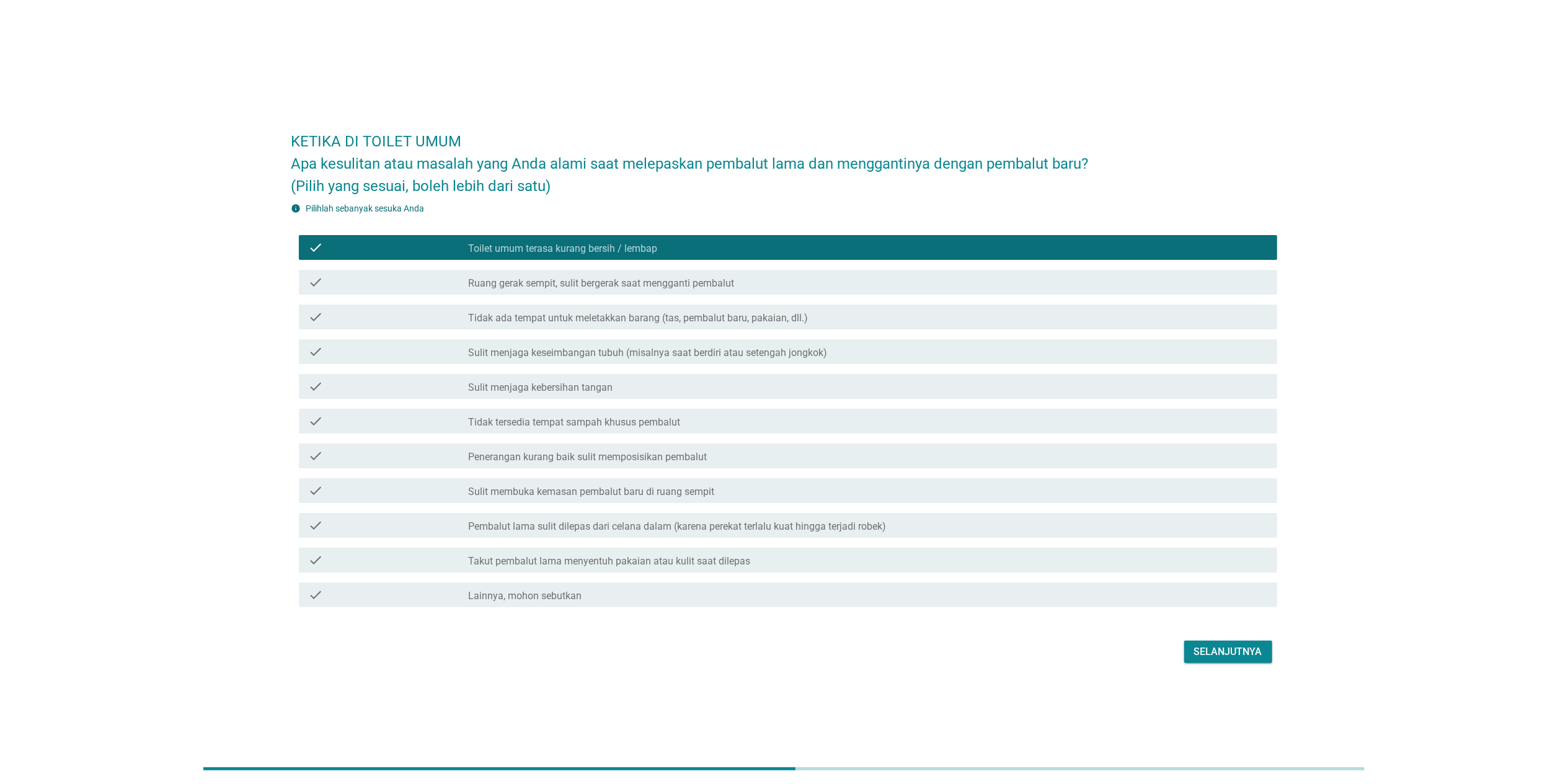
click at [820, 510] on div "Selanjutnya" at bounding box center [1228, 651] width 68 height 15
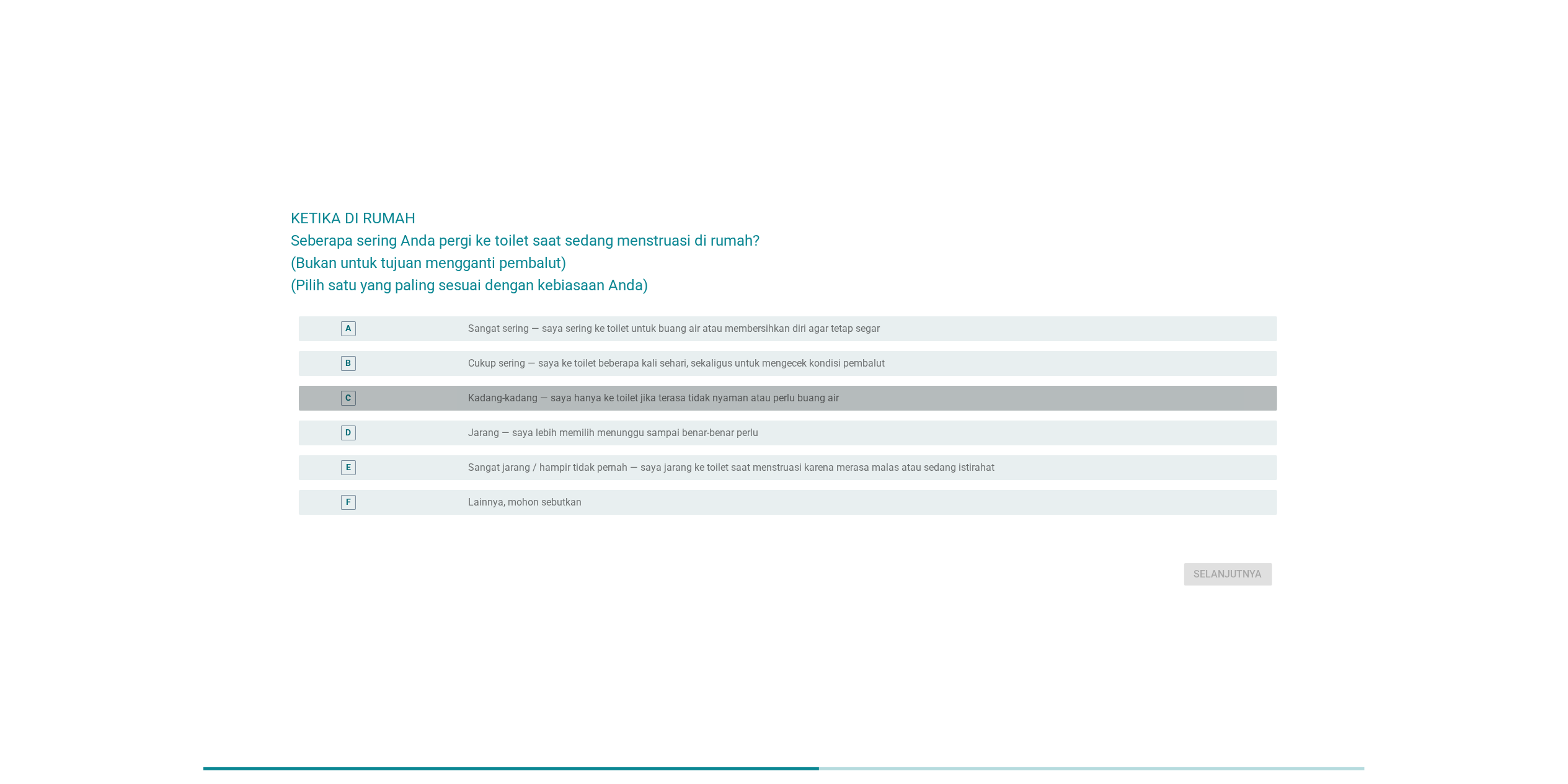
click at [638, 393] on label "Kadang-kadang — saya hanya ke toilet jika terasa tidak nyaman atau perlu buang …" at bounding box center [653, 398] width 371 height 12
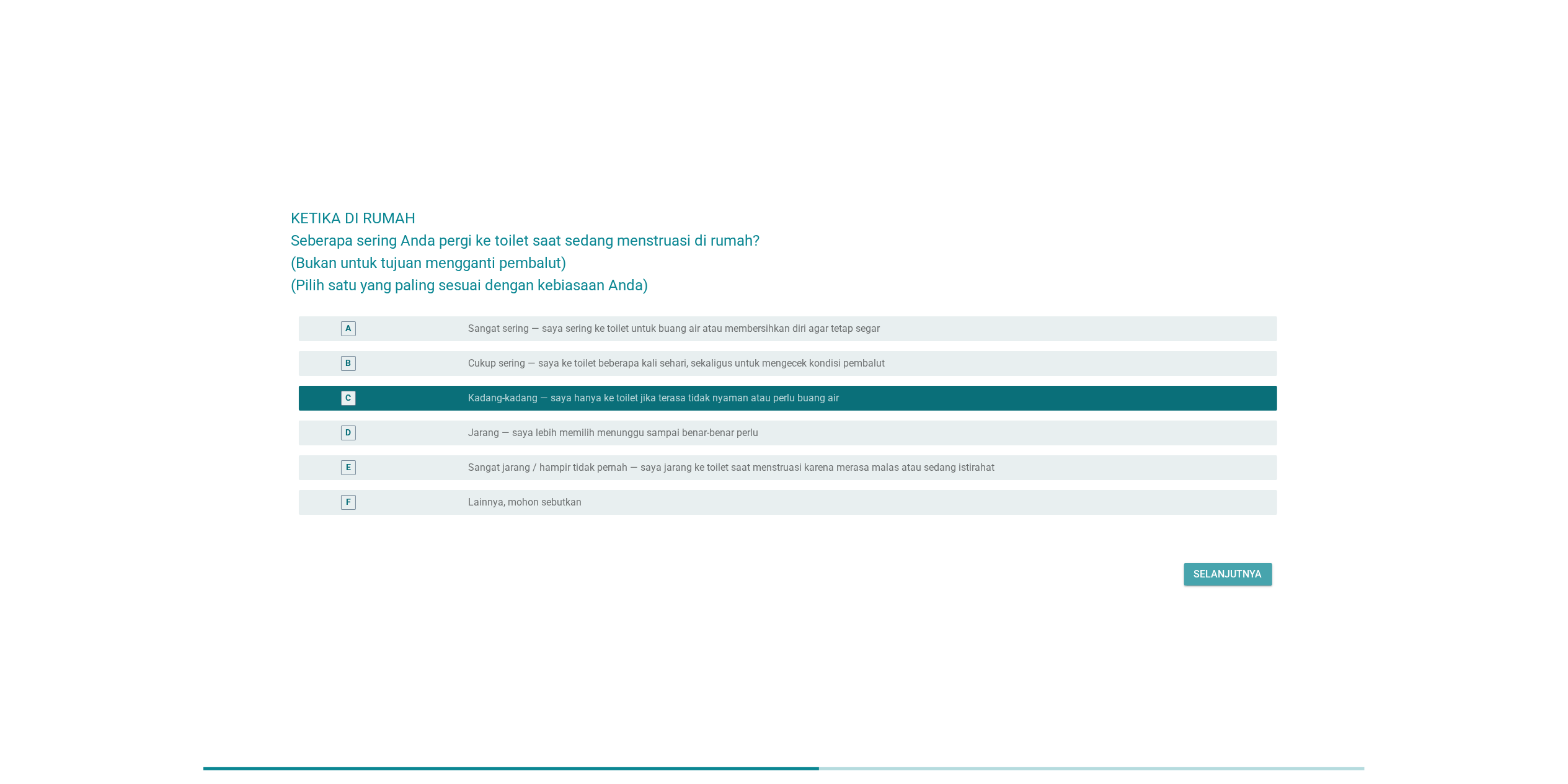
click at [820, 510] on div "Selanjutnya" at bounding box center [1228, 573] width 68 height 15
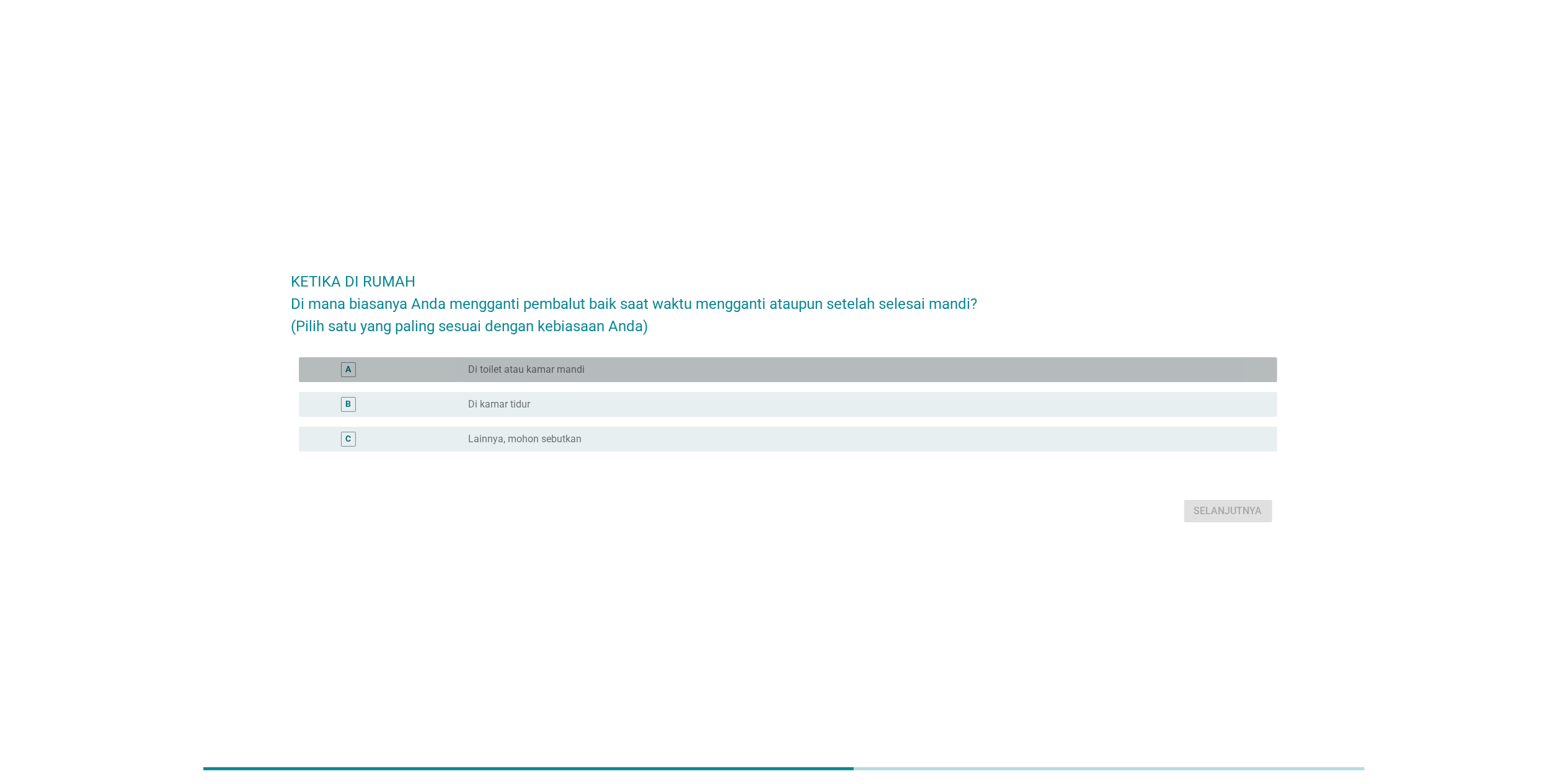
click at [580, 369] on label "Di toilet atau kamar mandi" at bounding box center [526, 369] width 117 height 12
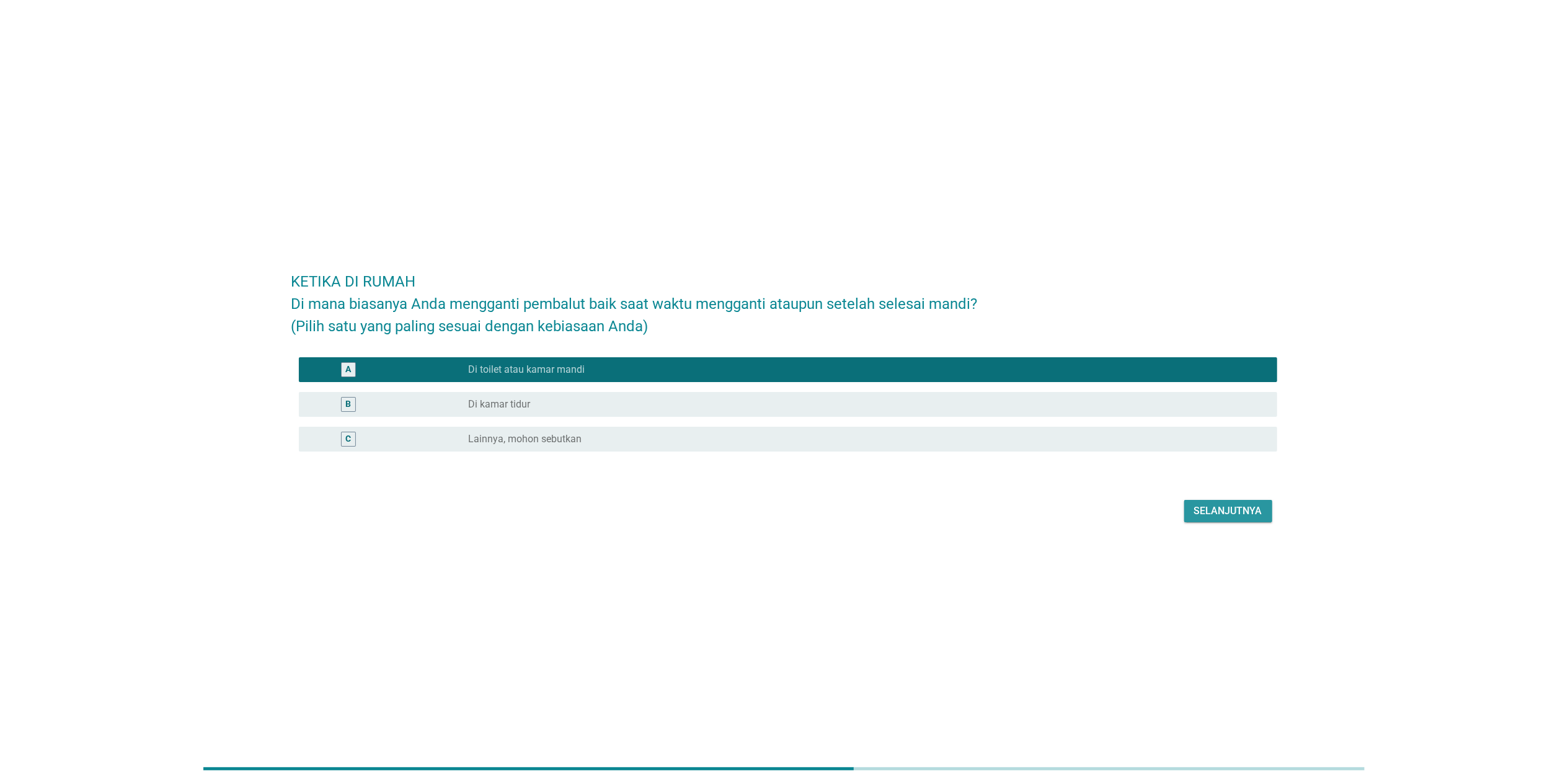
click at [820, 510] on div "Selanjutnya" at bounding box center [1228, 510] width 68 height 15
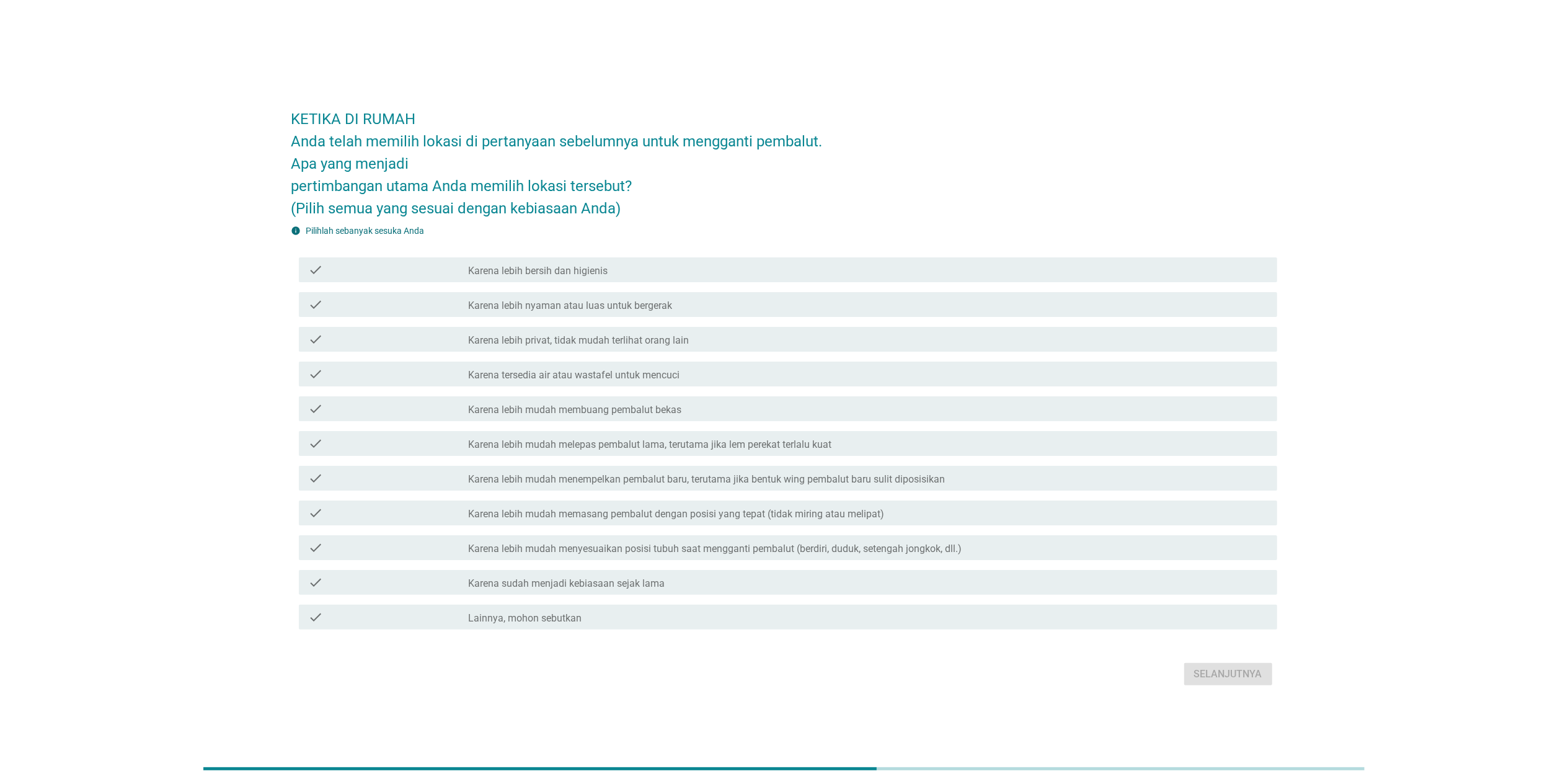
click at [634, 301] on label "Karena lebih nyaman atau luas untuk bergerak" at bounding box center [570, 306] width 204 height 12
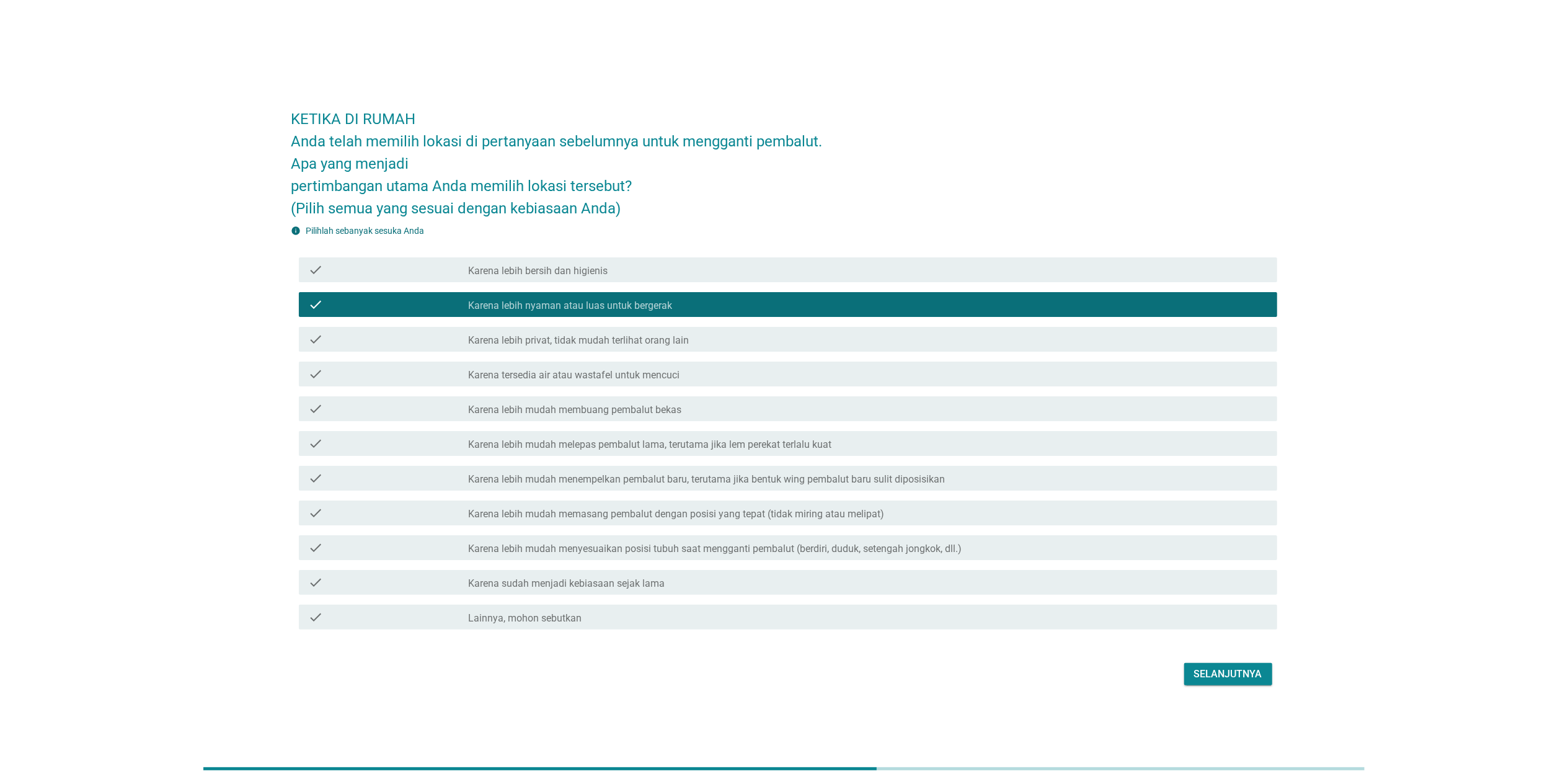
click at [634, 335] on label "Karena lebih privat, tidak mudah terlihat orang lain" at bounding box center [578, 341] width 221 height 12
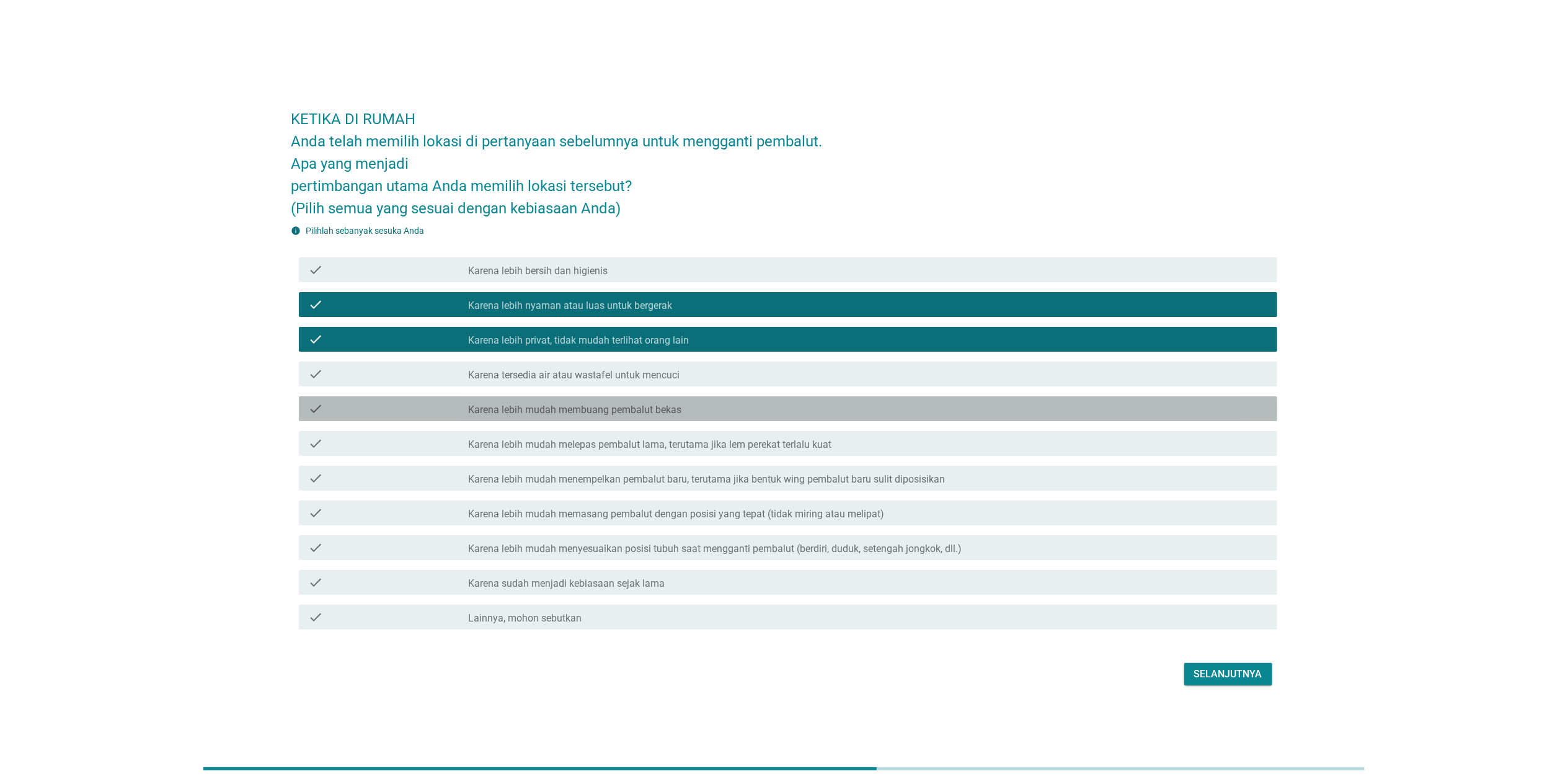
click at [681, 413] on label "Karena lebih mudah membuang pembalut bekas" at bounding box center [575, 409] width 214 height 12
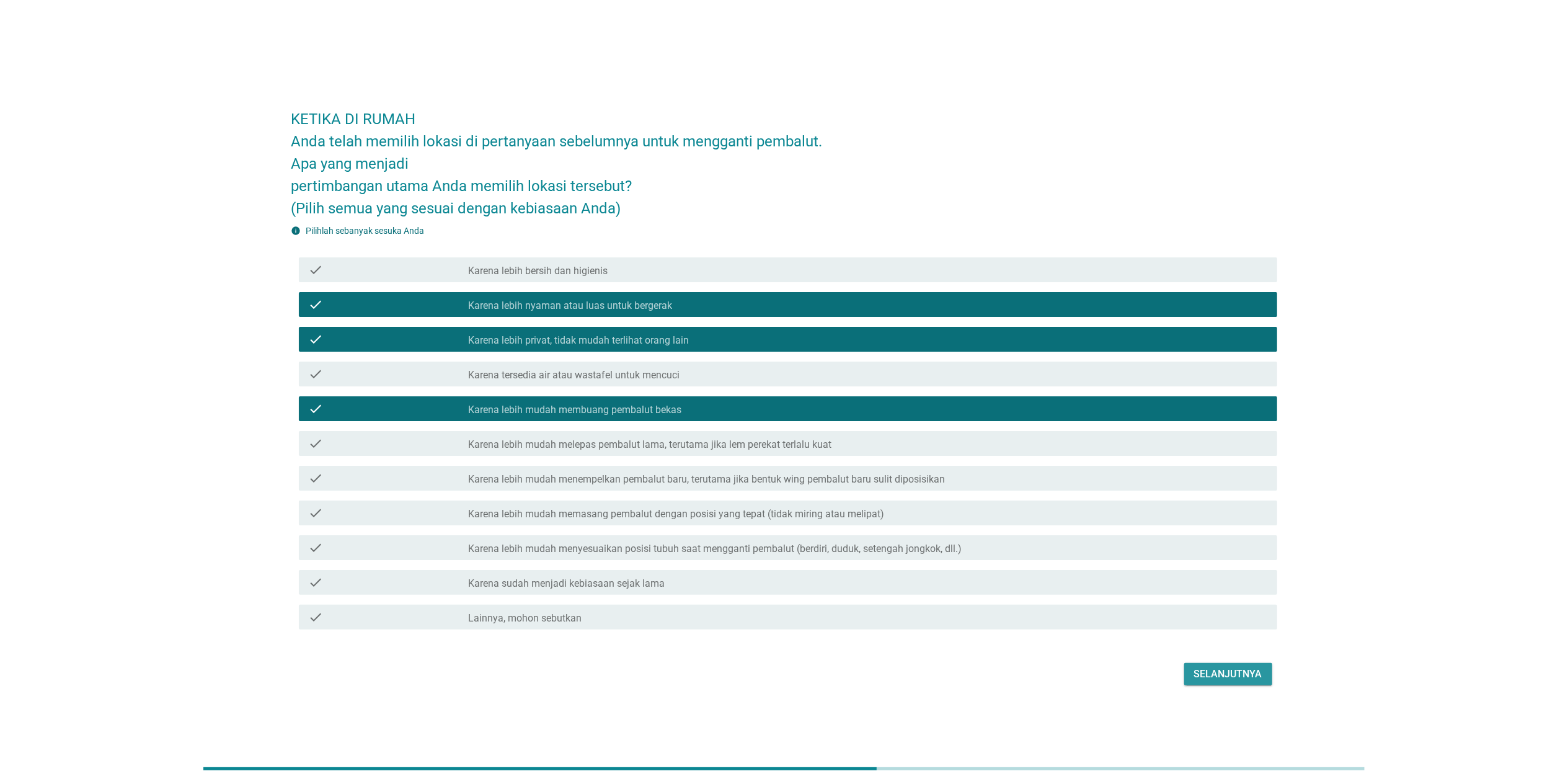
click at [820, 510] on button "Selanjutnya" at bounding box center [1228, 673] width 88 height 22
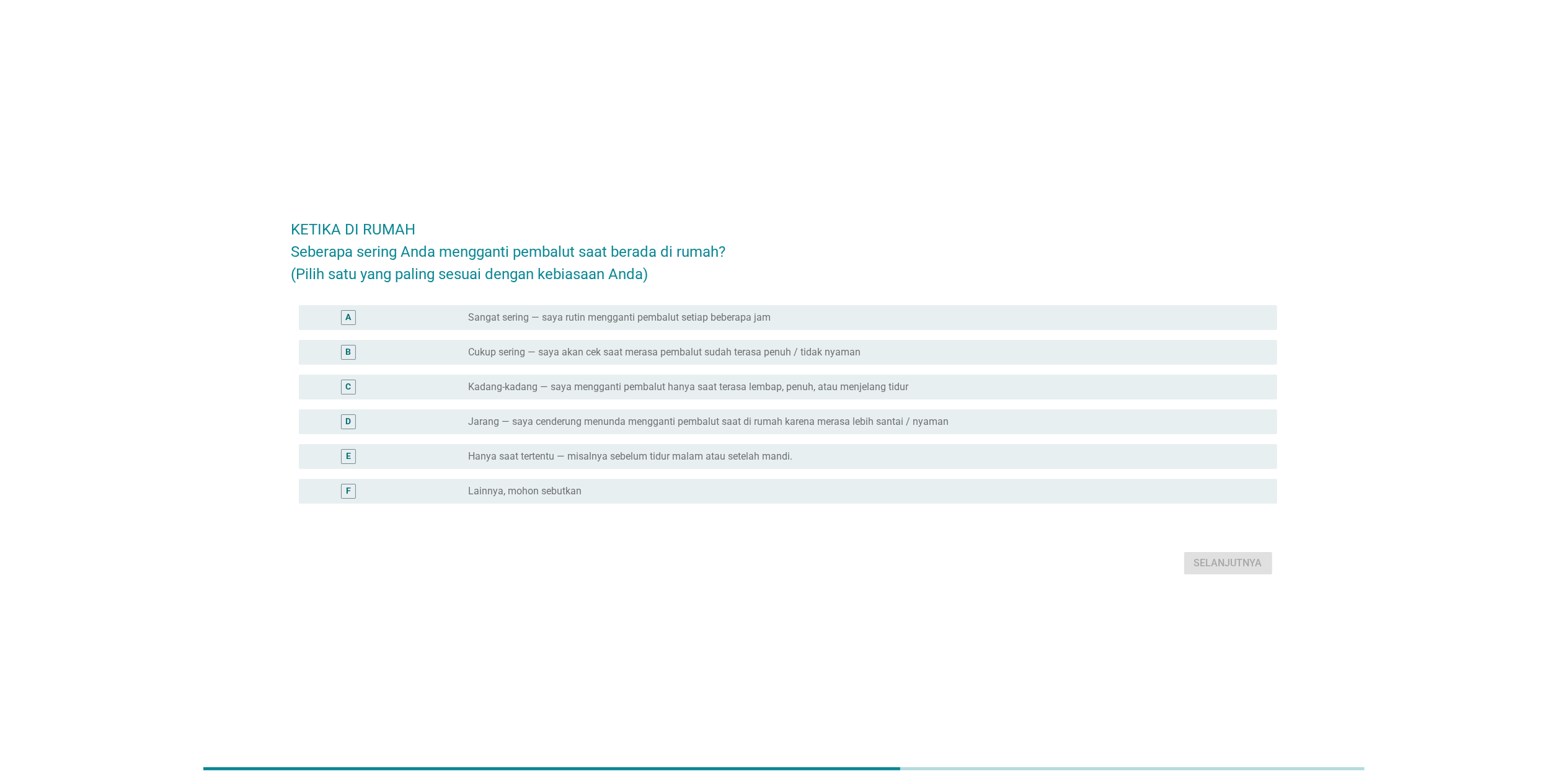
click at [548, 391] on label "Kadang-kadang — saya mengganti pembalut hanya saat terasa lembap, penuh, atau m…" at bounding box center [688, 387] width 440 height 12
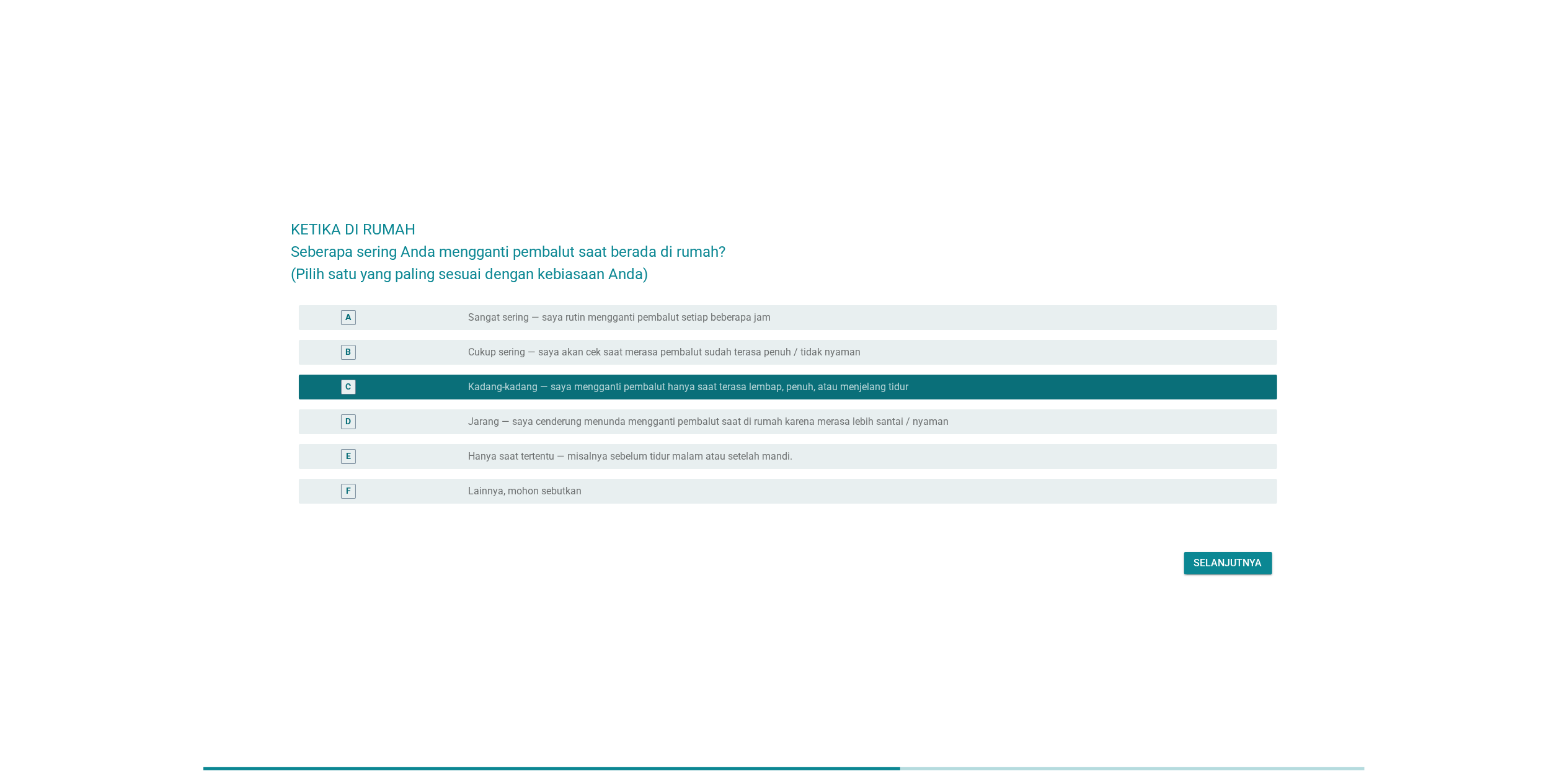
click at [820, 510] on button "Selanjutnya" at bounding box center [1228, 563] width 88 height 22
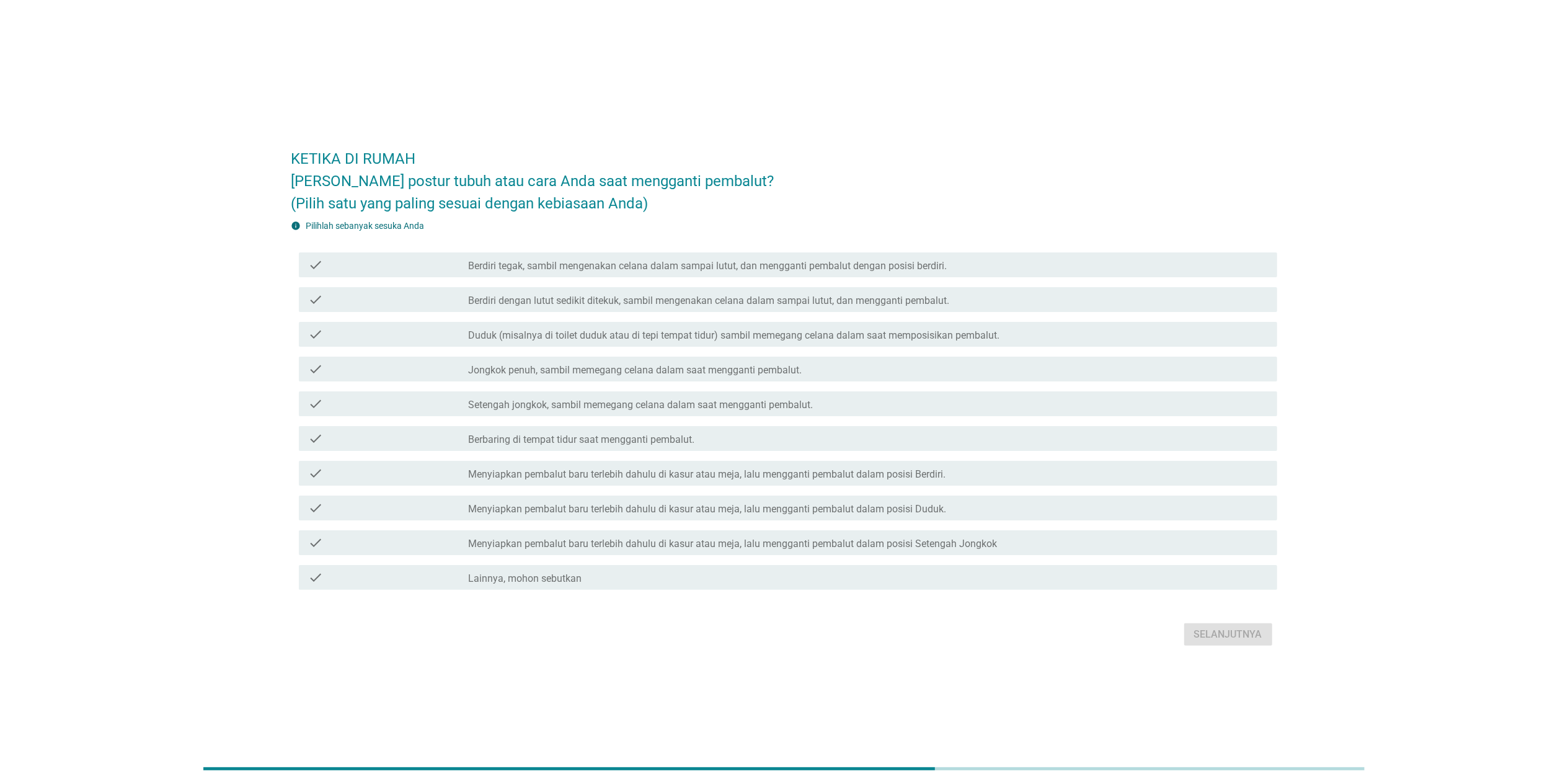
click at [697, 474] on label "Menyiapkan pembalut baru terlebih dahulu di kasur atau meja, lalu mengganti pem…" at bounding box center [707, 474] width 478 height 12
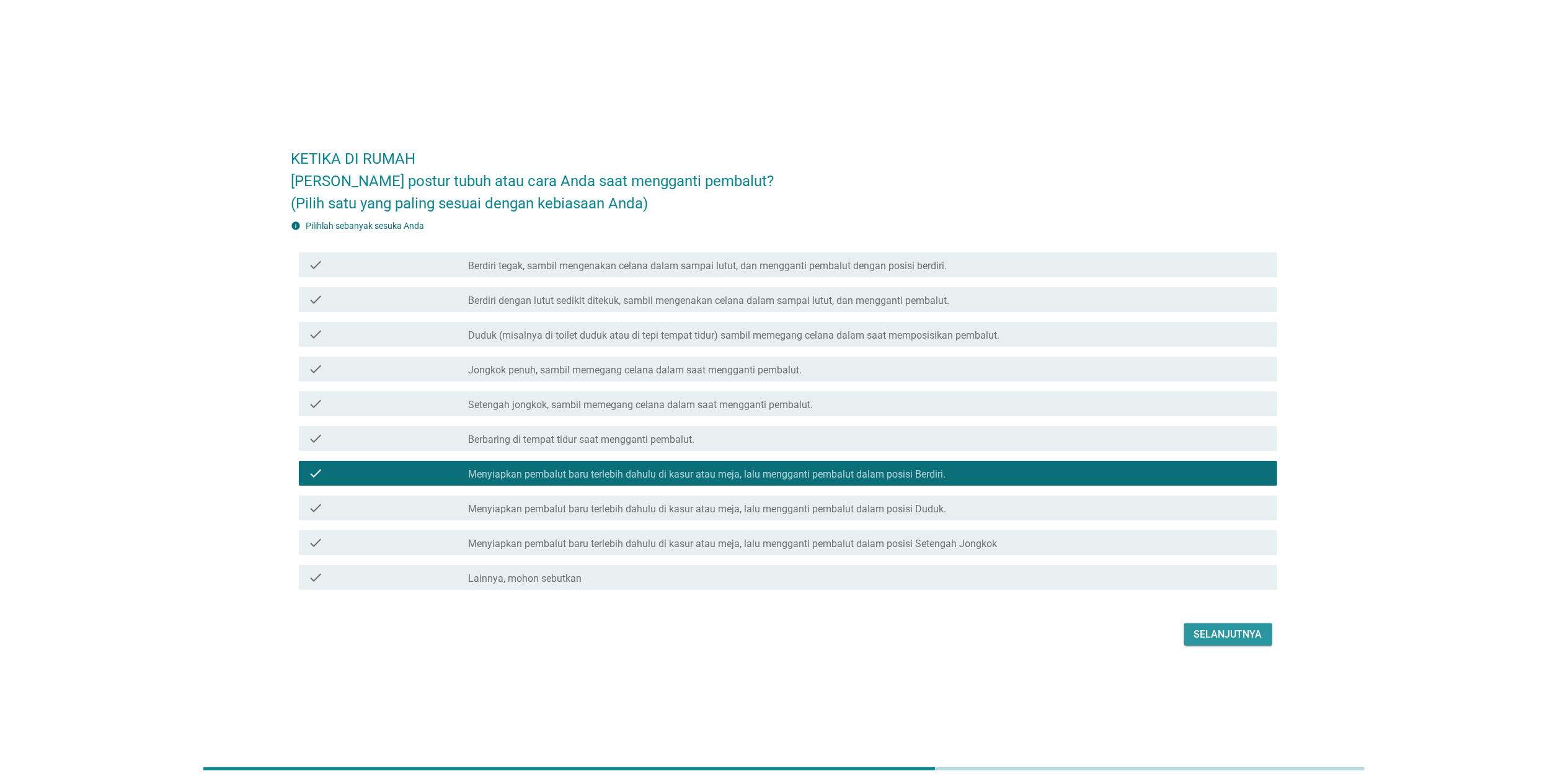
click at [820, 510] on button "Selanjutnya" at bounding box center [1228, 634] width 88 height 22
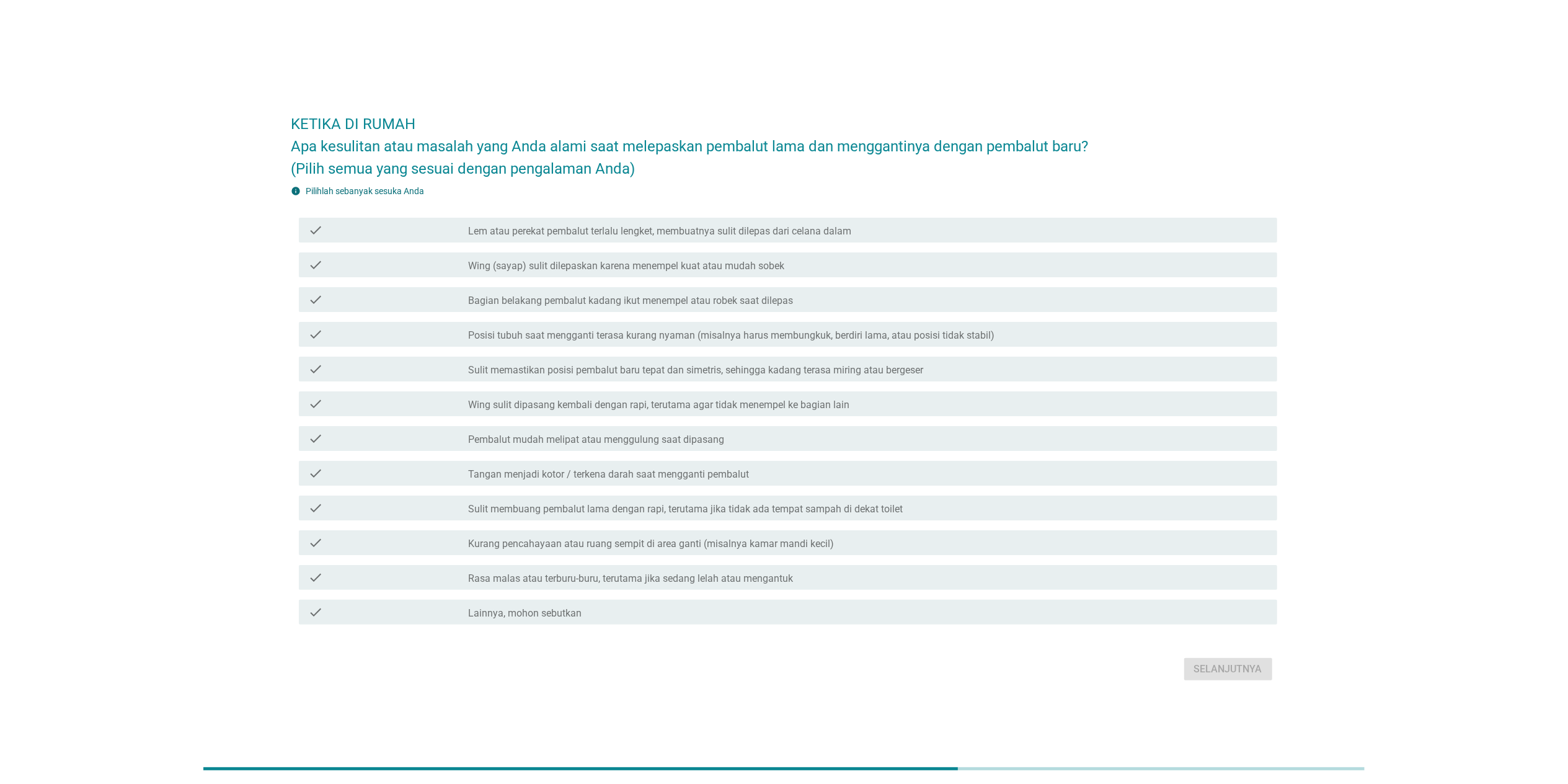
click at [705, 223] on div "check_box_outline_blank Lem atau perekat pembalut terlalu lengket, membuatnya s…" at bounding box center [868, 230] width 799 height 15
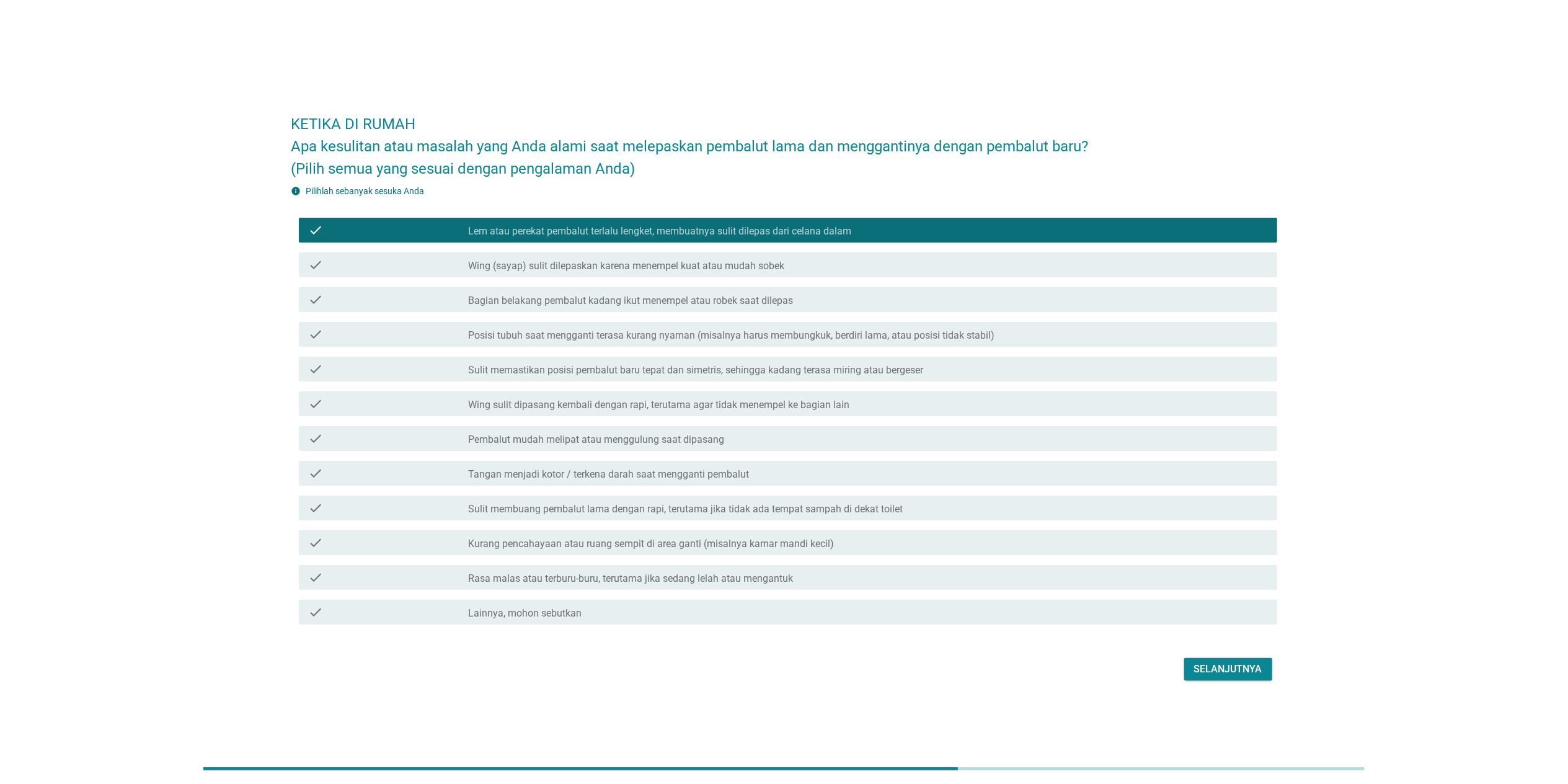
click at [820, 510] on div "Selanjutnya" at bounding box center [1228, 669] width 68 height 15
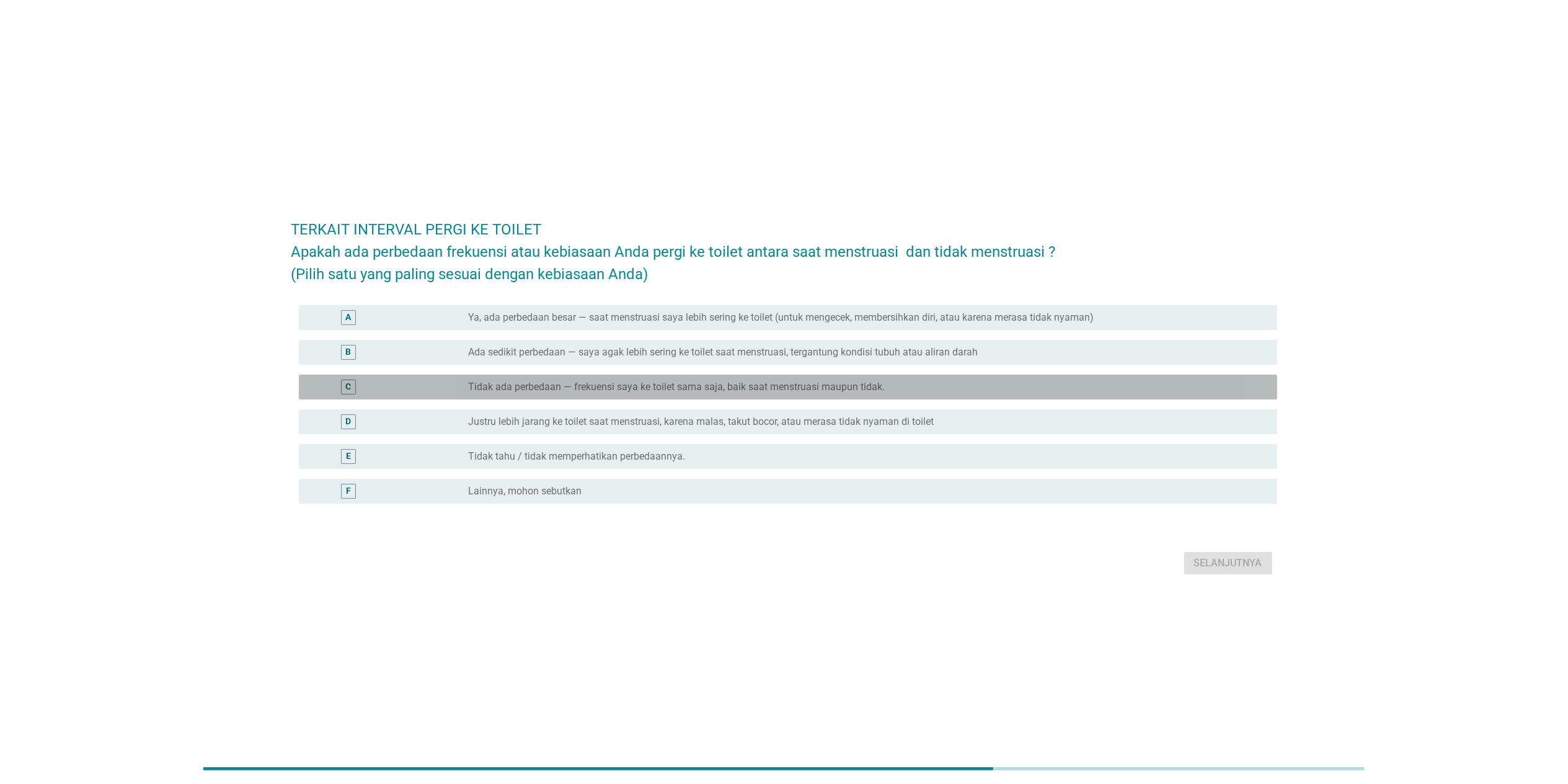
click at [766, 388] on label "Tidak ada perbedaan — frekuensi saya ke toilet sama saja, baik saat menstruasi …" at bounding box center [676, 387] width 416 height 12
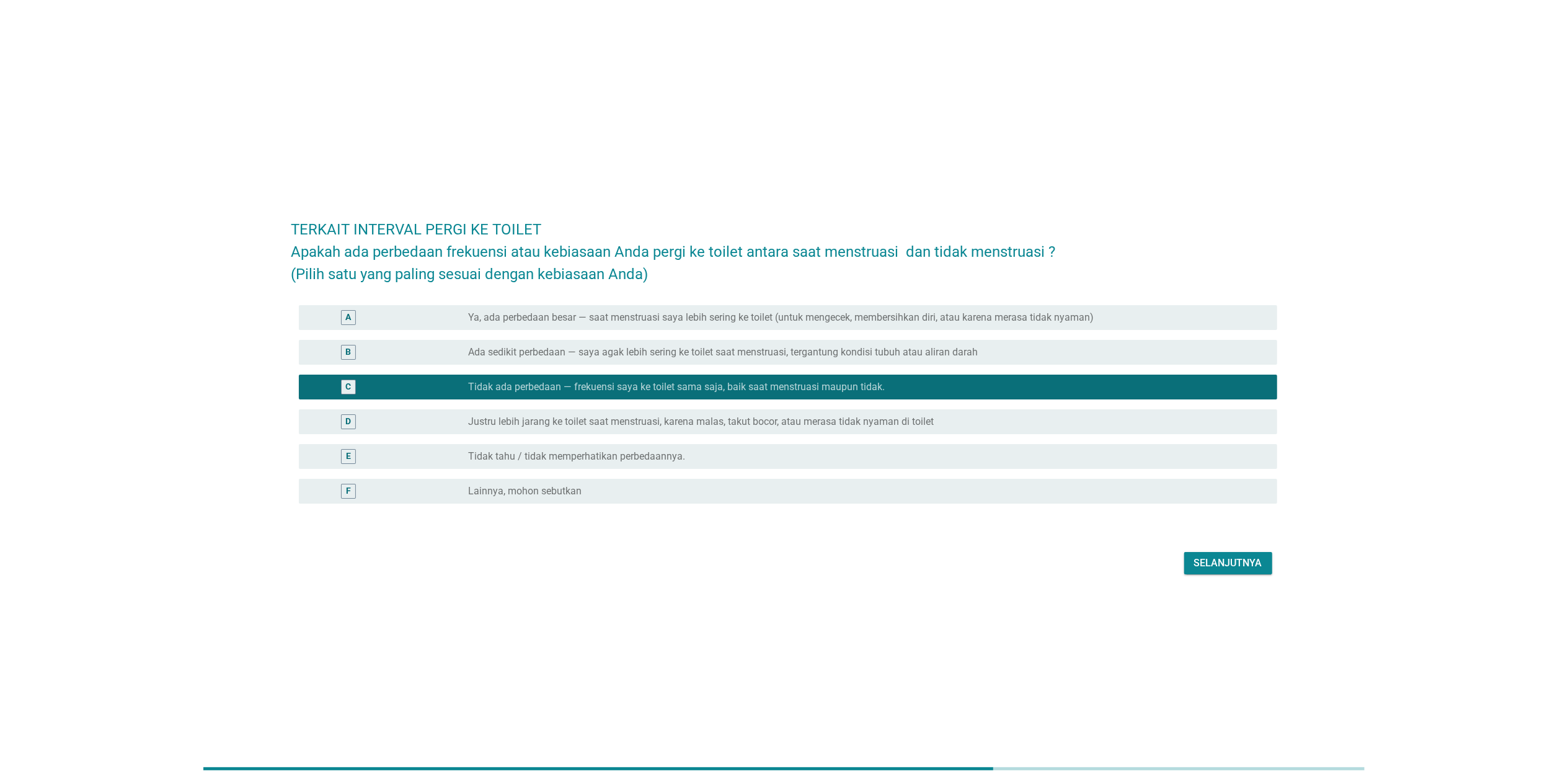
click at [820, 510] on div "Selanjutnya" at bounding box center [1228, 563] width 68 height 15
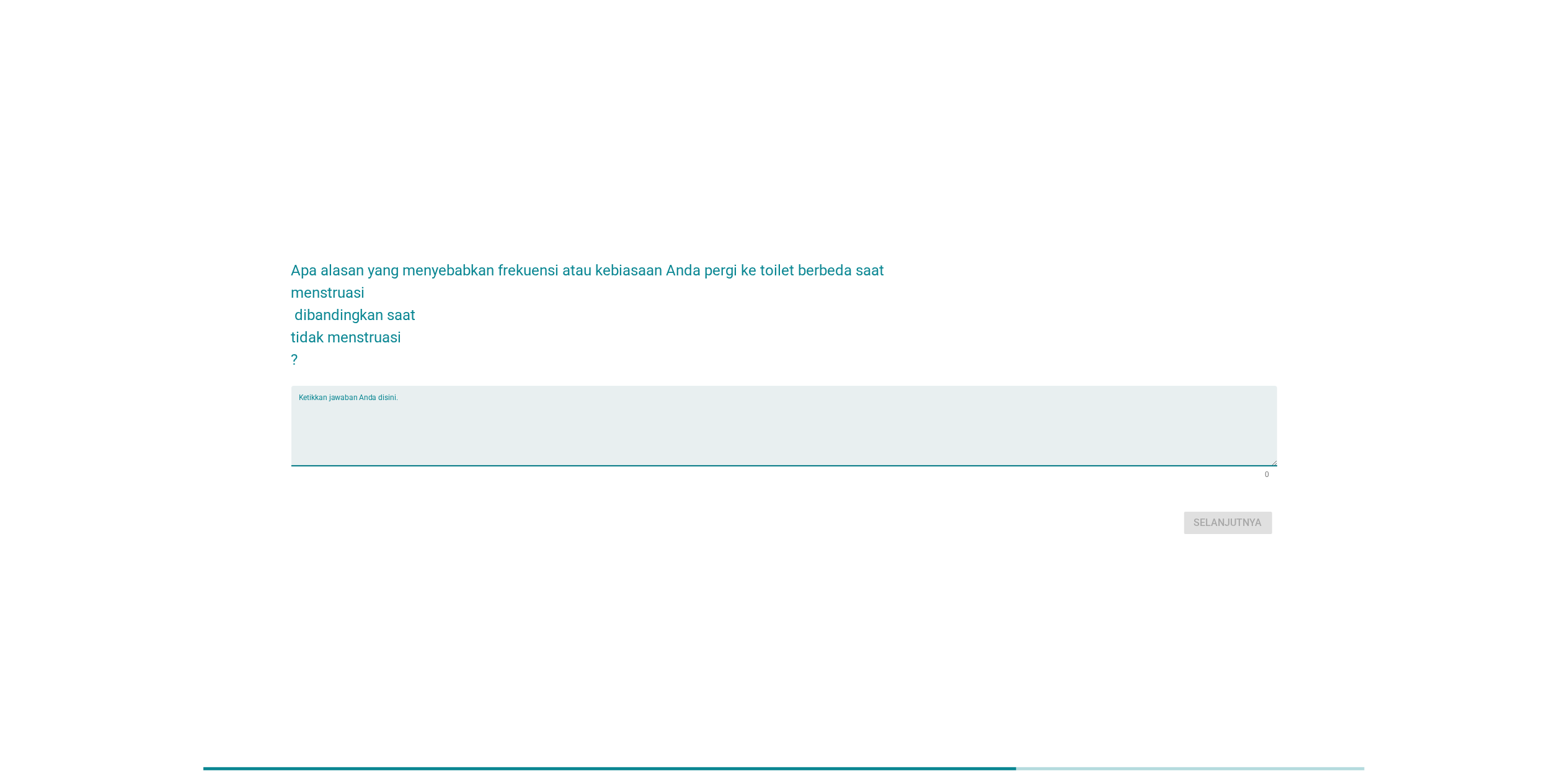
click at [475, 420] on textarea "Ketikkan jawaban Anda disini." at bounding box center [788, 433] width 978 height 65
type textarea "tidak berbeda"
click at [820, 510] on button "Selanjutnya" at bounding box center [1228, 522] width 88 height 22
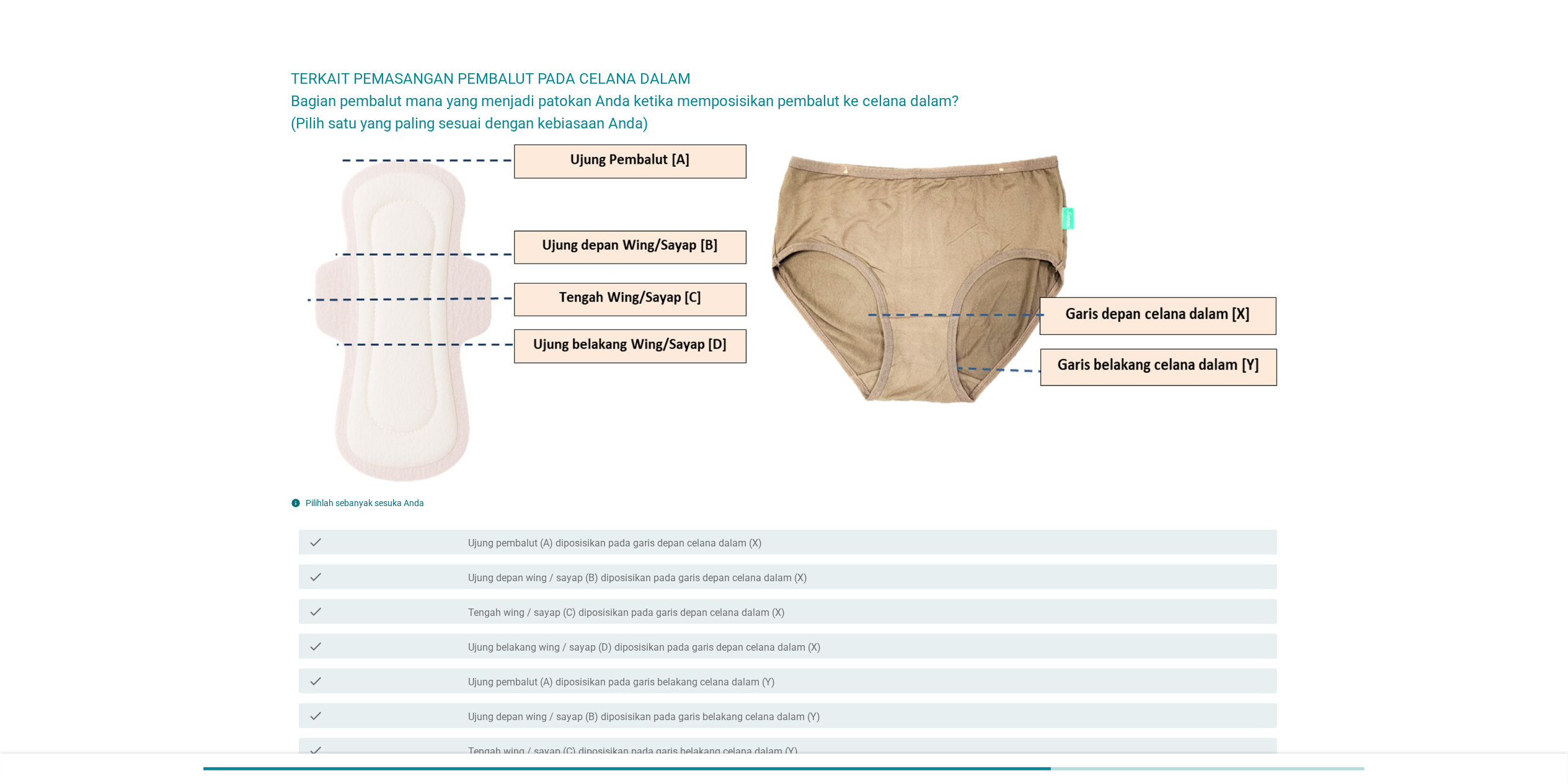
click at [820, 510] on div "check_box_outline_blank Ujung pembalut (A) diposisikan pada garis belakang cela…" at bounding box center [868, 680] width 799 height 15
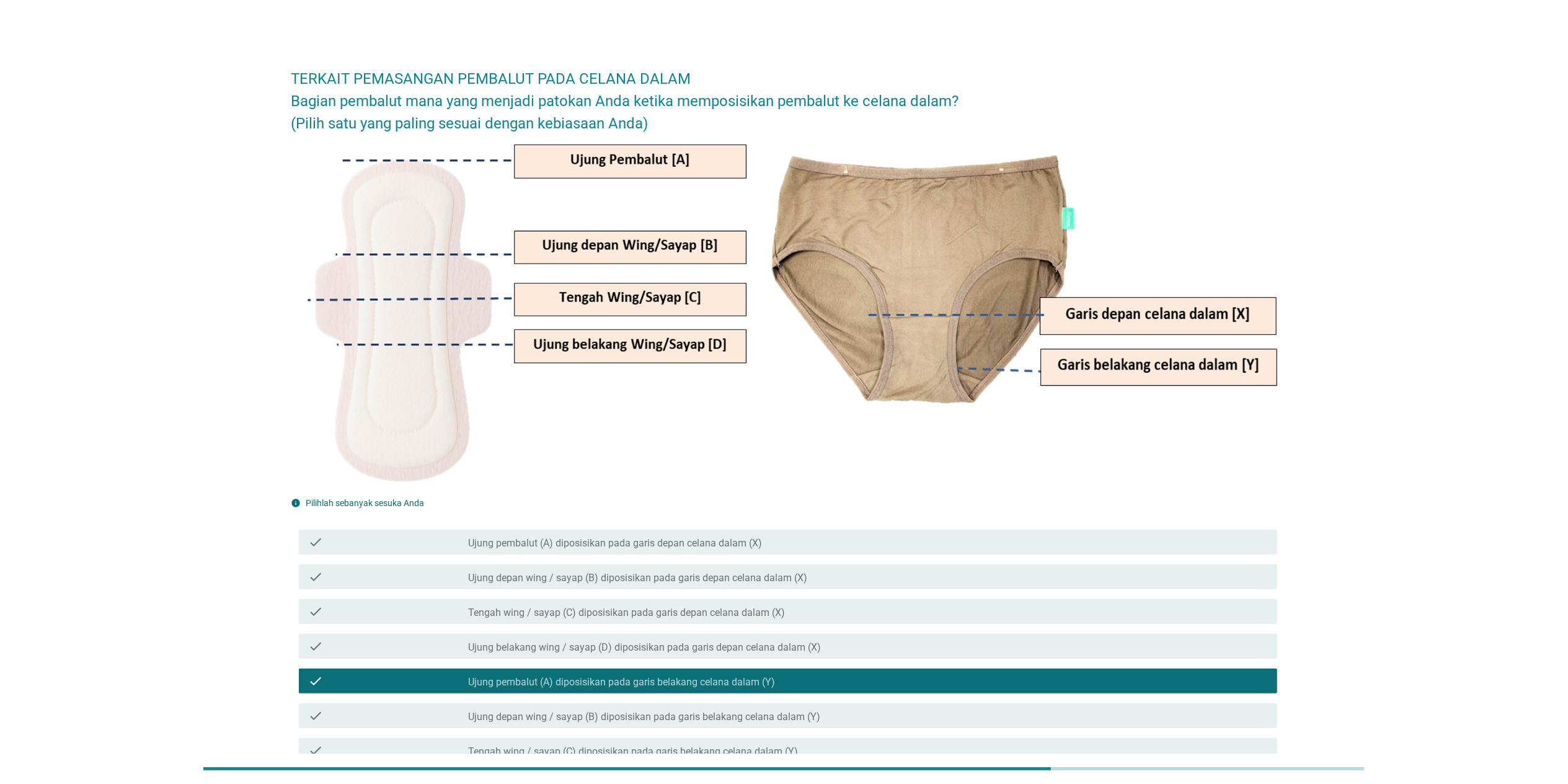
scroll to position [193, 0]
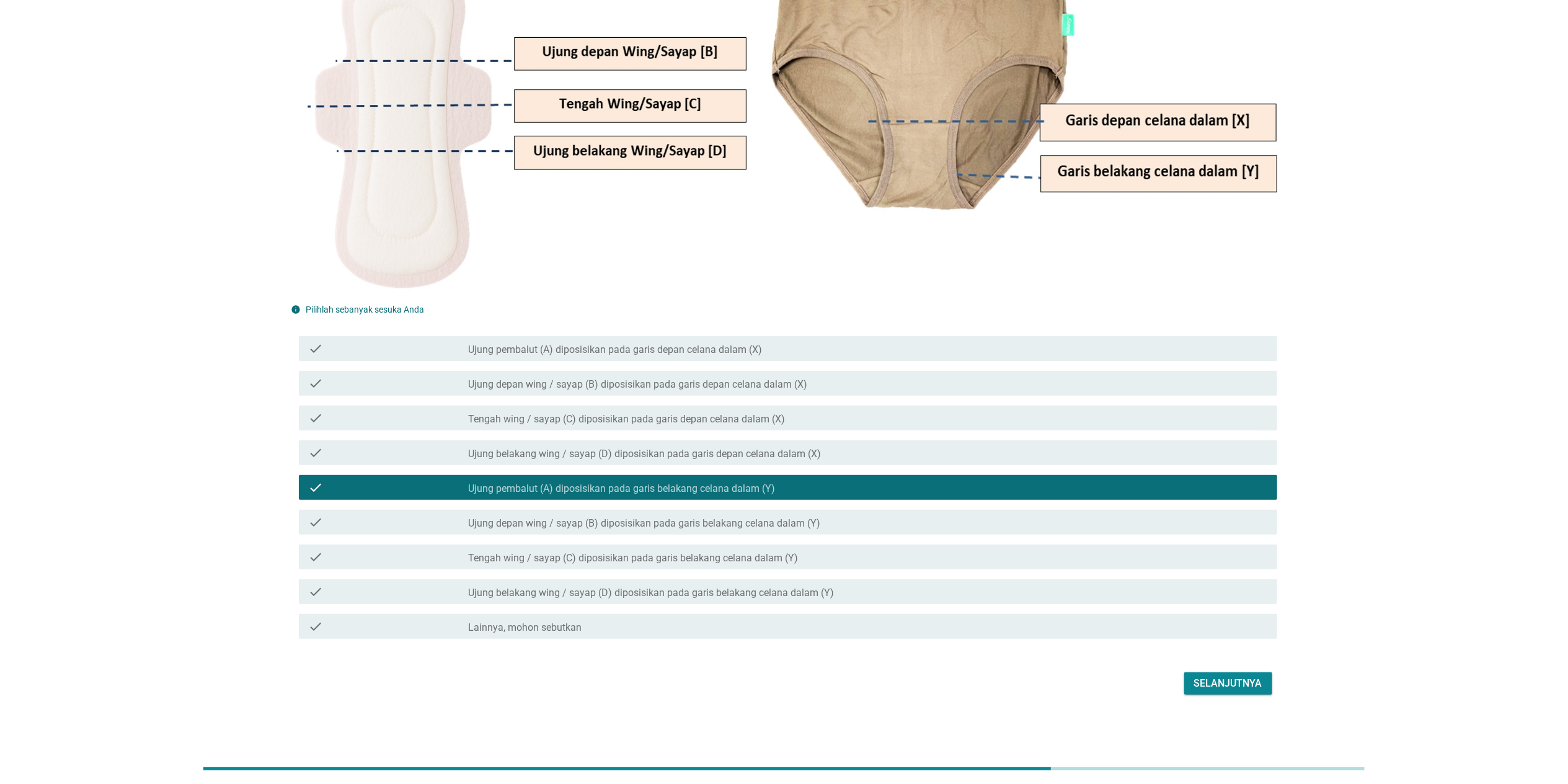
click at [820, 510] on div "TERKAIT PEMASANGAN PEMBALUT PADA CELANA DALAM Bagian pembalut mana yang menjadi…" at bounding box center [784, 280] width 1005 height 857
click at [820, 510] on div "Selanjutnya" at bounding box center [784, 683] width 986 height 29
click at [820, 510] on div "Selanjutnya" at bounding box center [1228, 683] width 68 height 15
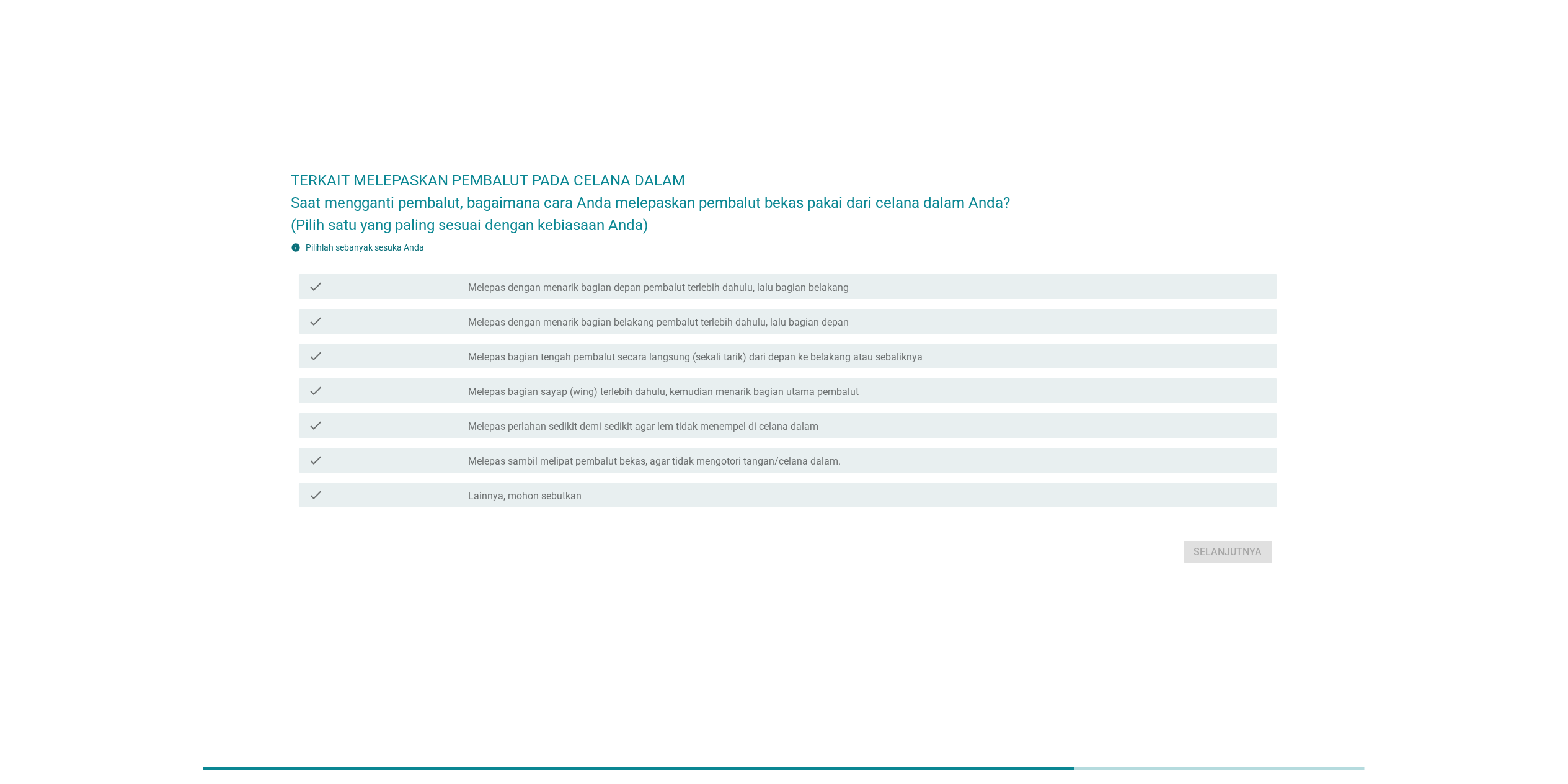
scroll to position [0, 0]
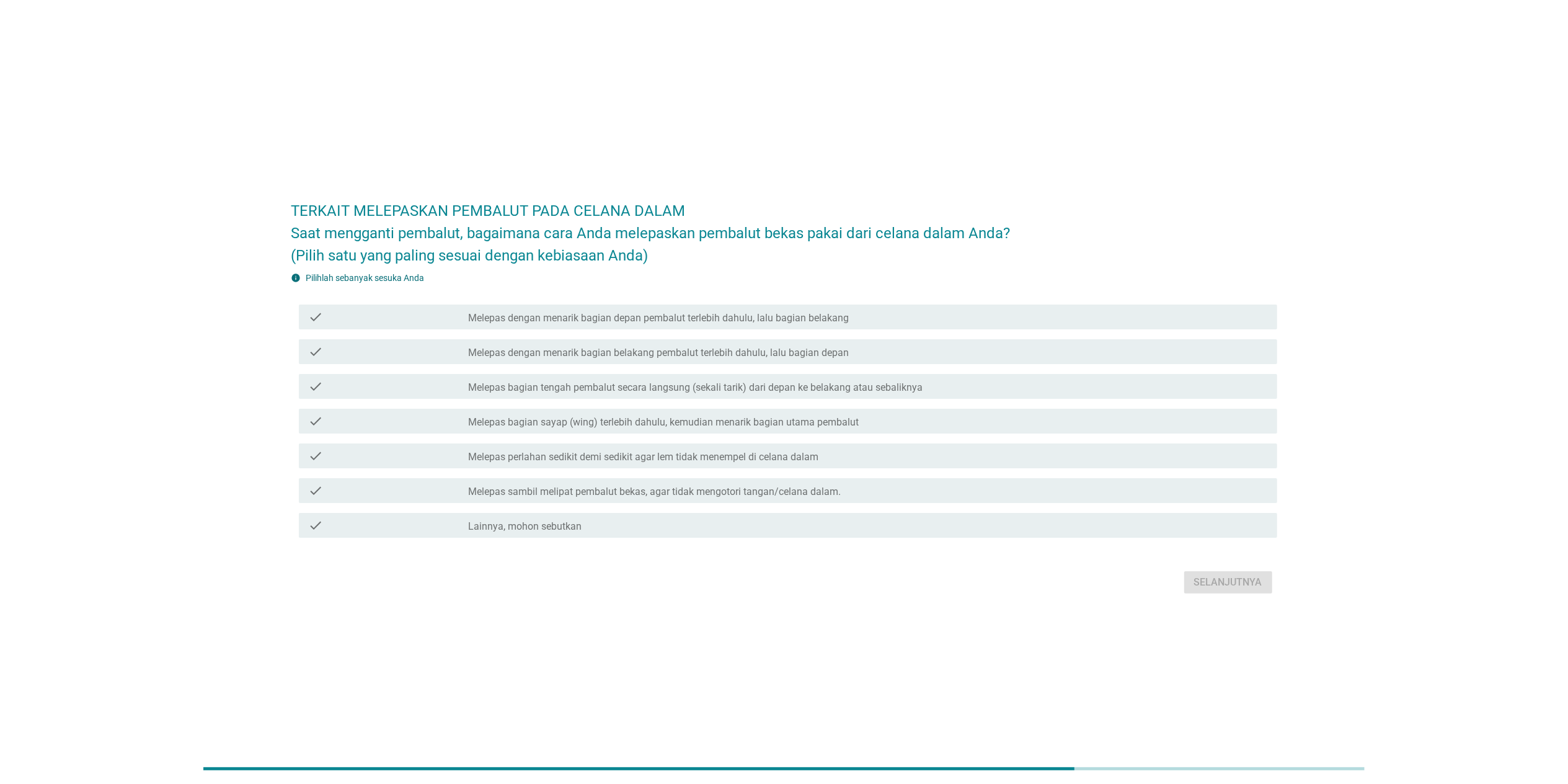
click at [803, 350] on label "Melepas dengan menarik bagian belakang pembalut terlebih dahulu, lalu bagian de…" at bounding box center [659, 353] width 381 height 12
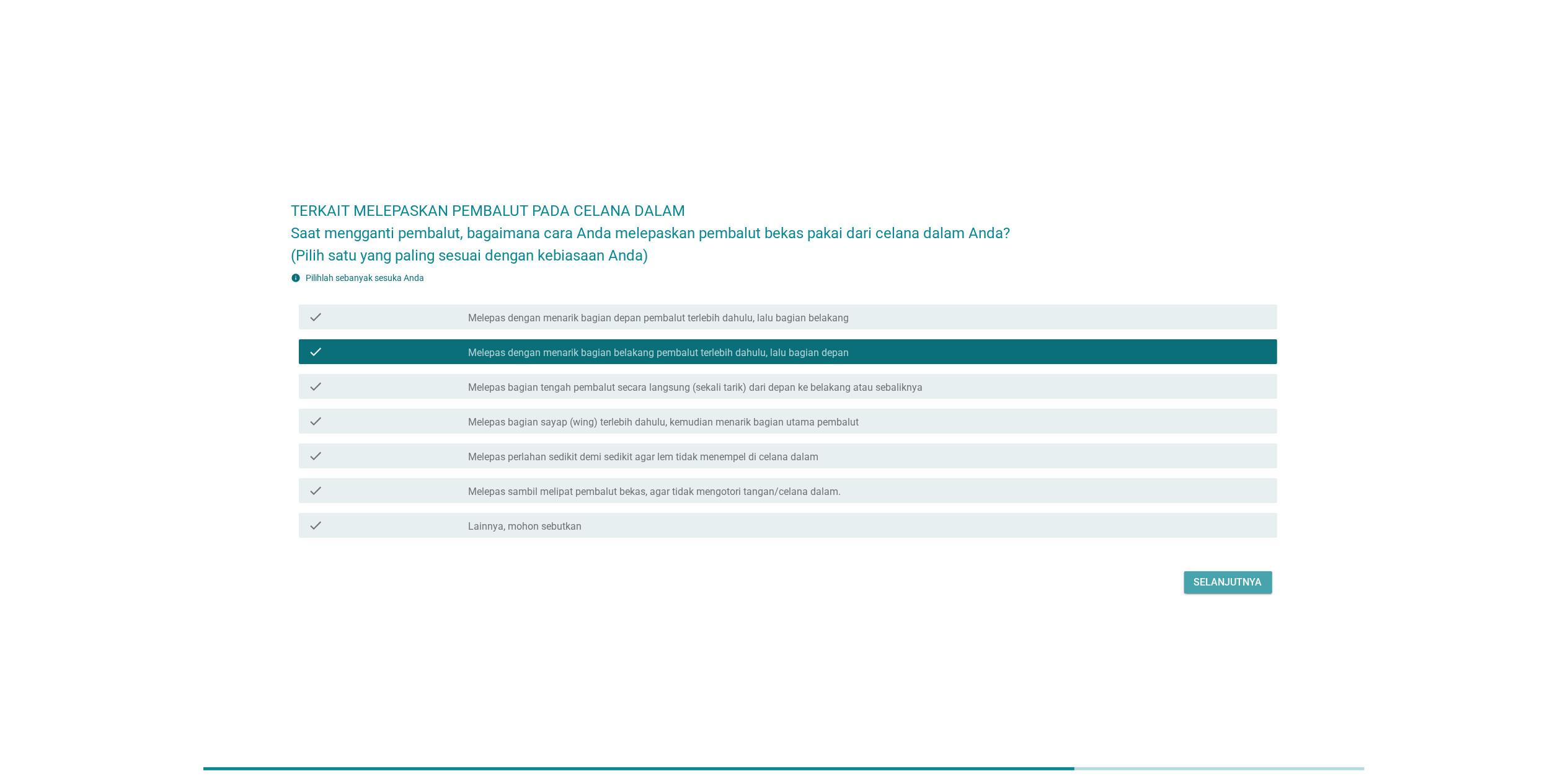
click at [820, 510] on div "Selanjutnya" at bounding box center [1228, 582] width 68 height 15
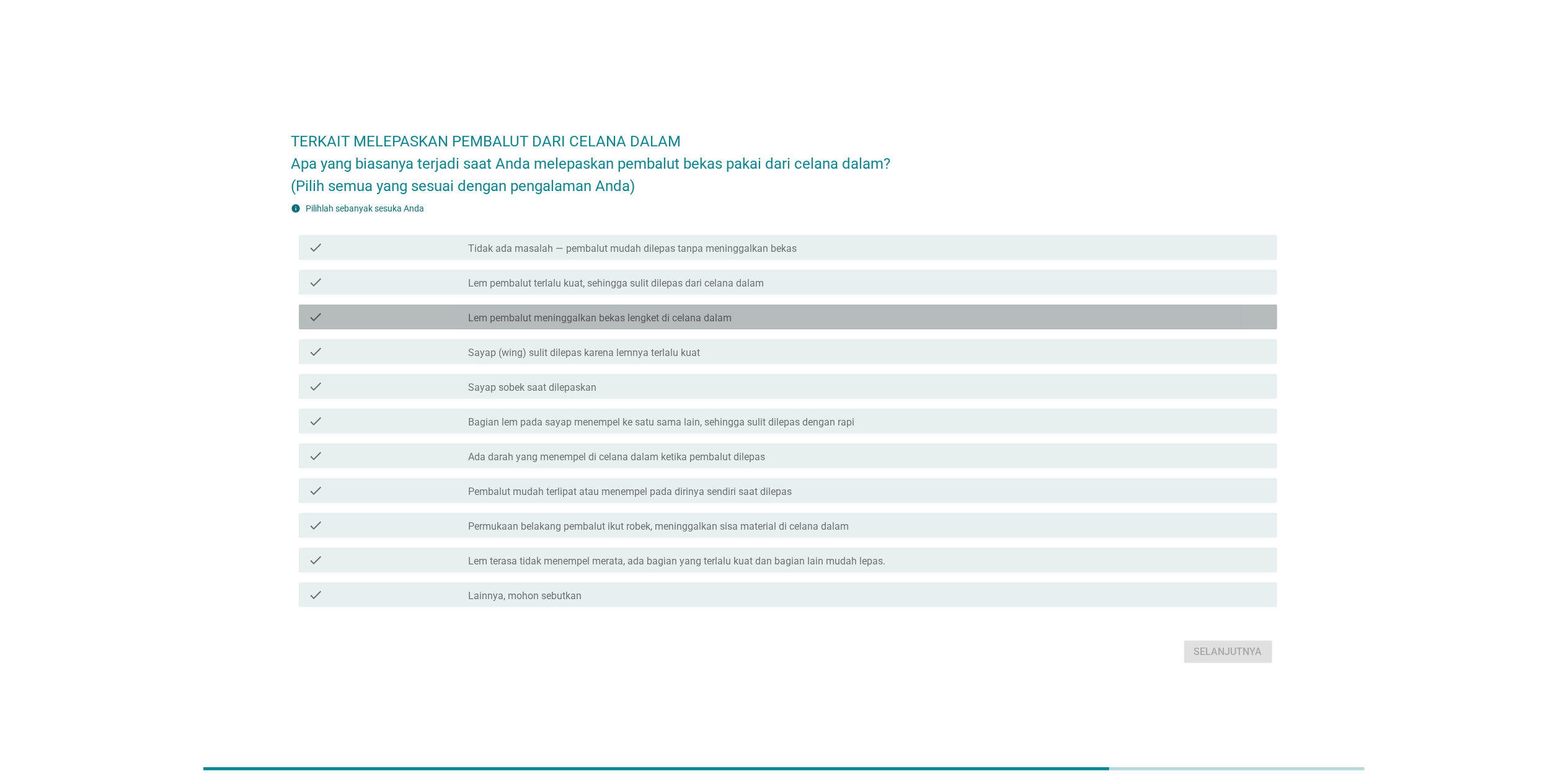
click at [676, 317] on label "Lem pembalut meninggalkan bekas lengket di celana dalam" at bounding box center [600, 318] width 263 height 12
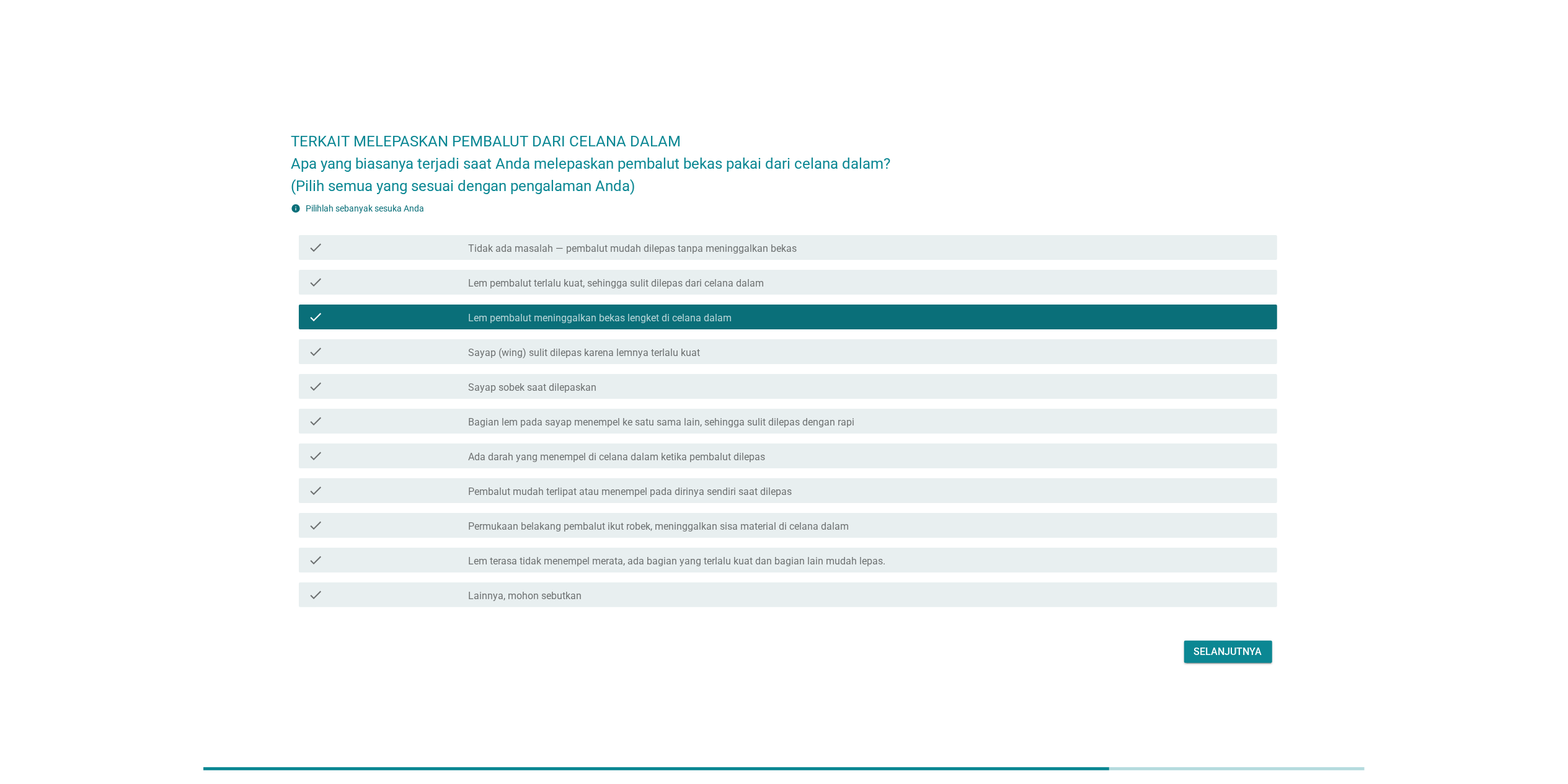
click at [820, 510] on div "Selanjutnya" at bounding box center [1228, 651] width 68 height 15
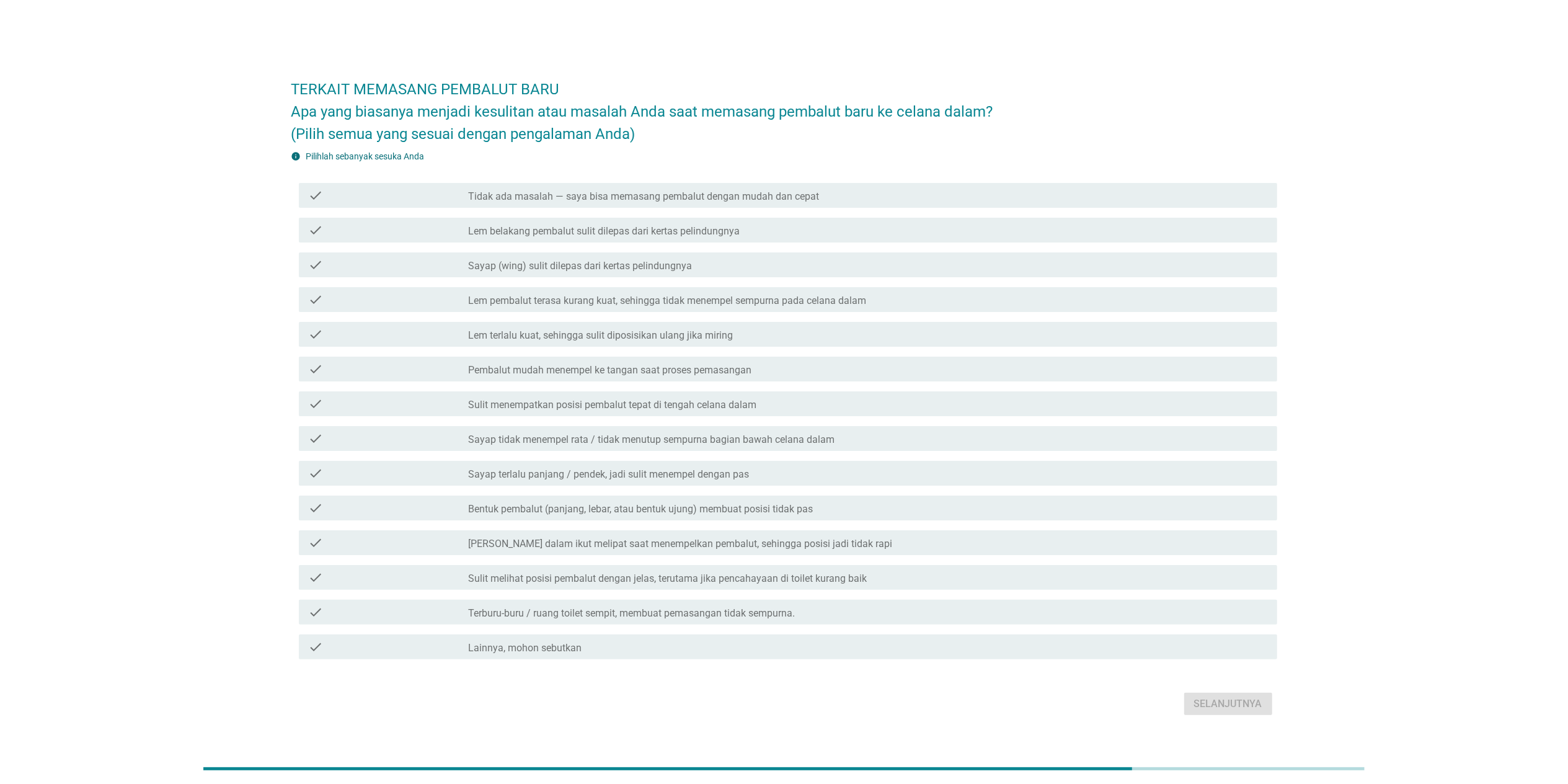
click at [759, 193] on label "Tidak ada masalah — saya bisa memasang pembalut dengan mudah dan cepat" at bounding box center [643, 197] width 351 height 12
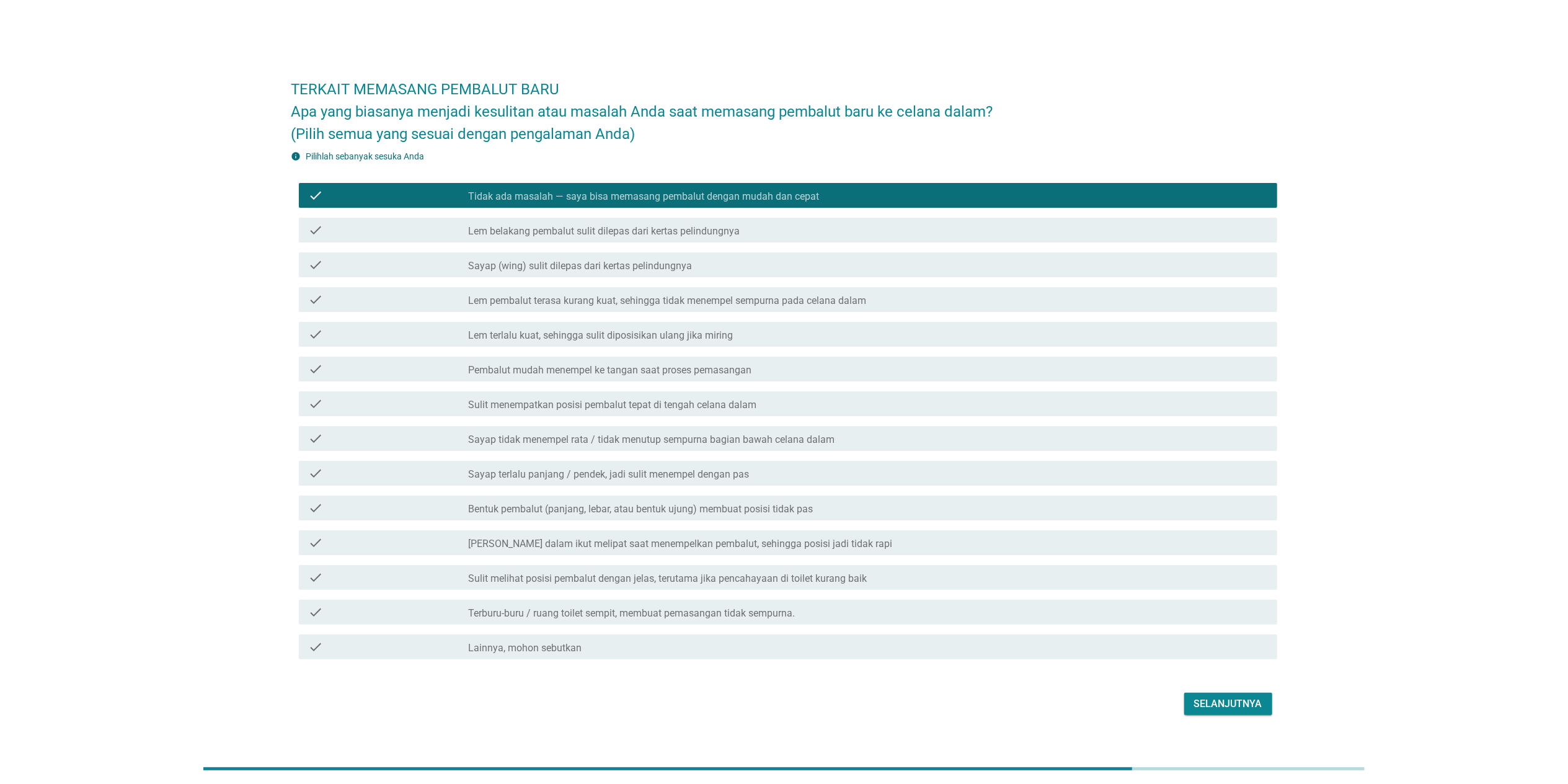
click at [820, 510] on form "TERKAIT MEMASANG PEMBALUT BARU Apa yang biasanya menjadi kesulitan atau masalah…" at bounding box center [784, 392] width 986 height 652
click at [820, 510] on button "Selanjutnya" at bounding box center [1228, 704] width 88 height 22
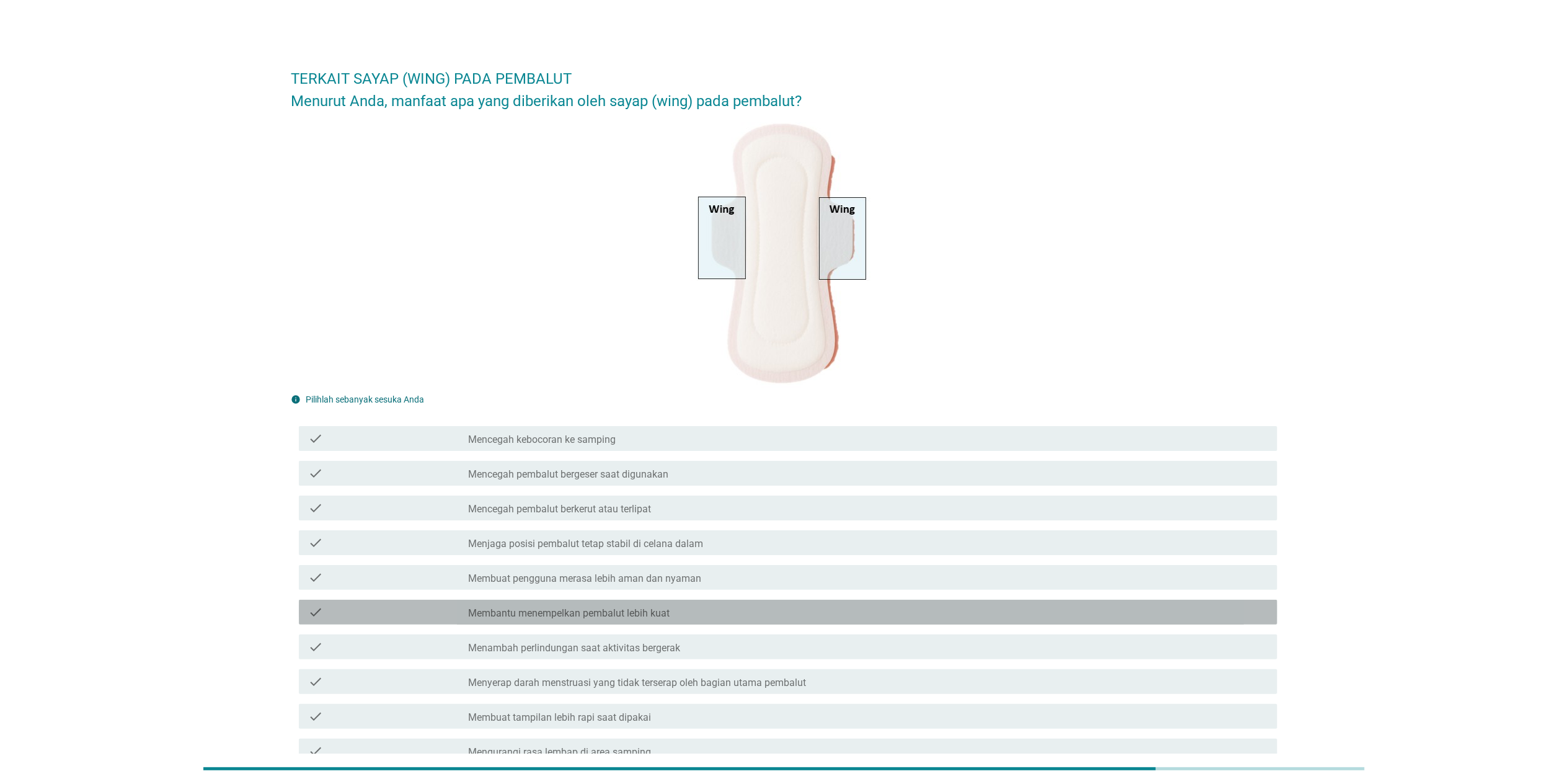
click at [678, 510] on div "check_box_outline_blank Membantu menempelkan pembalut lebih kuat" at bounding box center [868, 611] width 799 height 15
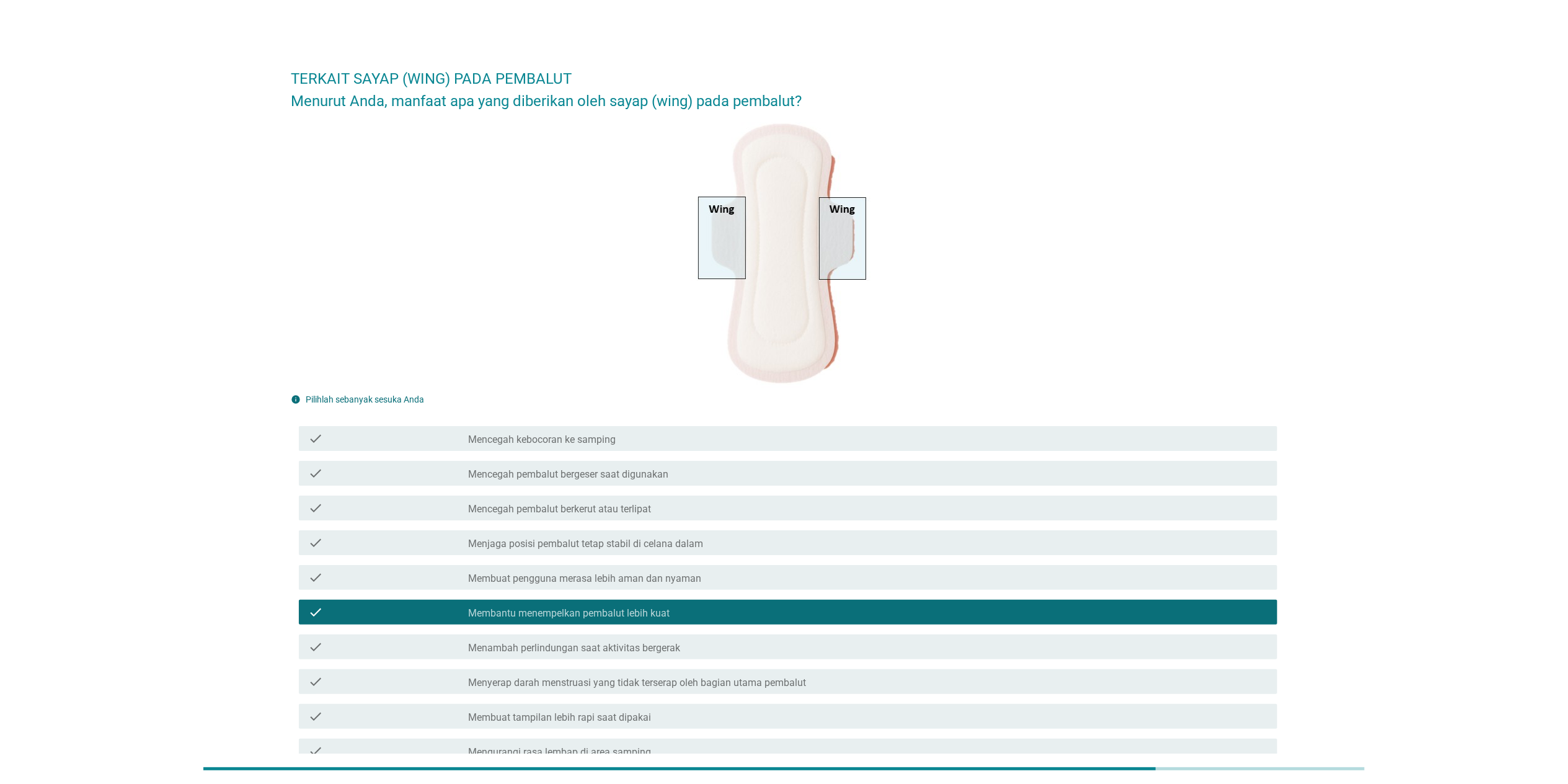
scroll to position [159, 0]
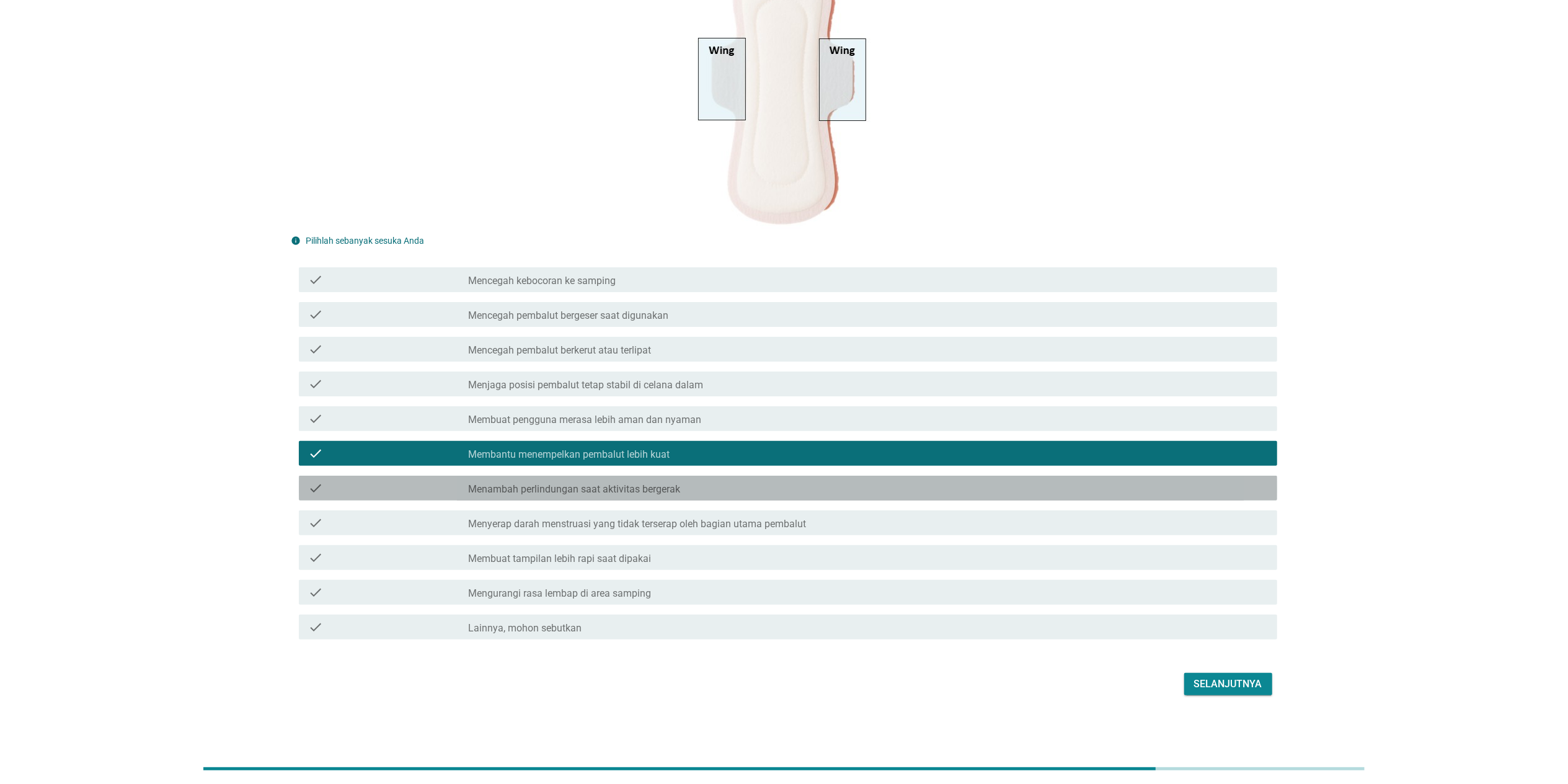
click at [820, 494] on div "check_box_outline_blank Menambah perlindungan saat aktivitas bergerak" at bounding box center [868, 488] width 799 height 15
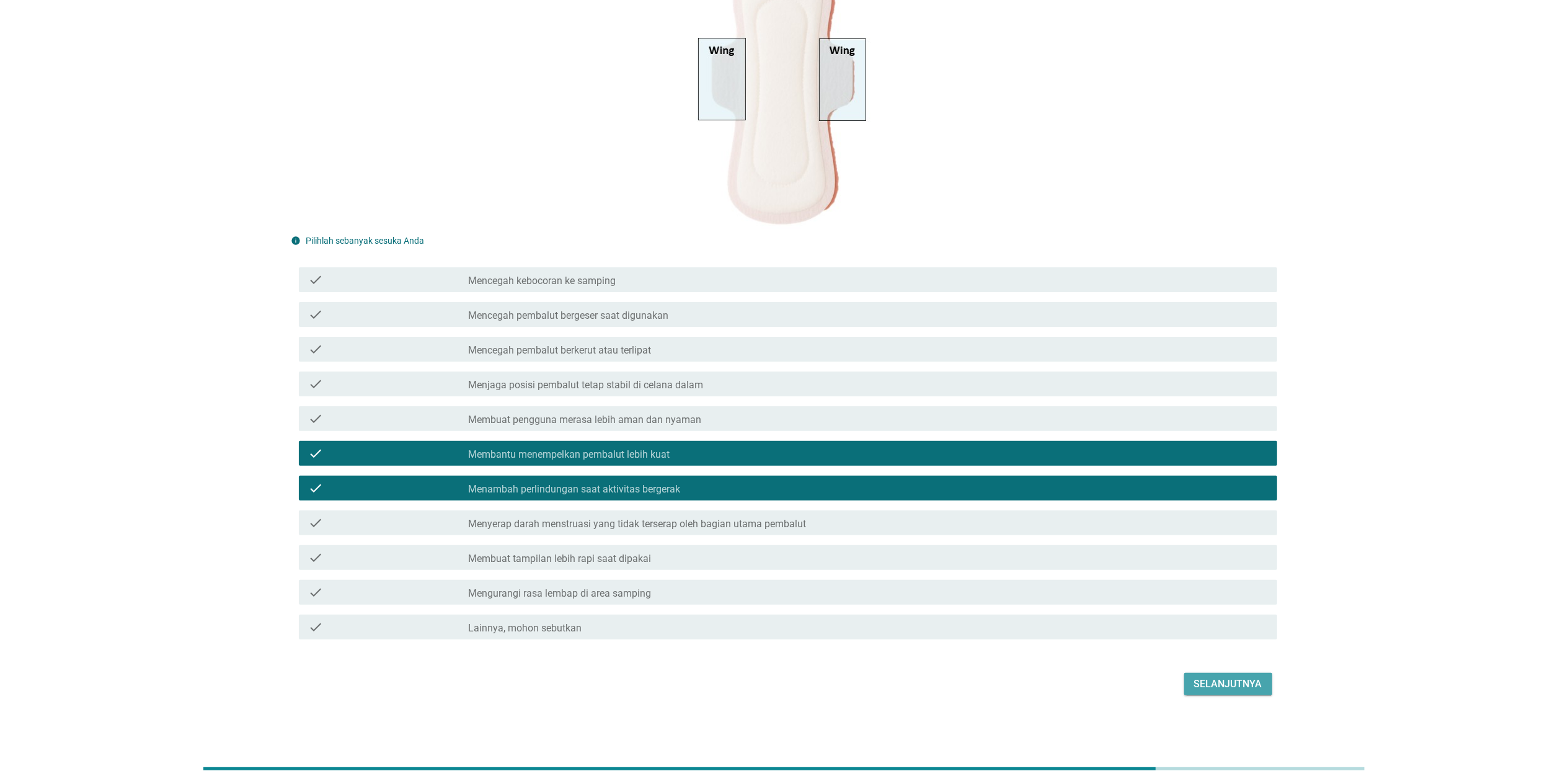
click at [820, 510] on div "Selanjutnya" at bounding box center [1228, 683] width 68 height 15
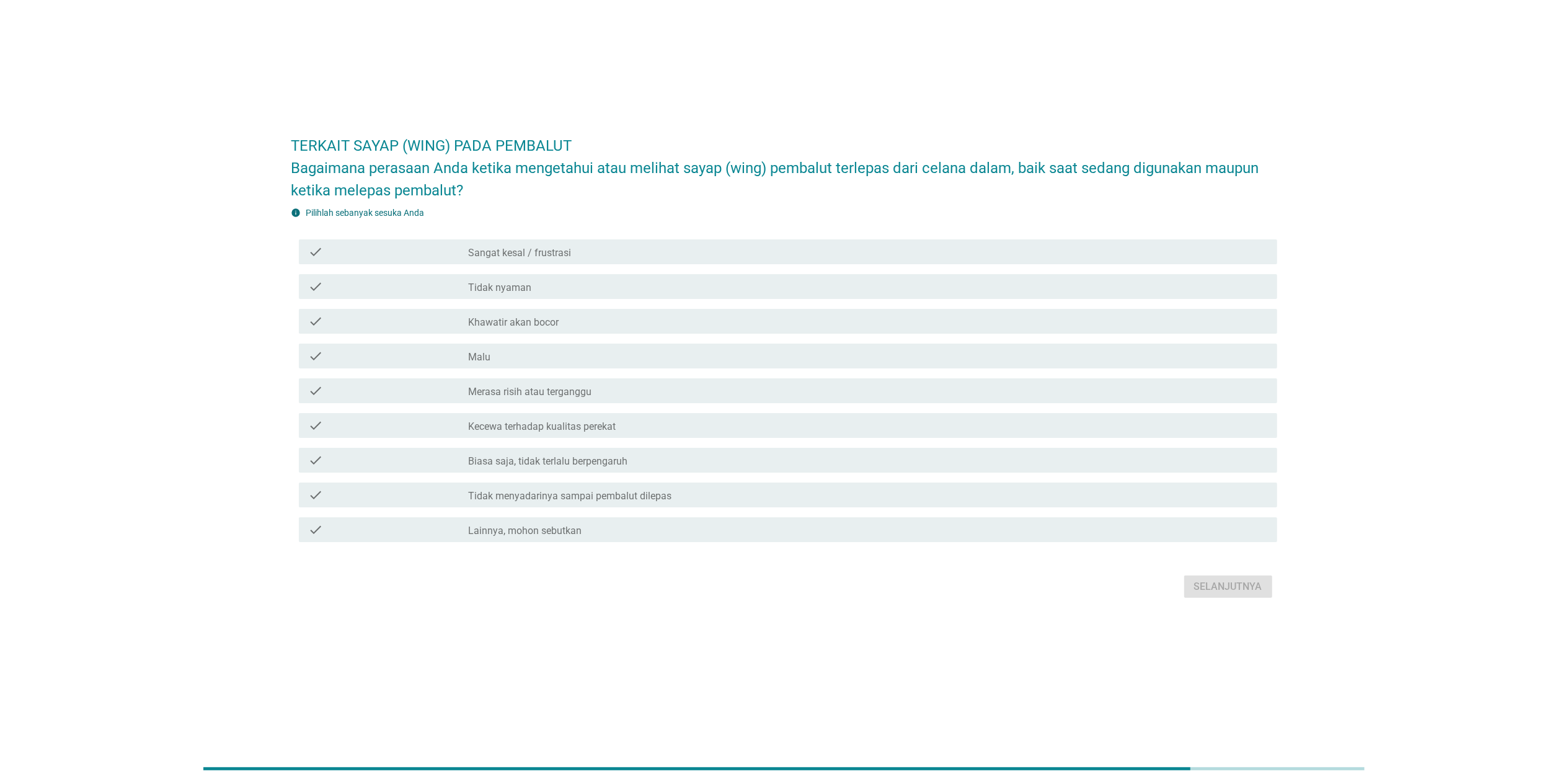
scroll to position [0, 0]
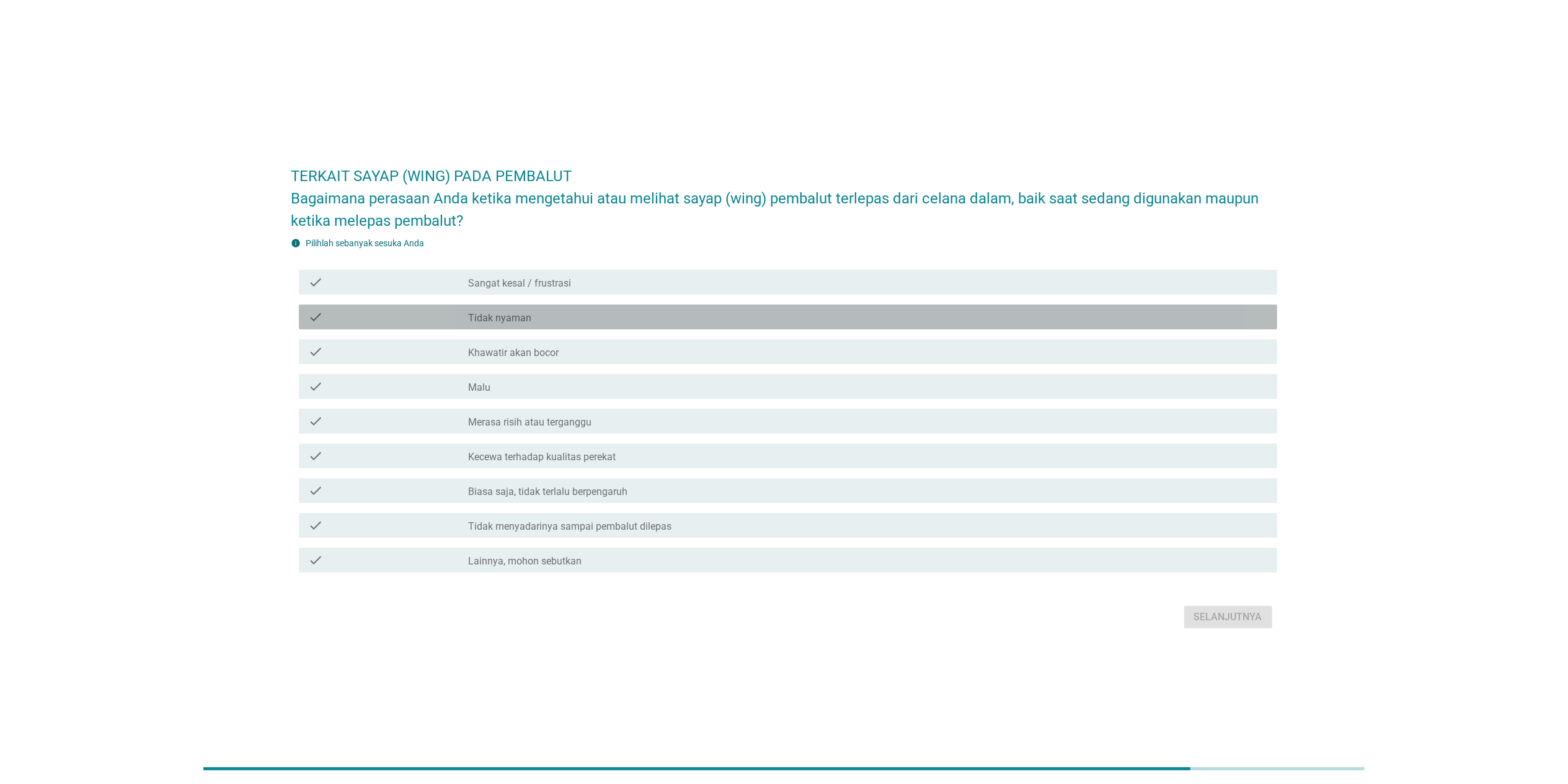
click at [547, 317] on div "check_box_outline_blank Tidak nyaman" at bounding box center [868, 317] width 799 height 15
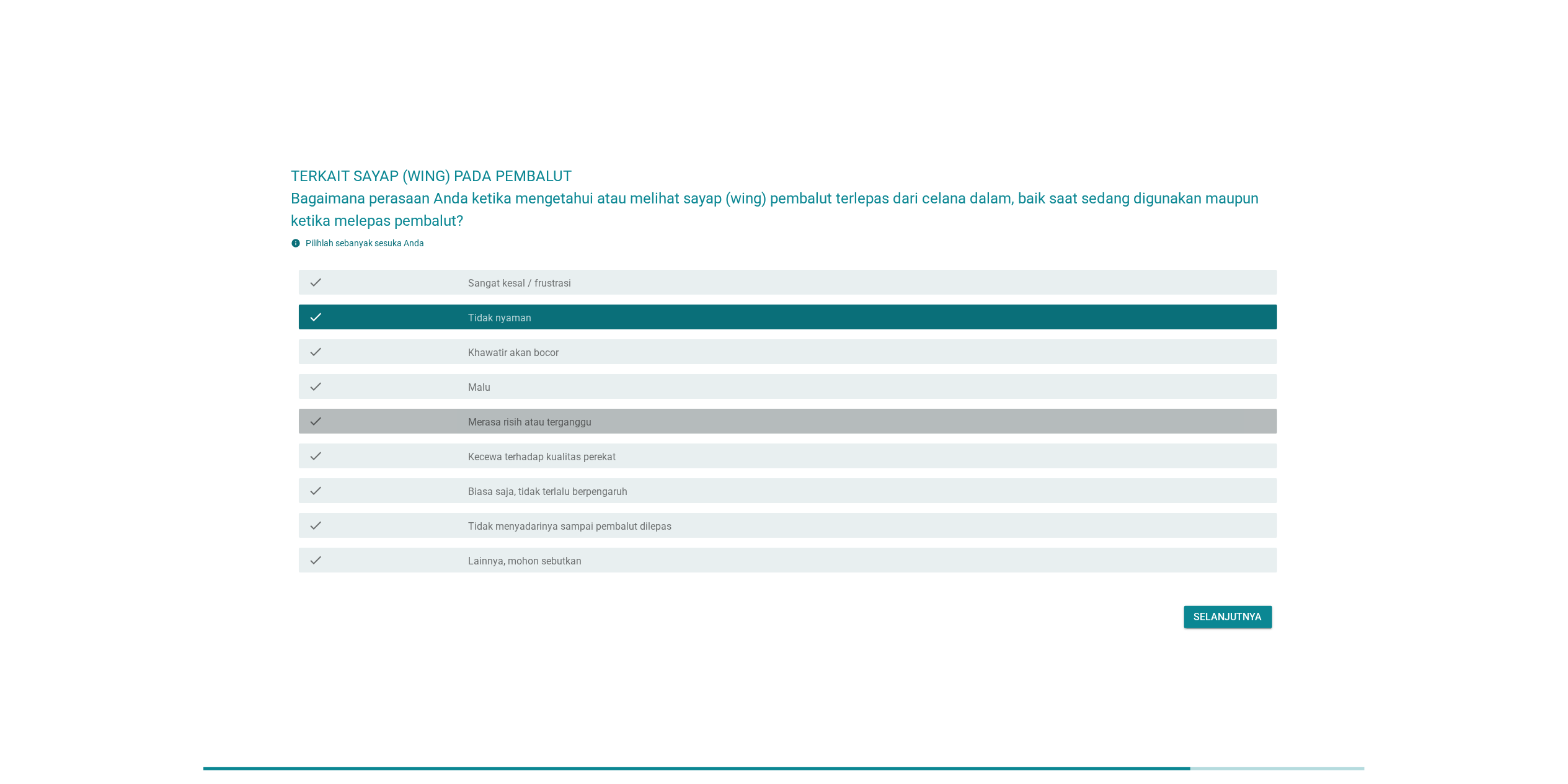
click at [655, 426] on div "check_box_outline_blank Merasa risih atau terganggu" at bounding box center [868, 420] width 799 height 15
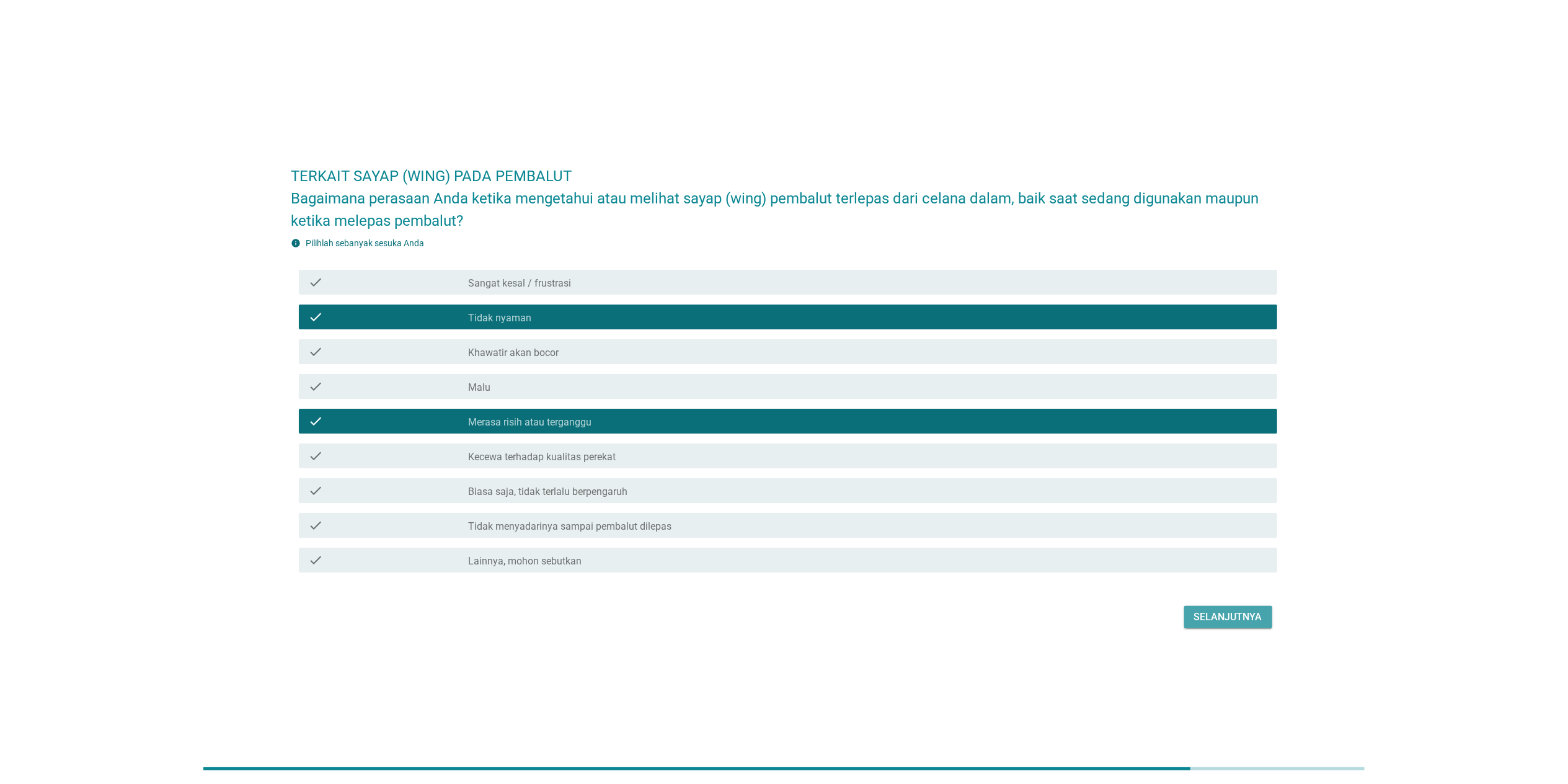
click at [820, 510] on div "Selanjutnya" at bounding box center [1228, 616] width 68 height 15
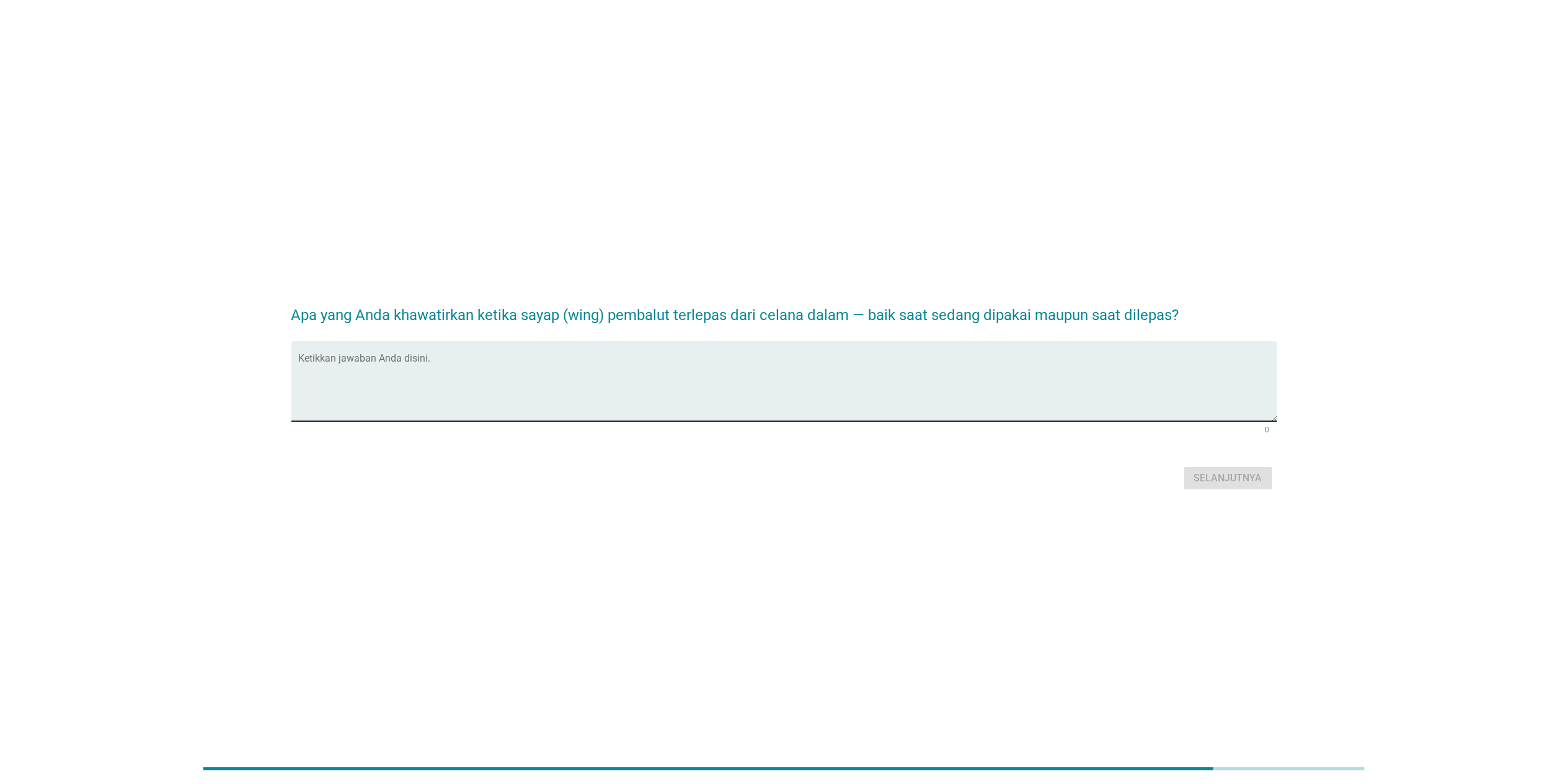
click at [820, 378] on textarea "Ketikkan jawaban Anda disini." at bounding box center [788, 389] width 978 height 65
type textarea "terasa sangat tidak nyaman untuk beraktivitas"
click at [820, 487] on button "Selanjutnya" at bounding box center [1228, 478] width 88 height 22
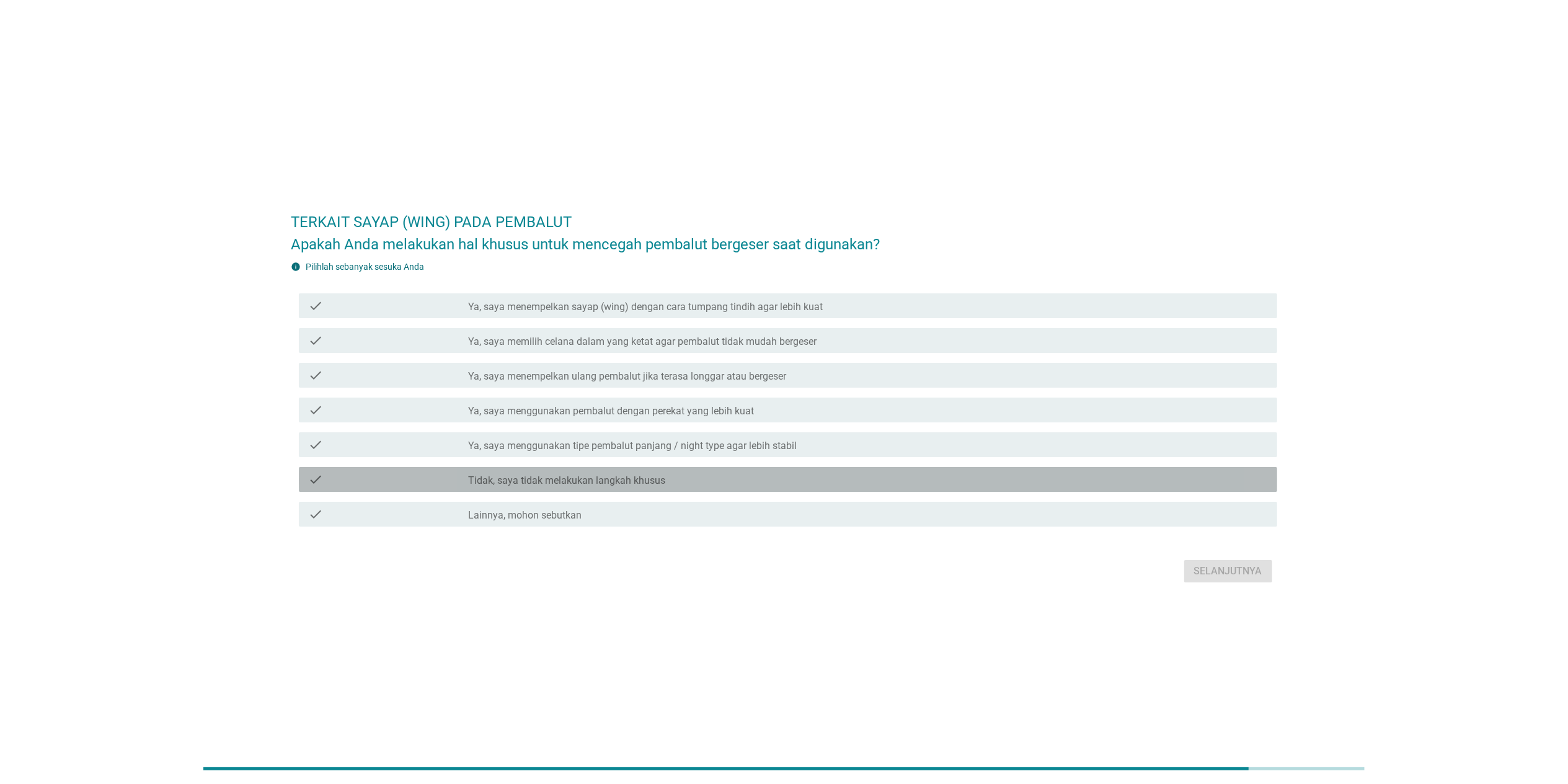
click at [591, 474] on label "Tidak, saya tidak melakukan langkah khusus" at bounding box center [567, 481] width 197 height 12
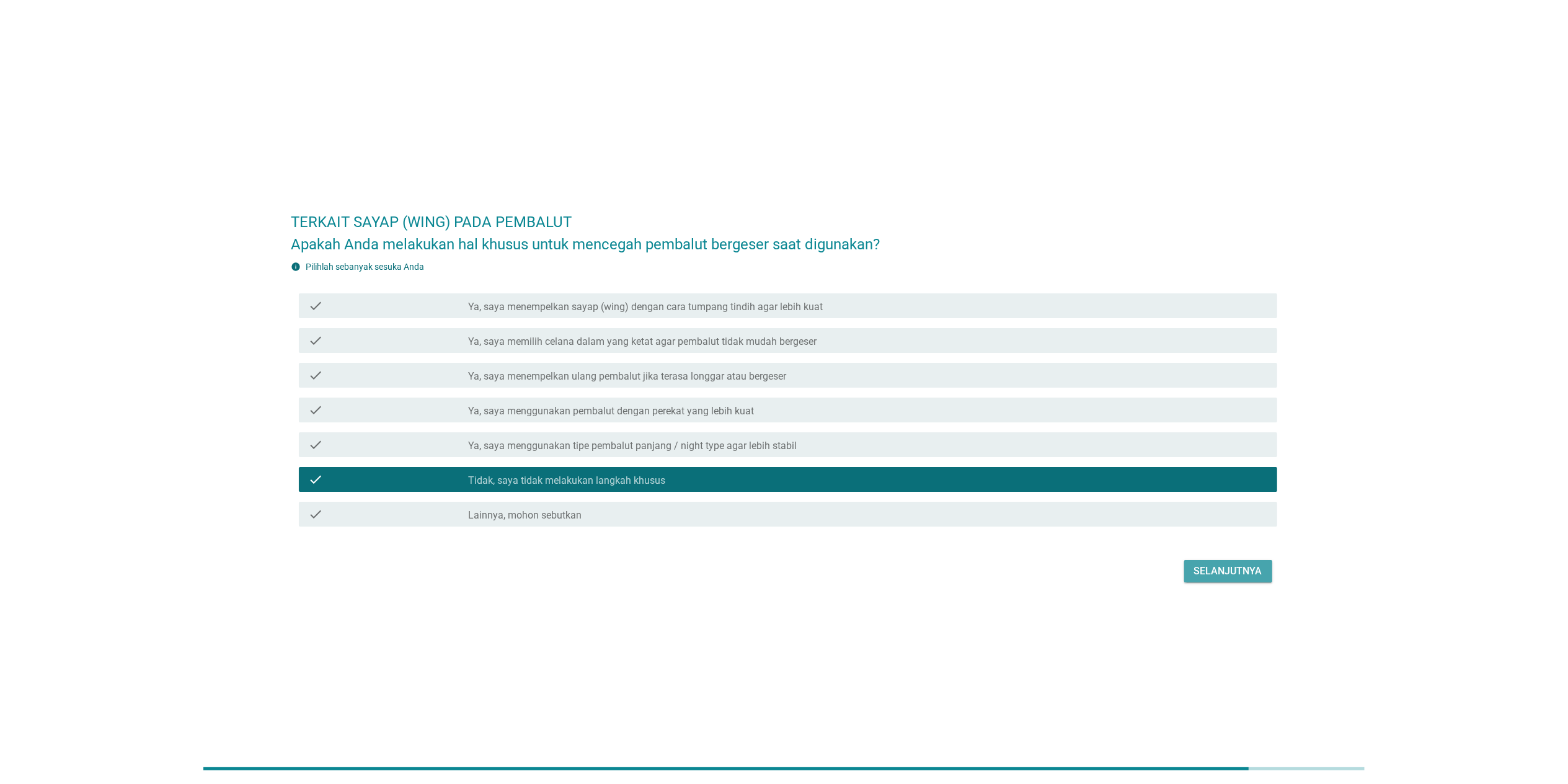
click at [820, 510] on button "Selanjutnya" at bounding box center [1228, 570] width 88 height 22
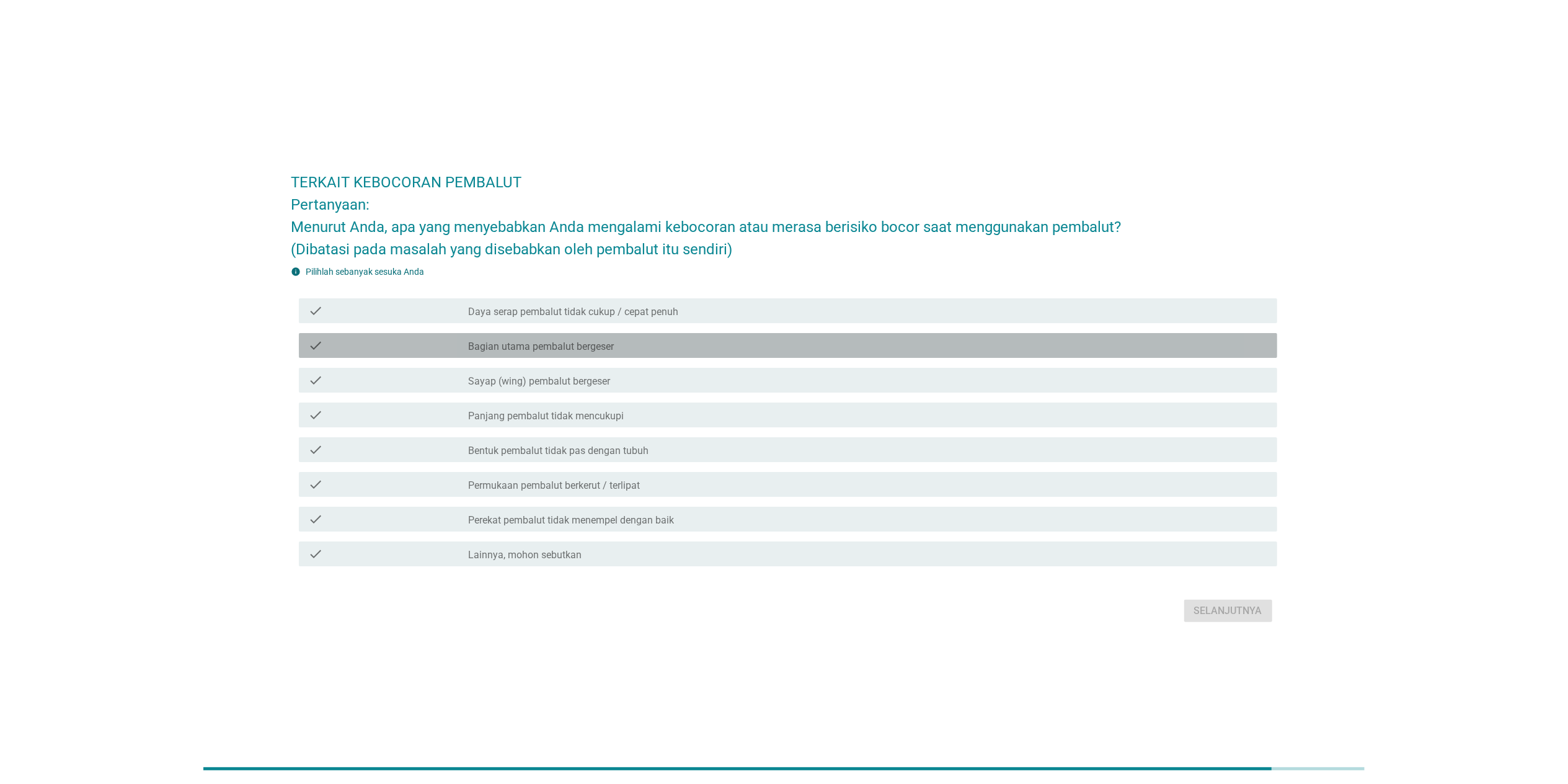
click at [603, 347] on label "Bagian utama pembalut bergeser" at bounding box center [541, 347] width 146 height 12
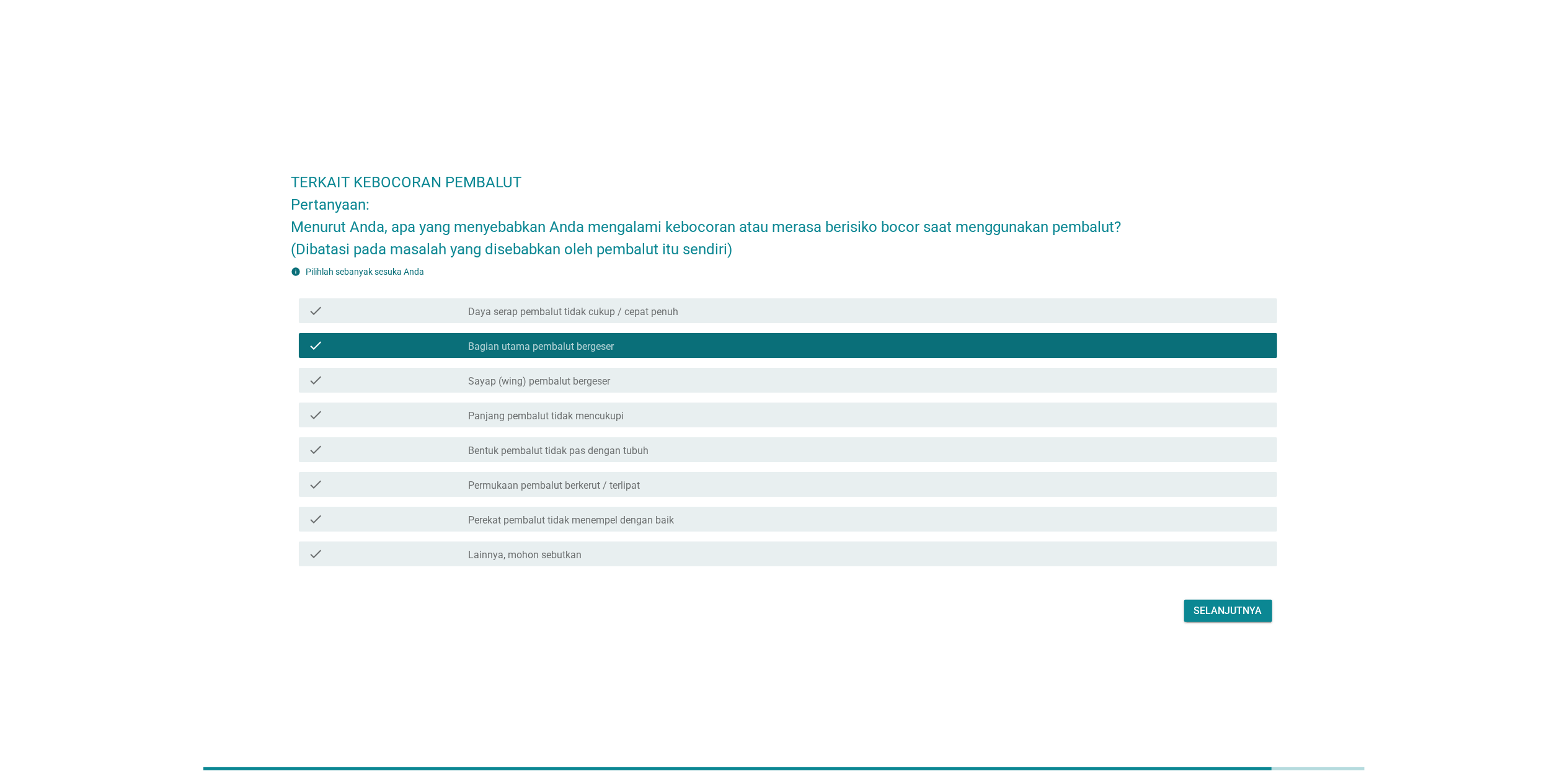
click at [601, 381] on label "Sayap (wing) pembalut bergeser" at bounding box center [539, 382] width 142 height 12
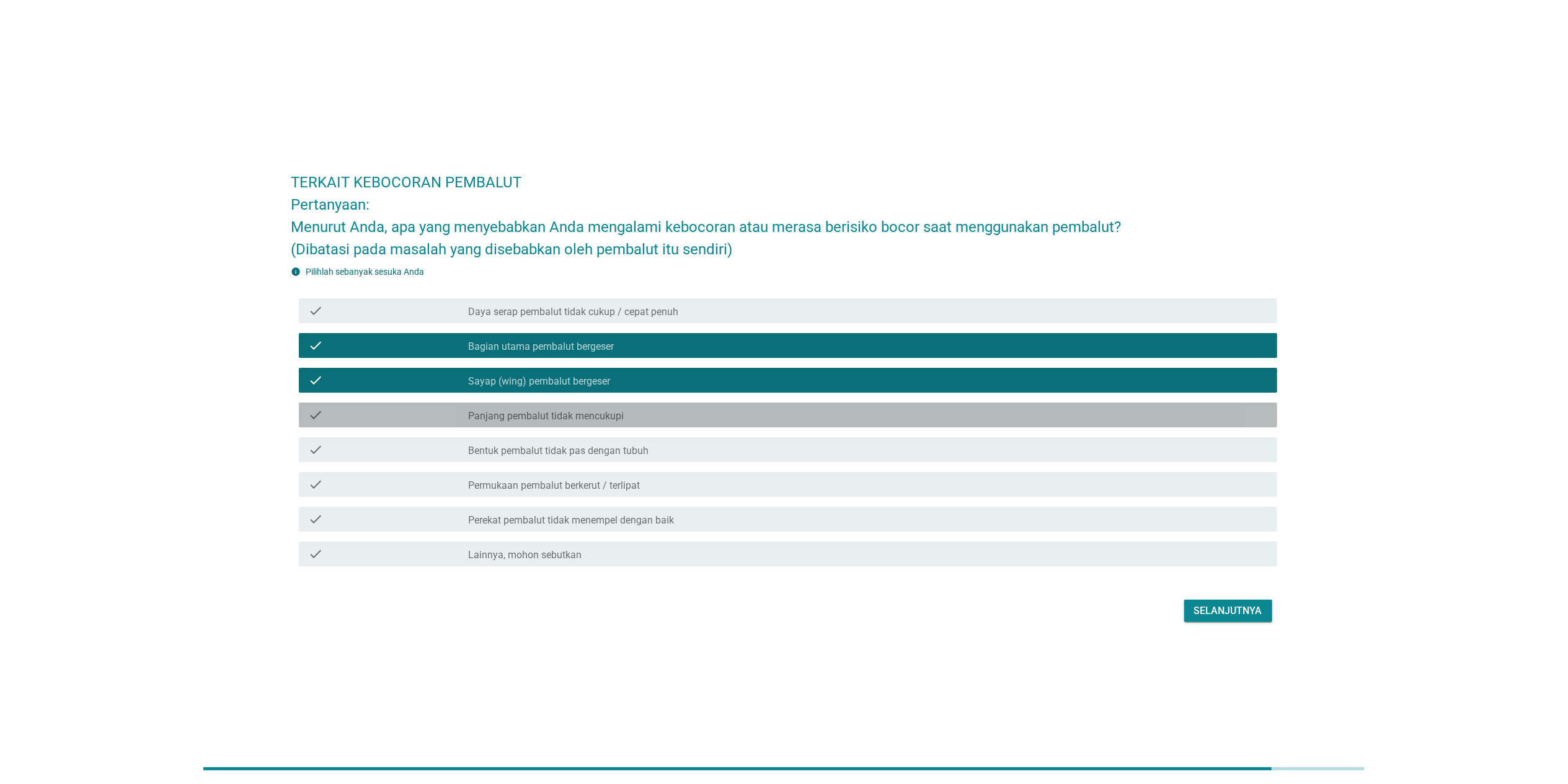
click at [690, 407] on div "check_box_outline_blank Panjang pembalut tidak mencukupi" at bounding box center [868, 414] width 799 height 15
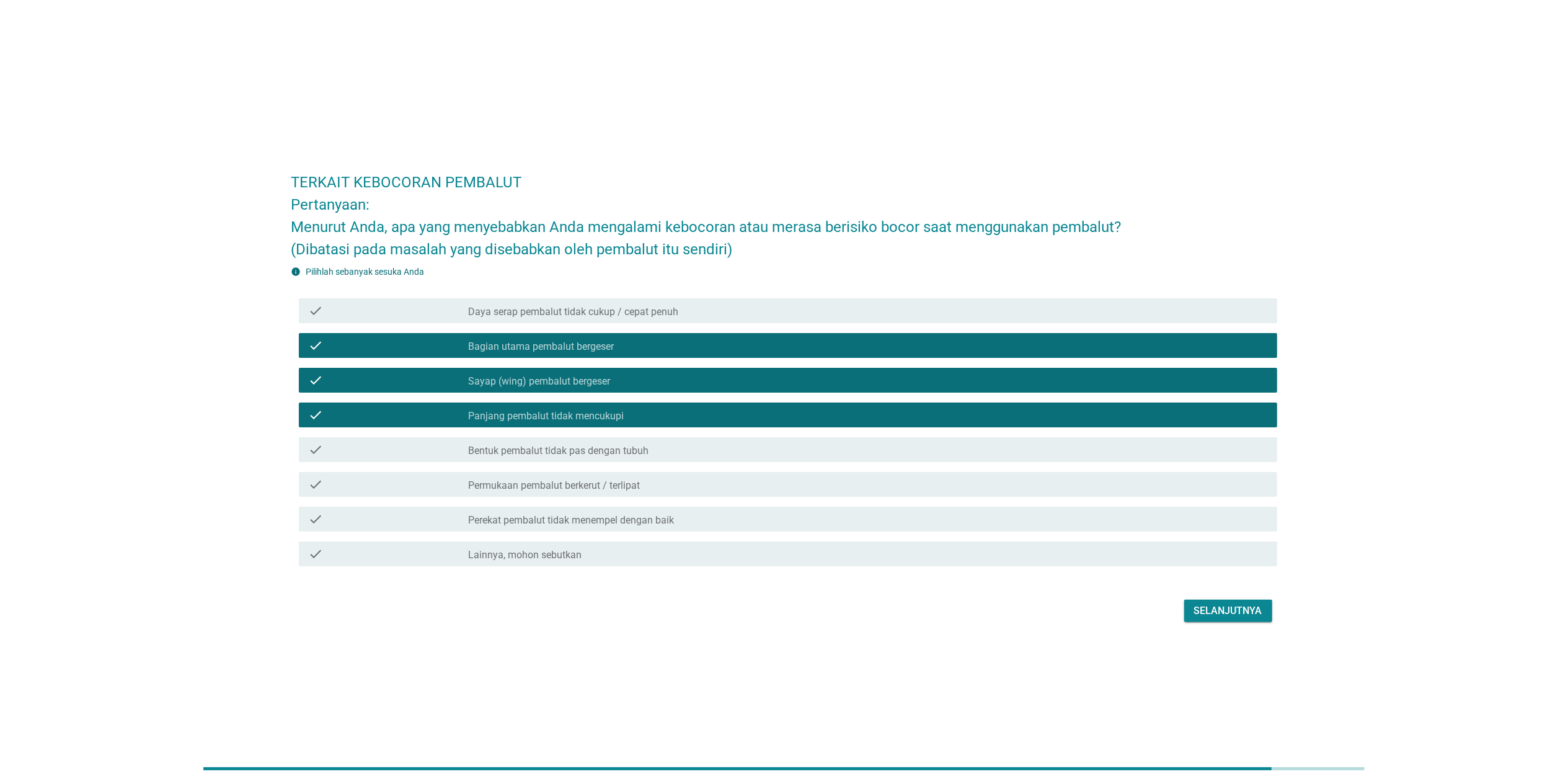
click at [820, 510] on div "Selanjutnya" at bounding box center [1228, 610] width 68 height 15
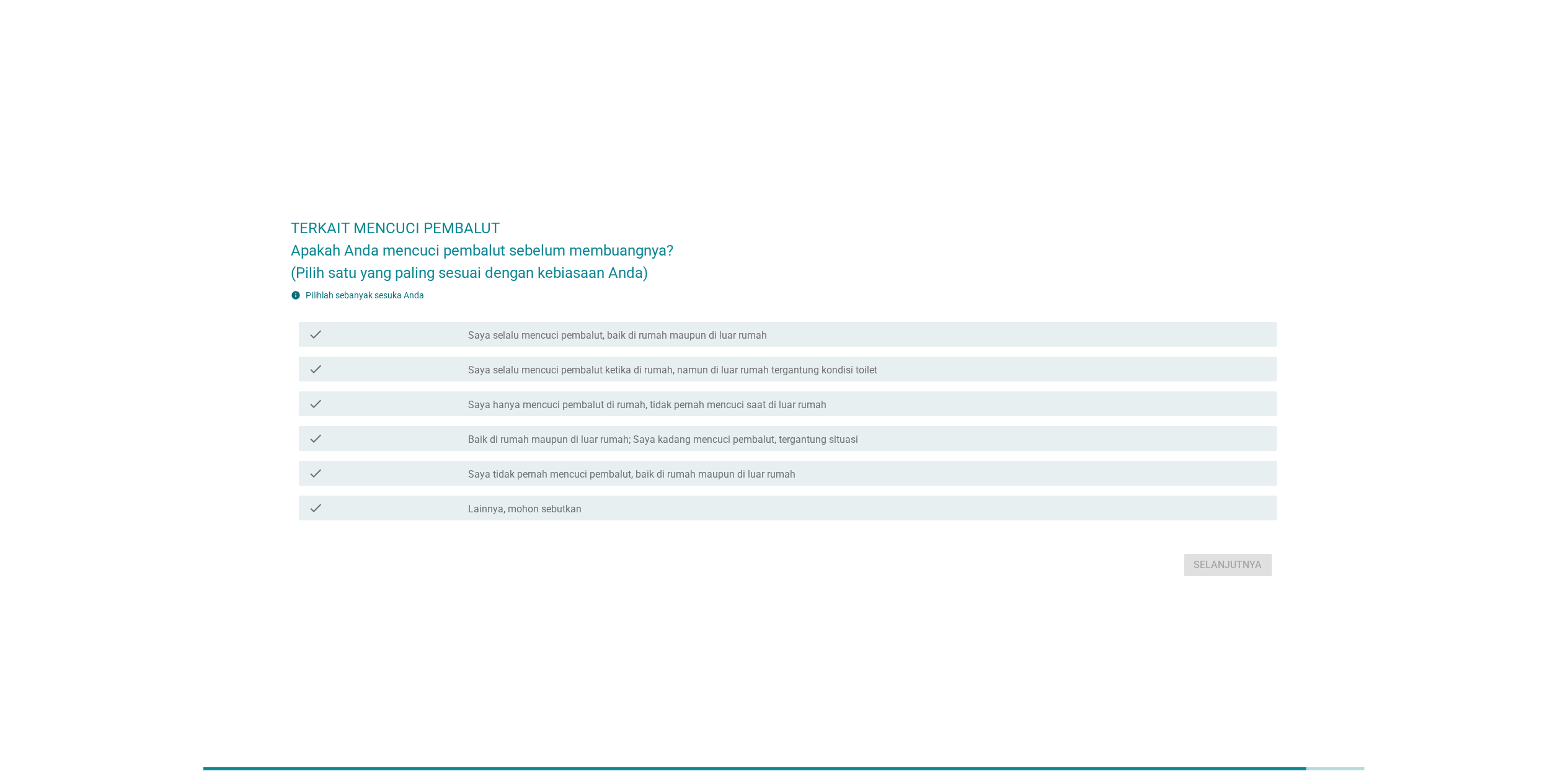
click at [642, 403] on label "Saya hanya mencuci pembalut di rumah, tidak pernah mencuci saat di luar rumah" at bounding box center [647, 405] width 358 height 12
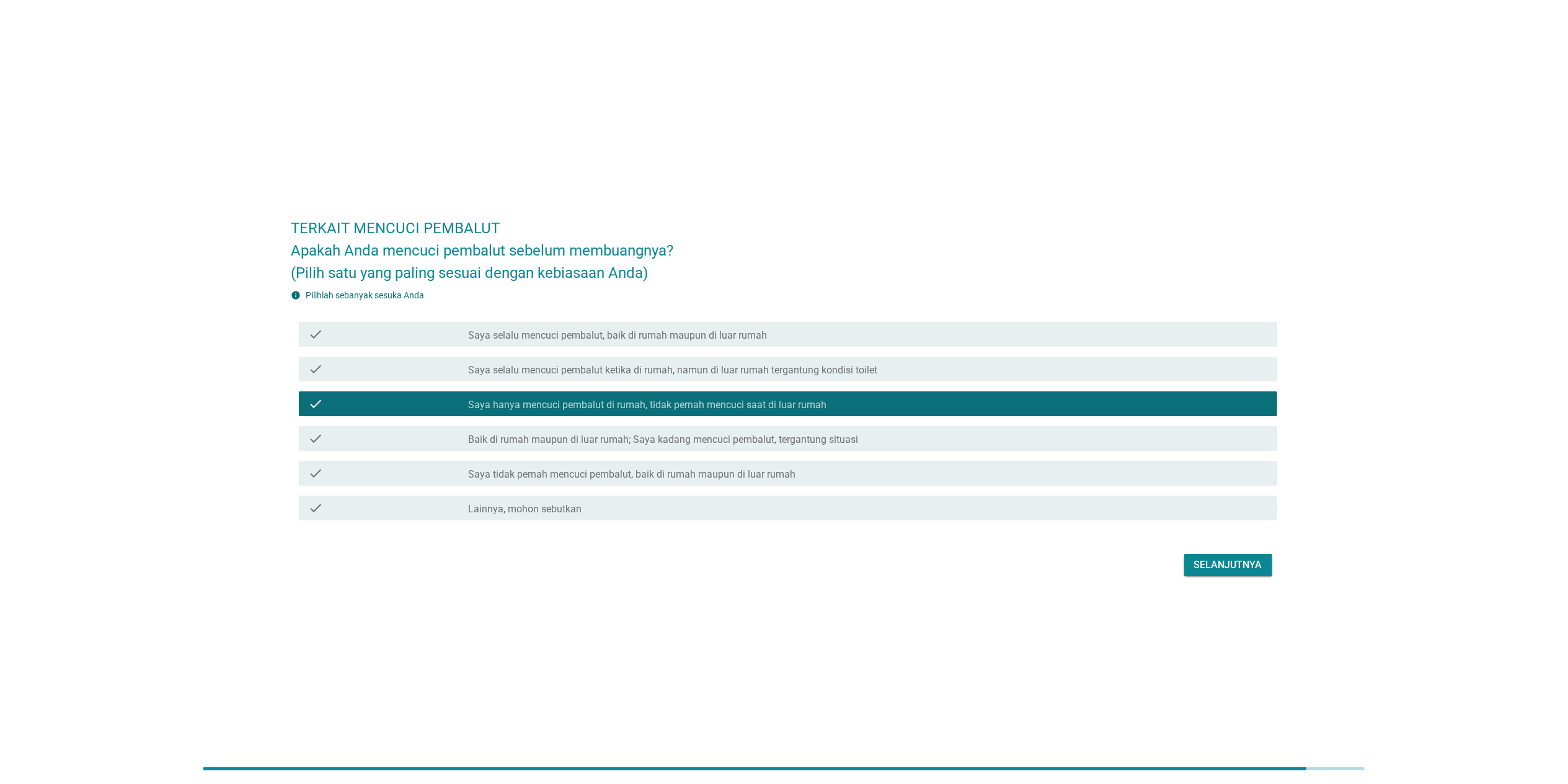
click at [820, 510] on div "Selanjutnya" at bounding box center [1228, 564] width 68 height 15
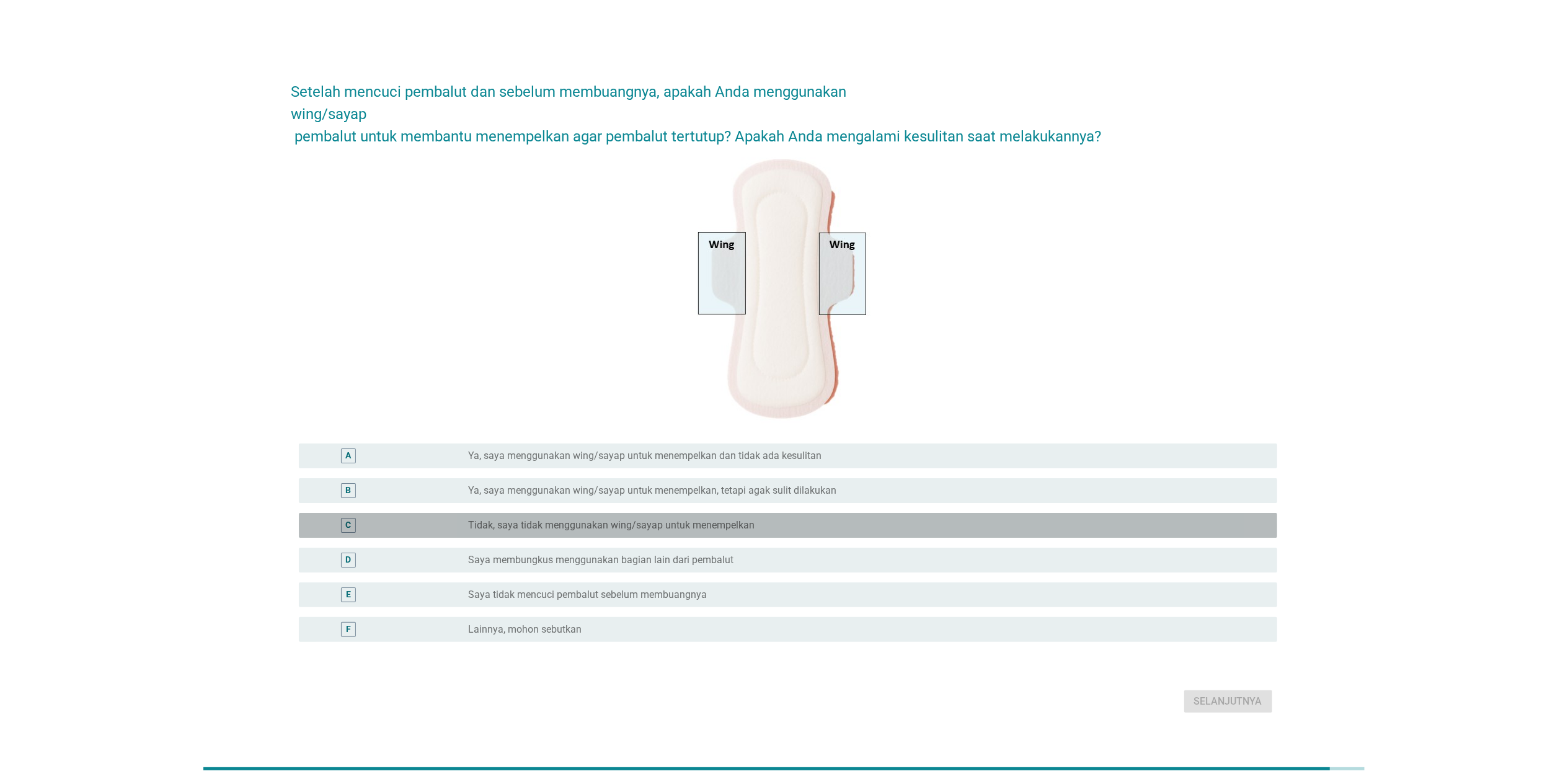
click at [739, 510] on label "Tidak, saya tidak menggunakan wing/sayap untuk menempelkan" at bounding box center [611, 525] width 286 height 12
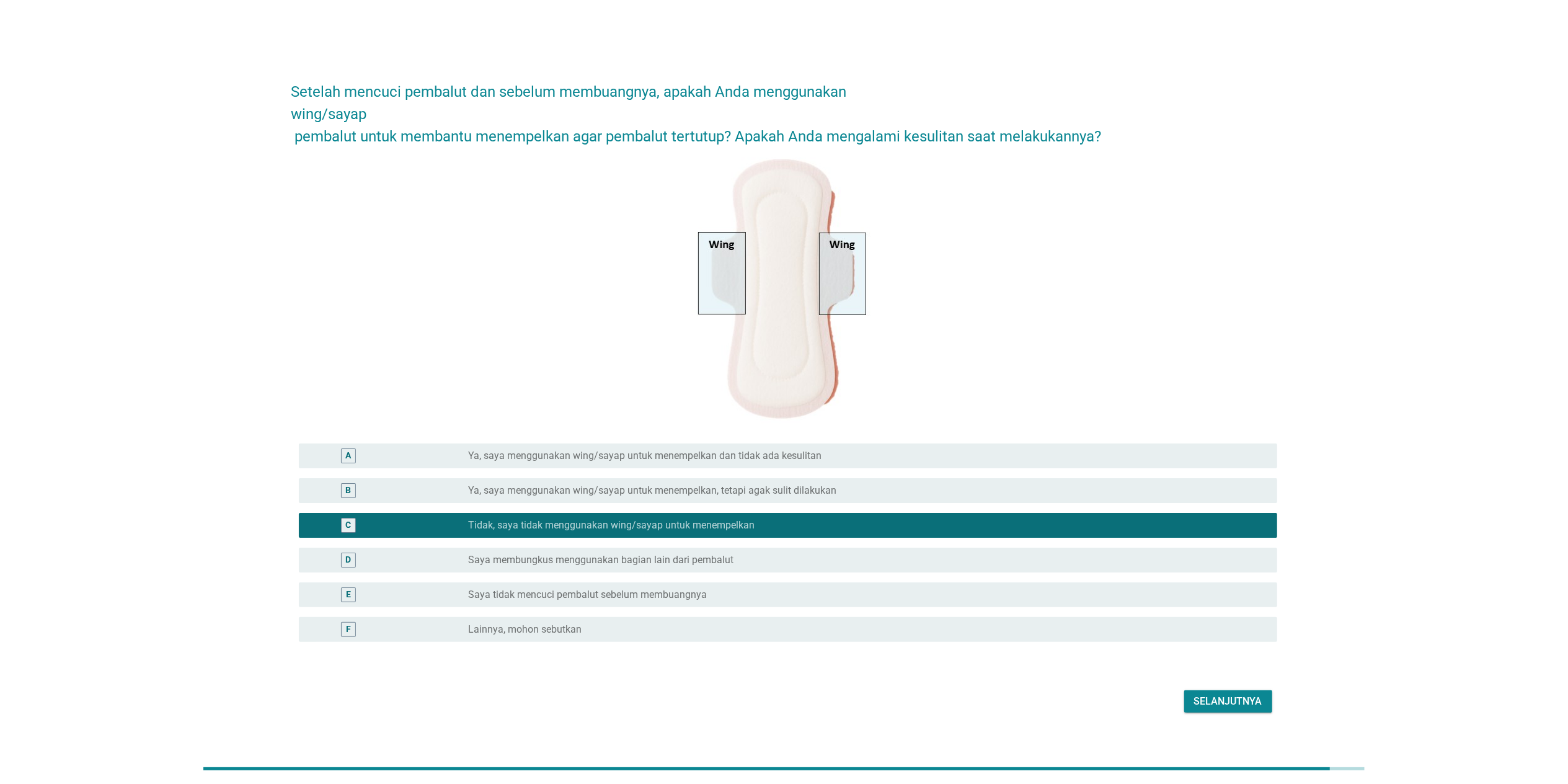
click at [820, 510] on div "Selanjutnya" at bounding box center [1228, 700] width 68 height 15
